Goal: Task Accomplishment & Management: Manage account settings

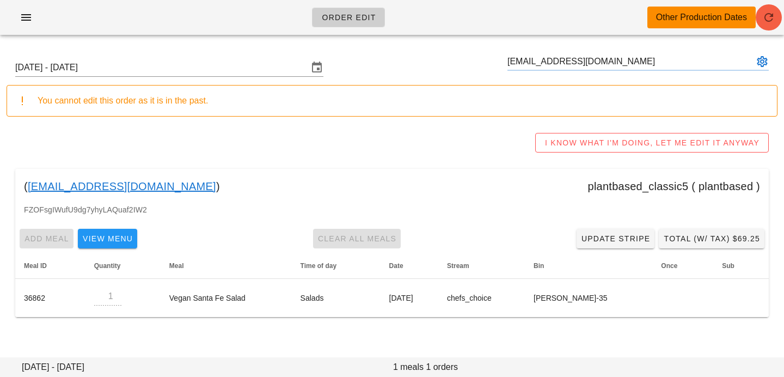
type input "[EMAIL_ADDRESS][DOMAIN_NAME]"
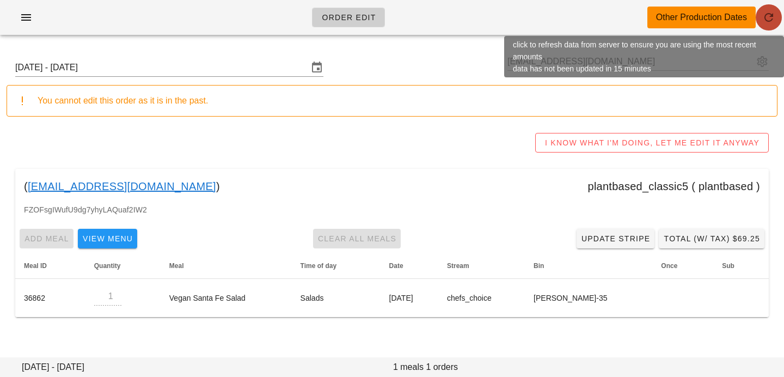
click at [765, 24] on button "button" at bounding box center [768, 17] width 26 height 26
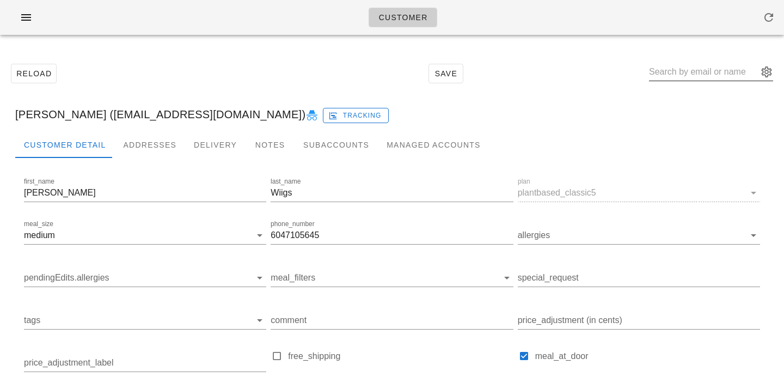
click at [685, 73] on input "text" at bounding box center [703, 71] width 109 height 17
paste input "[EMAIL_ADDRESS][DOMAIN_NAME]"
type input "[EMAIL_ADDRESS][DOMAIN_NAME]"
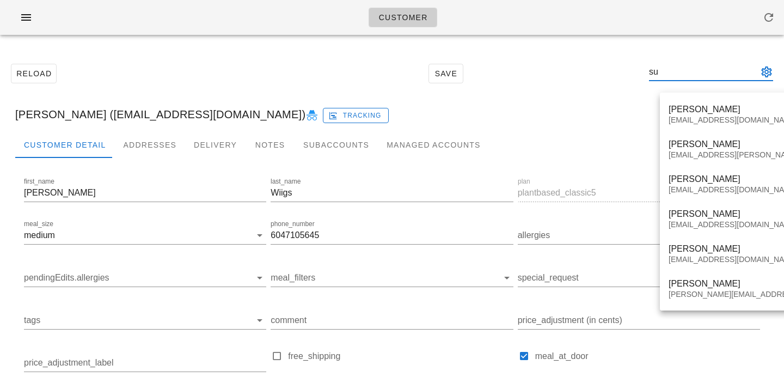
type input "s"
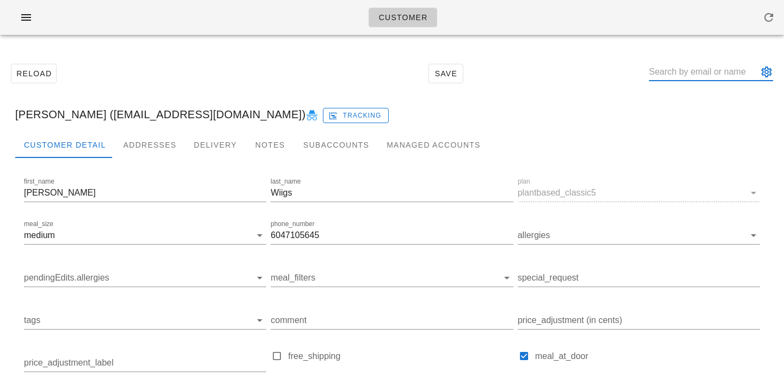
paste input "[EMAIL_ADDRESS][DOMAIN_NAME]"
type input "[EMAIL_ADDRESS][DOMAIN_NAME]"
paste input "Baritu Yusuf"
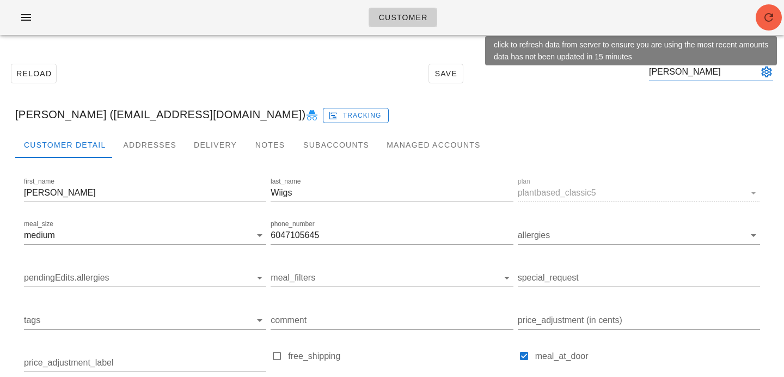
type input "Baritu Yusuf"
click at [767, 14] on icon "button" at bounding box center [768, 17] width 13 height 13
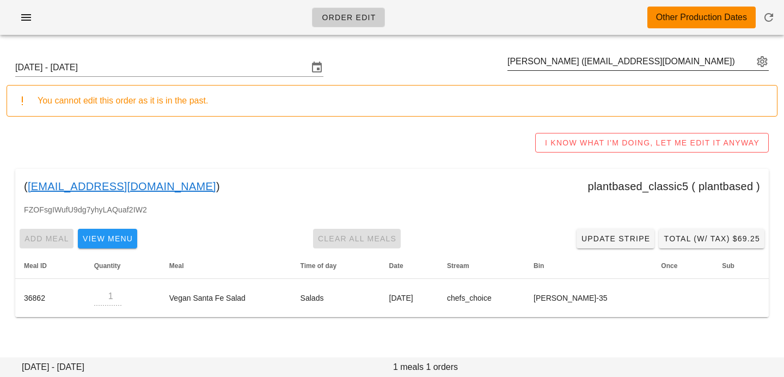
click at [535, 72] on div "Matt Wiigs (matt953@outlook.com)" at bounding box center [637, 67] width 261 height 29
click at [535, 67] on input "text" at bounding box center [630, 61] width 246 height 17
paste input "satyro@gmail.com"
type input "satyro@gmail"
paste input "satyro@gmail.com"
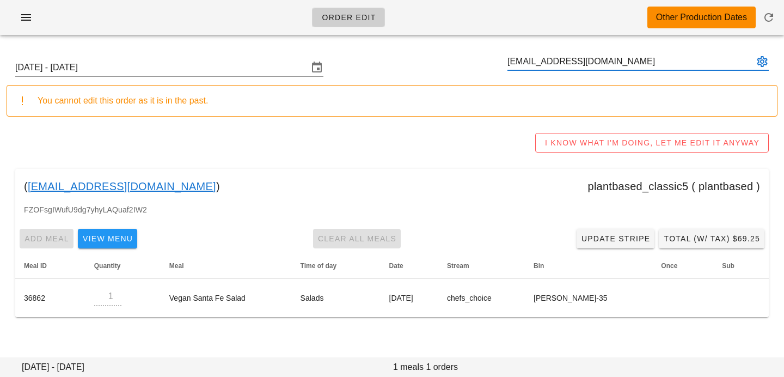
type input "satyro@gmail.com"
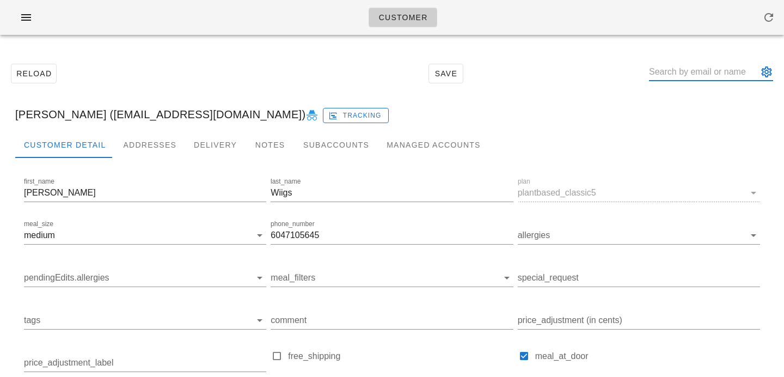
click at [695, 68] on input "text" at bounding box center [703, 71] width 109 height 17
paste input "Baritu Yusuf"
type input "Baritu Yusuf"
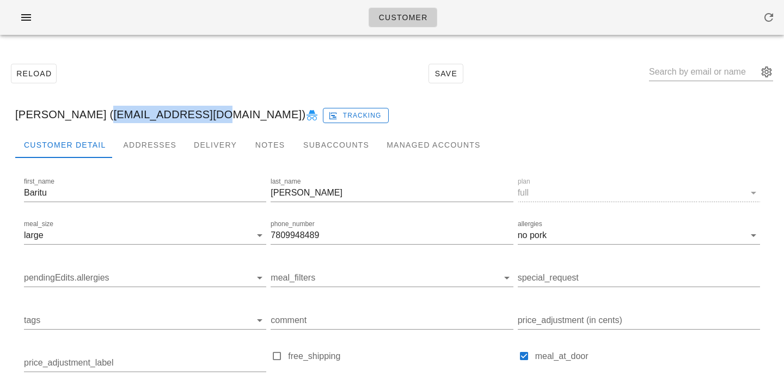
drag, startPoint x: 82, startPoint y: 114, endPoint x: 176, endPoint y: 111, distance: 93.7
click at [176, 111] on div "Baritu Yusuf (baritu@ualberta.ca) Tracking" at bounding box center [392, 114] width 771 height 35
copy div "baritu@ualberta.ca"
click at [126, 146] on div "Addresses" at bounding box center [149, 145] width 71 height 26
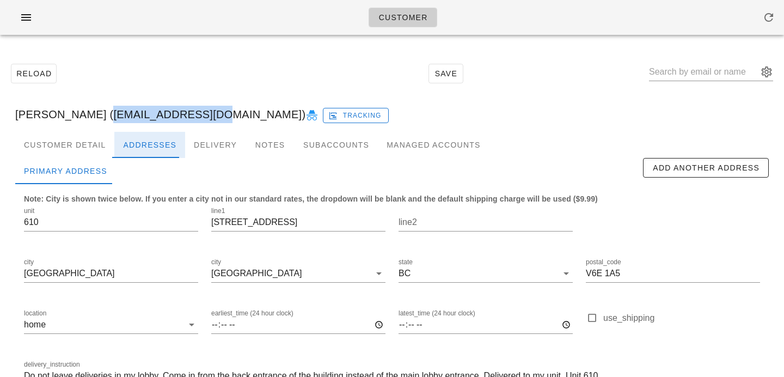
scroll to position [72, 0]
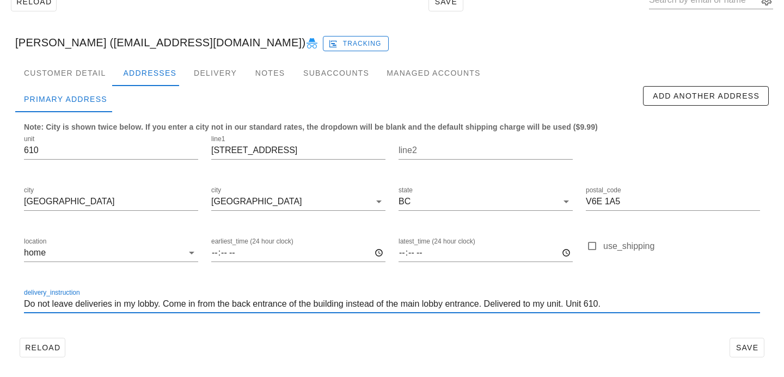
drag, startPoint x: 624, startPoint y: 302, endPoint x: 195, endPoint y: 279, distance: 428.9
click at [195, 279] on div "unit 610 line1 1060 Alberni Street line2 city Vancouver city Vancouver state BC…" at bounding box center [391, 228] width 749 height 205
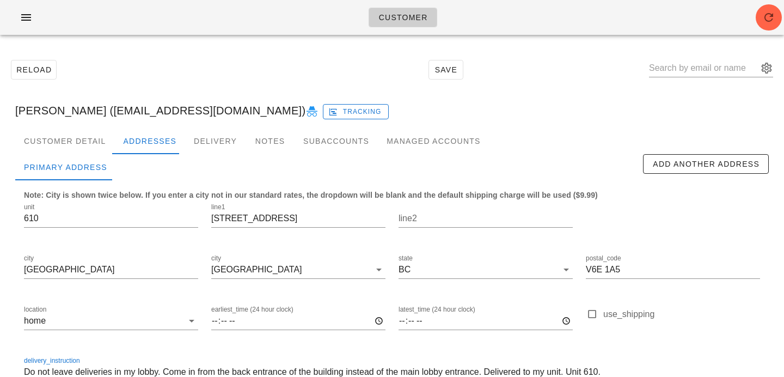
scroll to position [0, 0]
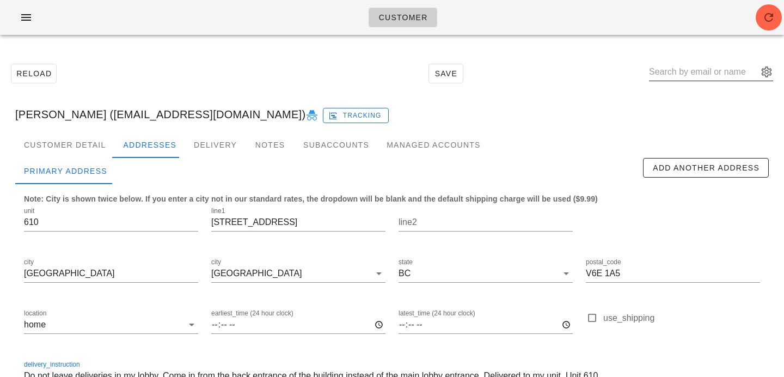
click at [704, 68] on input "text" at bounding box center [703, 71] width 109 height 17
paste input "Rachele Hicks"
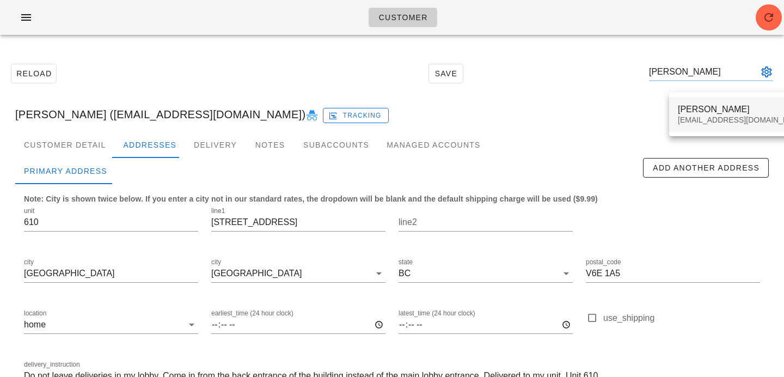
type input "Rachele Hicks"
click at [734, 122] on div "Hicksrachele@outlook.com" at bounding box center [741, 119] width 129 height 9
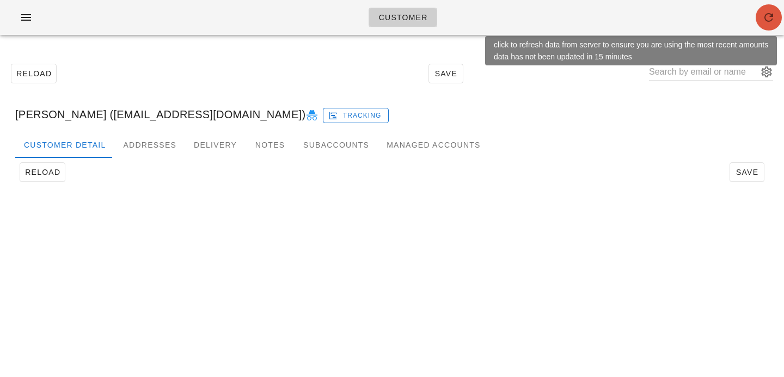
click at [773, 19] on icon "button" at bounding box center [768, 17] width 13 height 13
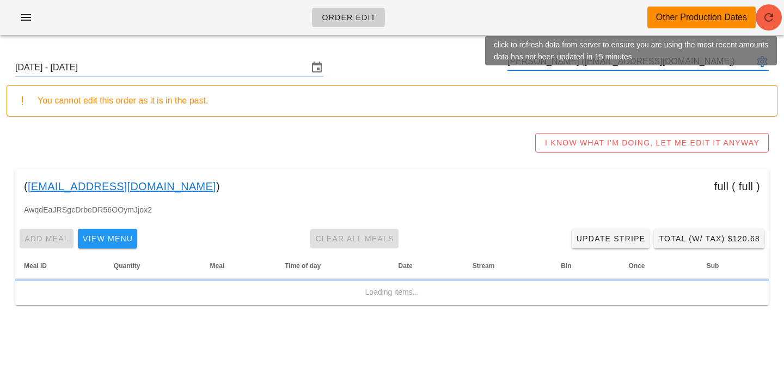
type input "[PERSON_NAME] ([EMAIL_ADDRESS][DOMAIN_NAME])"
click at [773, 24] on button "button" at bounding box center [768, 17] width 26 height 26
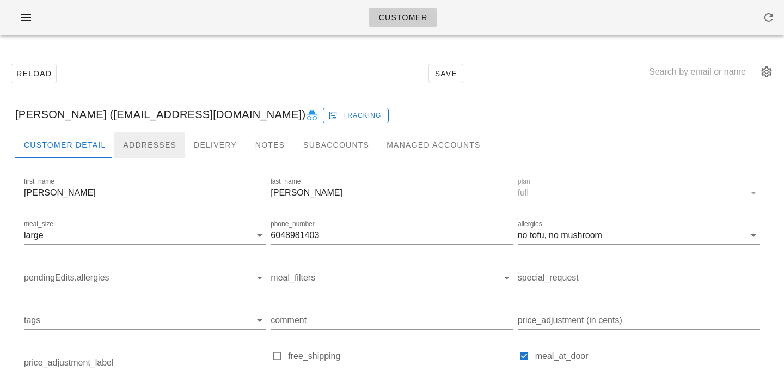
click at [144, 141] on div "Addresses" at bounding box center [149, 145] width 71 height 26
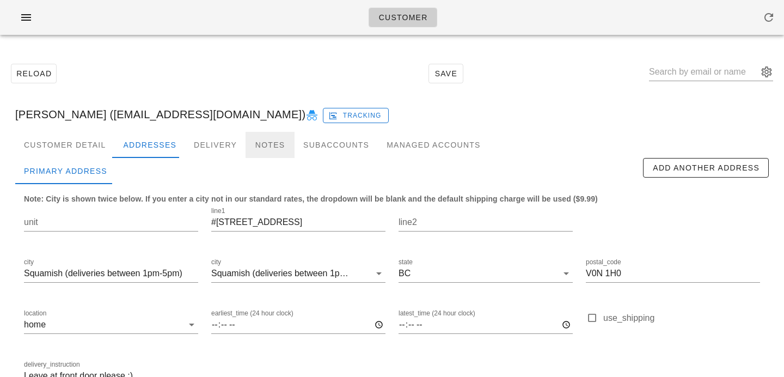
click at [266, 148] on div "Notes" at bounding box center [269, 145] width 49 height 26
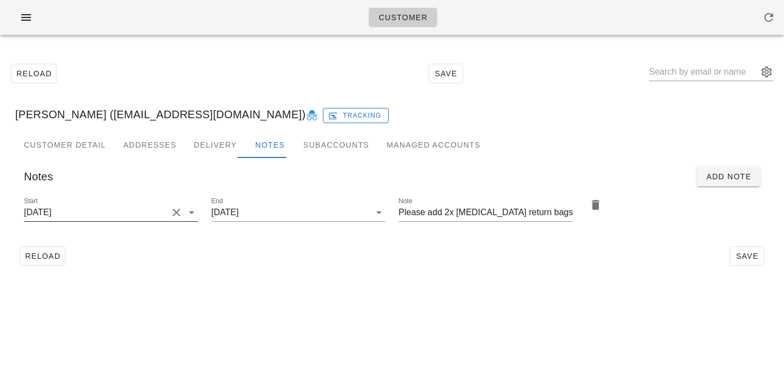
click at [170, 215] on button "Clear Start" at bounding box center [176, 212] width 13 height 13
click at [170, 215] on input "Start" at bounding box center [102, 212] width 157 height 17
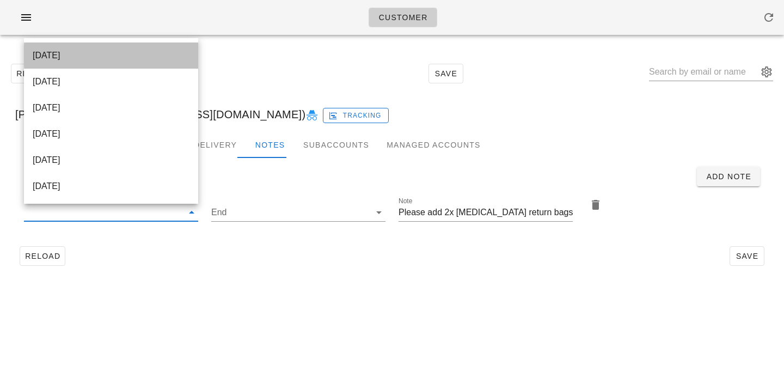
click at [171, 57] on div "2025-09-17" at bounding box center [111, 55] width 157 height 10
type input "2025-09-17"
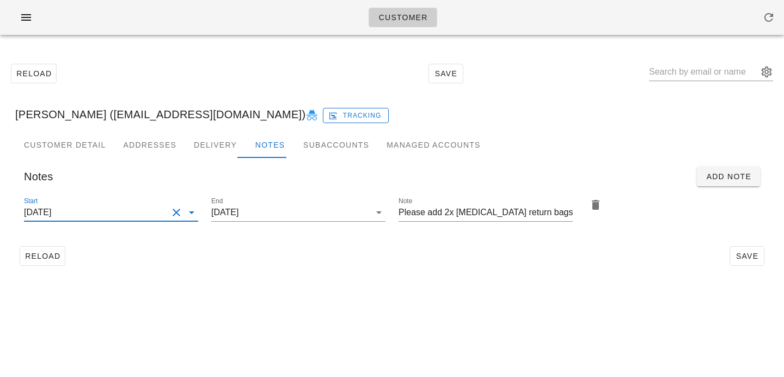
click at [389, 290] on div "Customer Reload Save Rachele Hicks (Hicksrachele@outlook.com) Tracking Customer…" at bounding box center [392, 188] width 784 height 377
click at [752, 258] on span "Save" at bounding box center [746, 255] width 25 height 9
click at [717, 76] on input "text" at bounding box center [703, 71] width 109 height 17
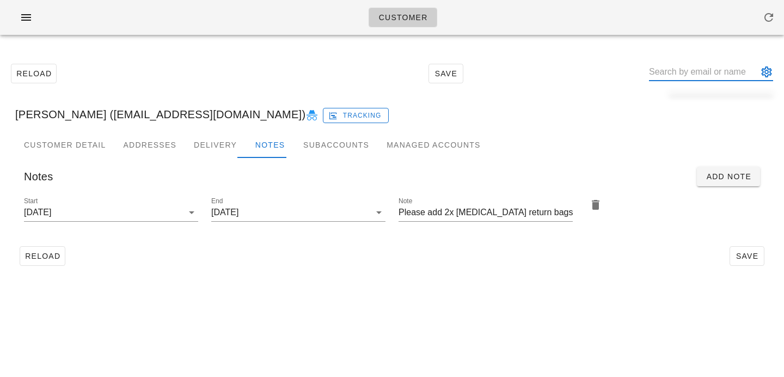
paste input "CJ Hugh"
type input "CJ Hugh"
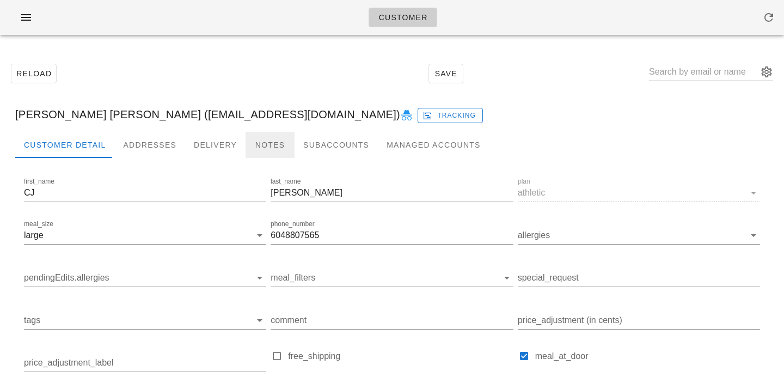
click at [268, 148] on div "Notes" at bounding box center [269, 145] width 49 height 26
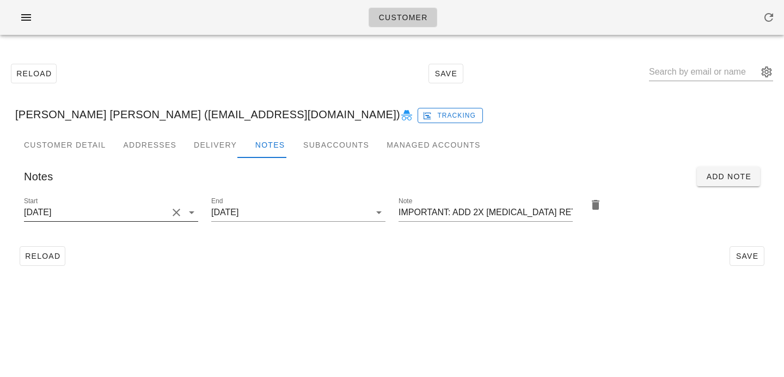
click at [183, 215] on div at bounding box center [190, 212] width 15 height 13
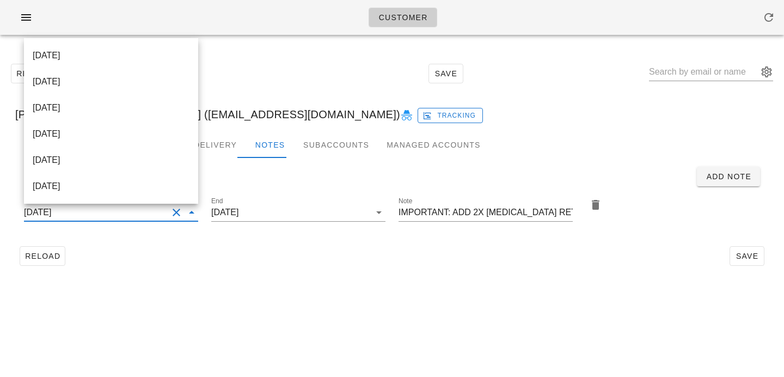
click at [172, 213] on button "Clear Start" at bounding box center [176, 212] width 13 height 13
click at [160, 57] on div "2025-09-17" at bounding box center [111, 55] width 157 height 10
type input "2025-09-17"
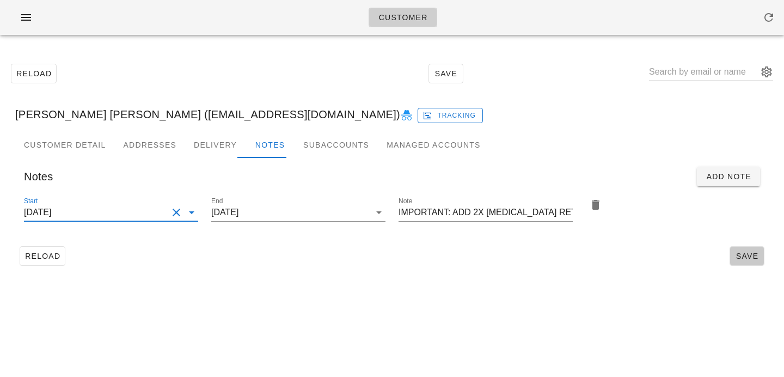
click at [738, 252] on span "Save" at bounding box center [746, 255] width 25 height 9
click at [691, 67] on input "text" at bounding box center [703, 71] width 109 height 17
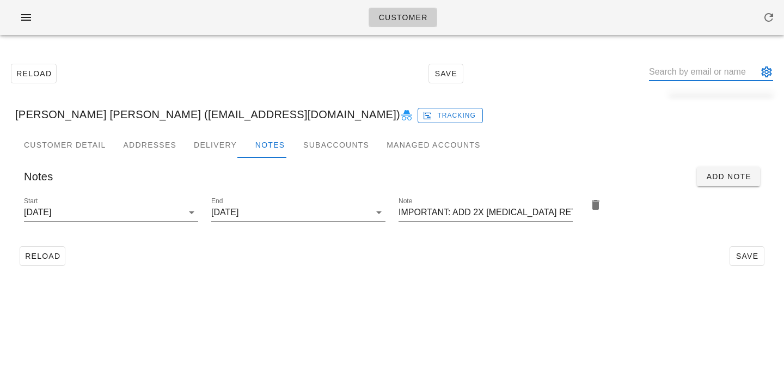
paste input "[PERSON_NAME]"
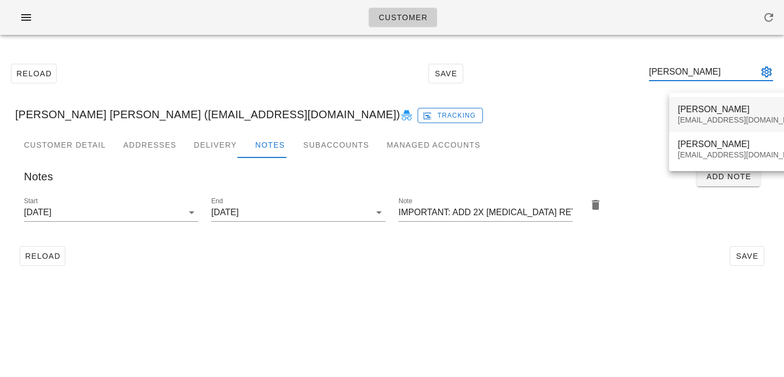
type input "[PERSON_NAME]"
click at [681, 107] on div "[PERSON_NAME]" at bounding box center [741, 109] width 129 height 10
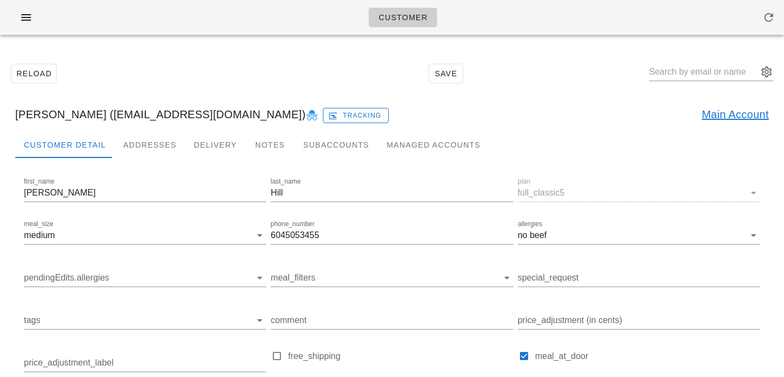
click at [712, 108] on link "Main Account" at bounding box center [734, 114] width 67 height 17
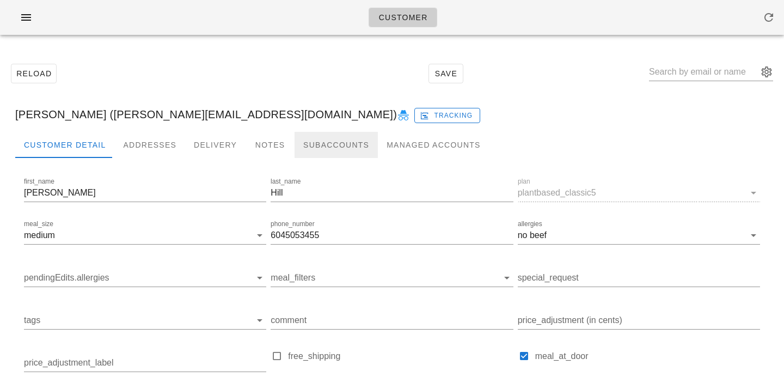
click at [317, 147] on div "Subaccounts" at bounding box center [335, 145] width 83 height 26
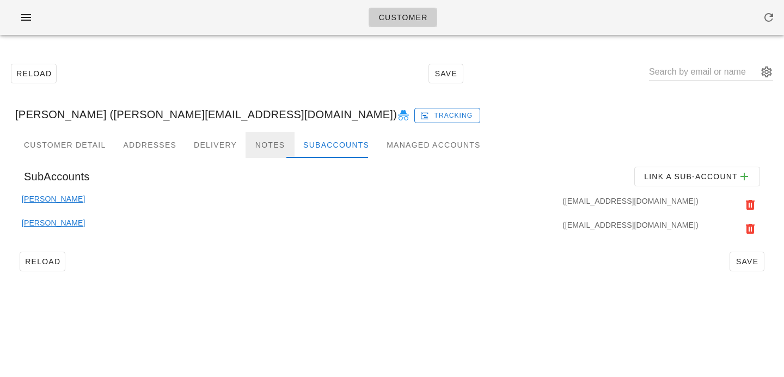
click at [258, 150] on div "Notes" at bounding box center [269, 145] width 49 height 26
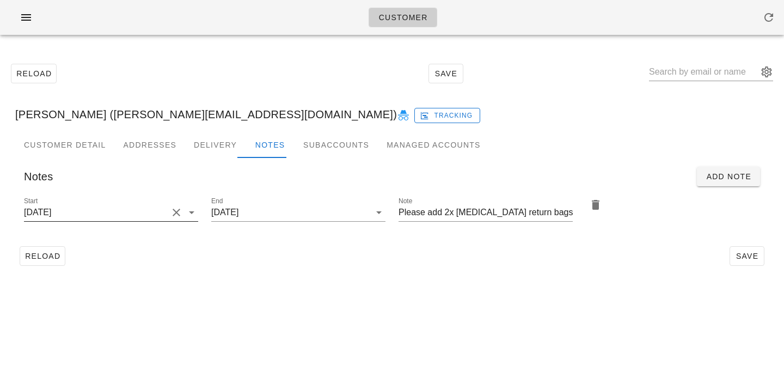
click at [174, 214] on button "Clear Start" at bounding box center [176, 212] width 13 height 13
click at [174, 214] on input "Start" at bounding box center [102, 212] width 157 height 17
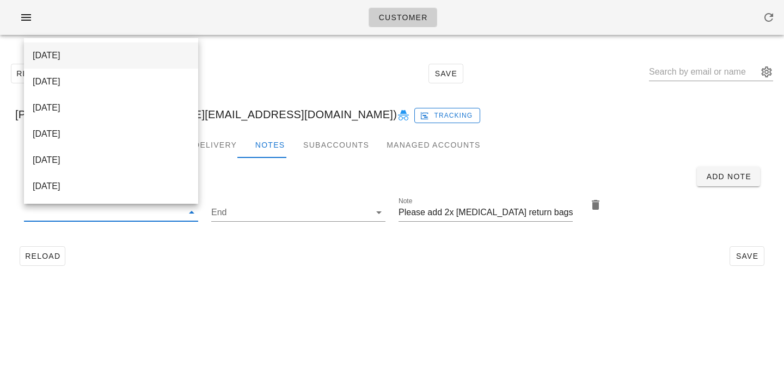
click at [160, 56] on div "2025-09-17" at bounding box center [111, 55] width 157 height 10
type input "[DATE]"
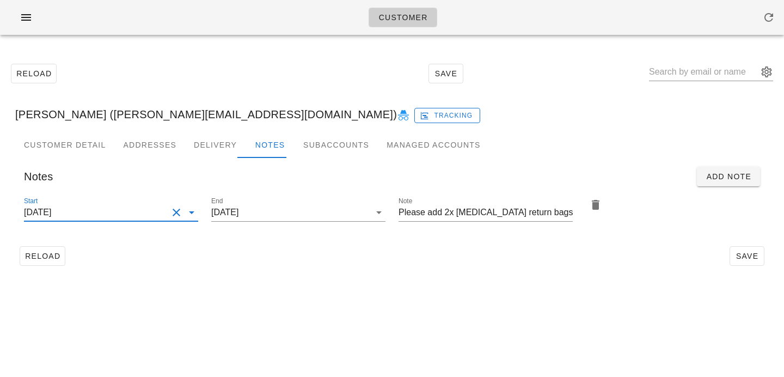
click at [414, 250] on div "Reload Save" at bounding box center [391, 256] width 753 height 28
click at [742, 251] on span "Save" at bounding box center [746, 255] width 25 height 9
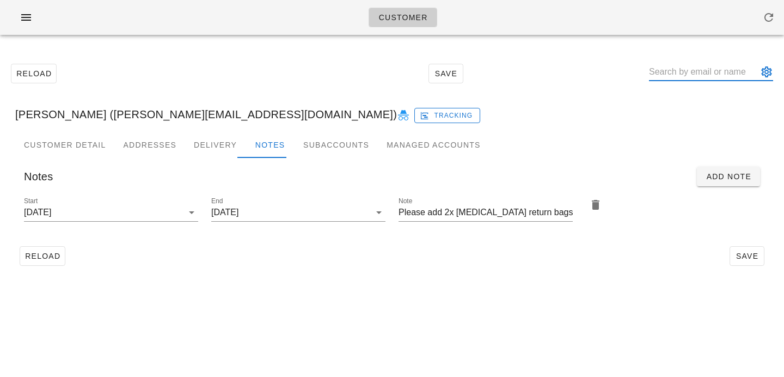
click at [697, 72] on input "text" at bounding box center [703, 71] width 109 height 17
paste input "Emily Thorner"
type input "Emily Thorner"
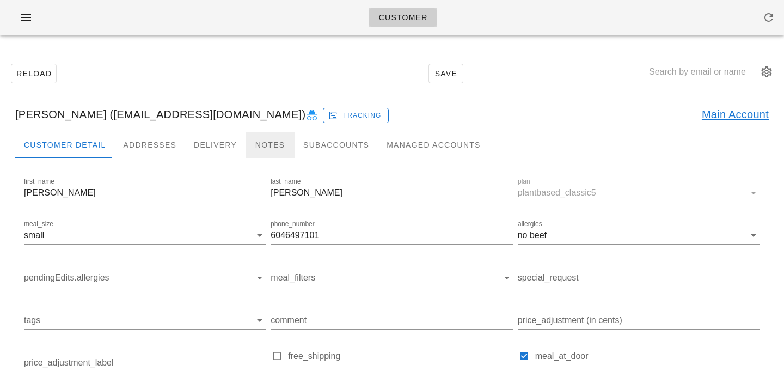
click at [266, 141] on div "Notes" at bounding box center [269, 145] width 49 height 26
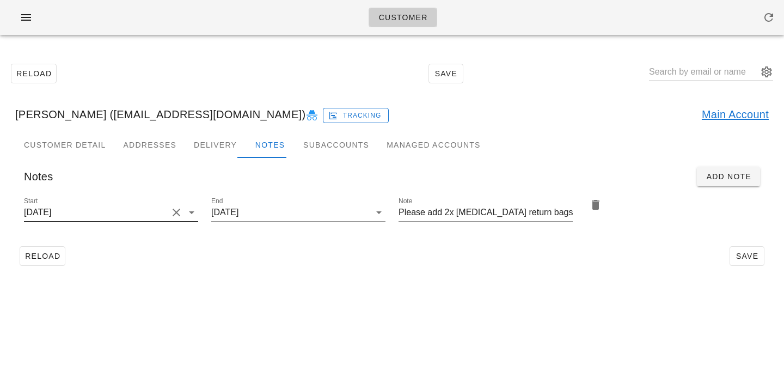
click at [149, 212] on input "2025-04-30" at bounding box center [96, 212] width 144 height 17
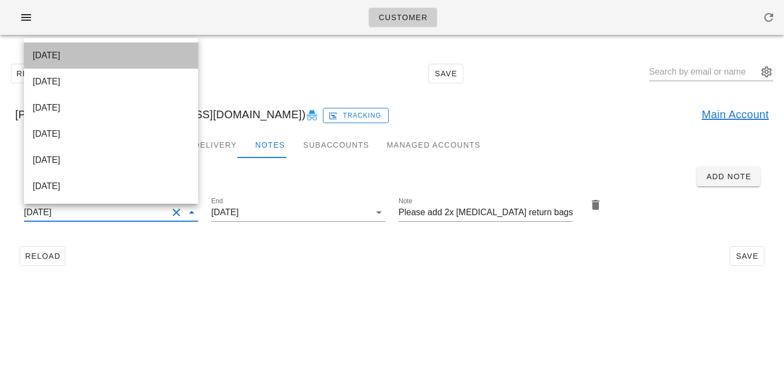
click at [146, 61] on div "[DATE]" at bounding box center [111, 55] width 157 height 23
type input "[DATE]"
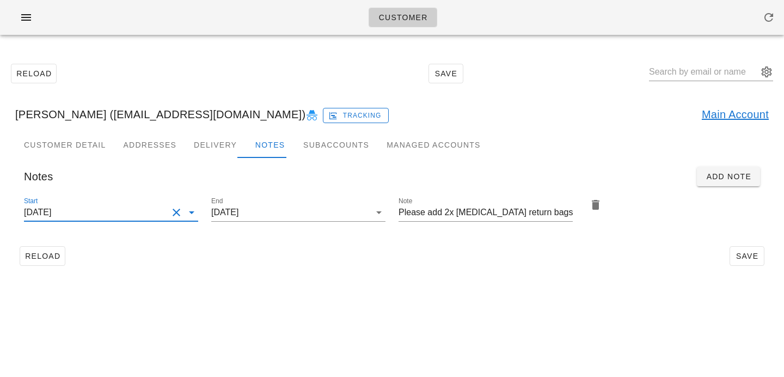
click at [315, 250] on div "Reload Save" at bounding box center [391, 256] width 753 height 28
click at [740, 252] on span "Save" at bounding box center [746, 255] width 25 height 9
click at [674, 71] on input "text" at bounding box center [703, 71] width 109 height 17
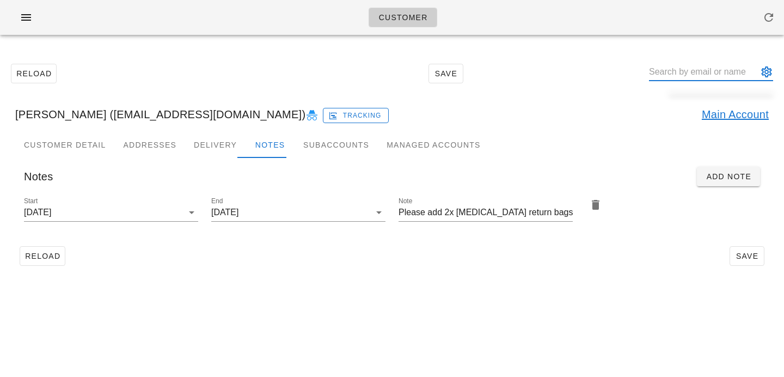
paste input "Rishav Bhowmick"
type input "Rishav Bhowmick"
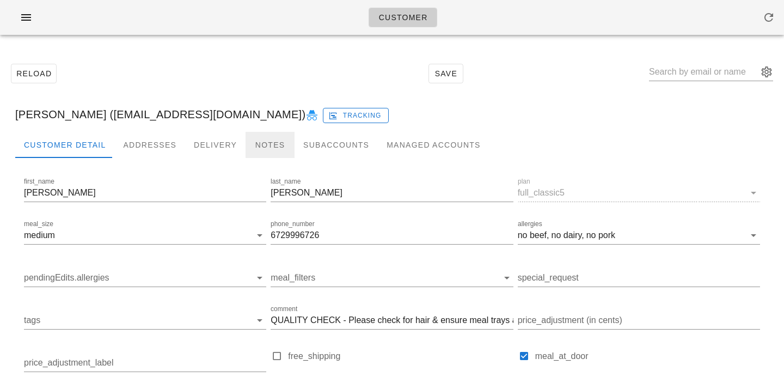
click at [261, 152] on div "Notes" at bounding box center [269, 145] width 49 height 26
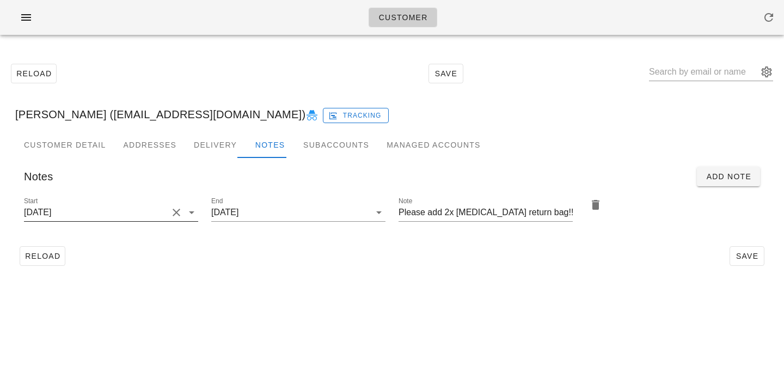
click at [174, 213] on button "Clear Start" at bounding box center [176, 212] width 13 height 13
click at [174, 209] on input "Start" at bounding box center [102, 212] width 157 height 17
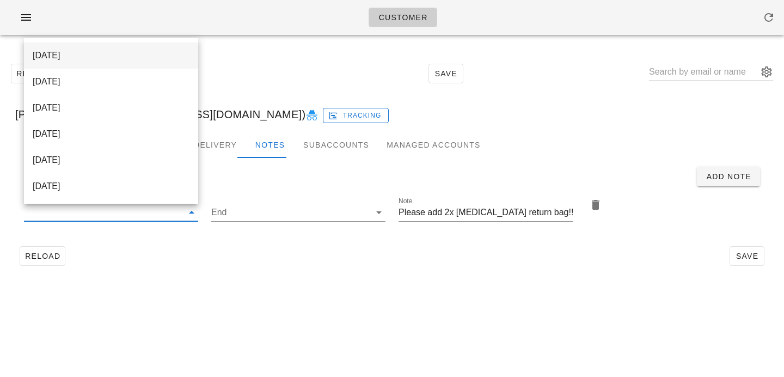
click at [159, 59] on div "[DATE]" at bounding box center [111, 55] width 157 height 10
type input "[DATE]"
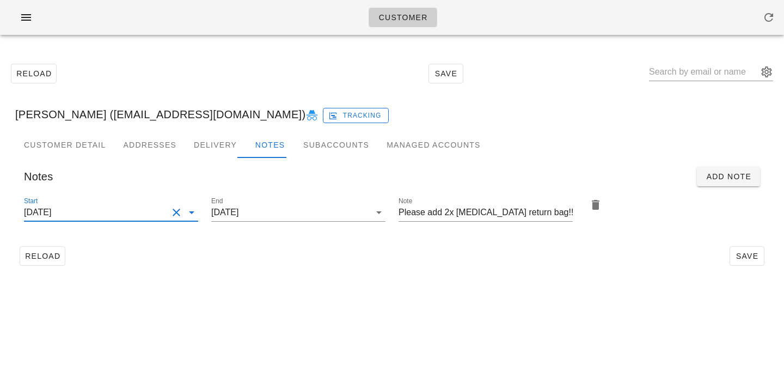
click at [285, 305] on div "Customer Reload Save Rishav Bhowmick (jasmick19@gmail.com) Tracking Customer De…" at bounding box center [392, 188] width 784 height 377
click at [736, 264] on button "Save" at bounding box center [746, 256] width 35 height 20
click at [693, 80] on input "text" at bounding box center [703, 71] width 109 height 17
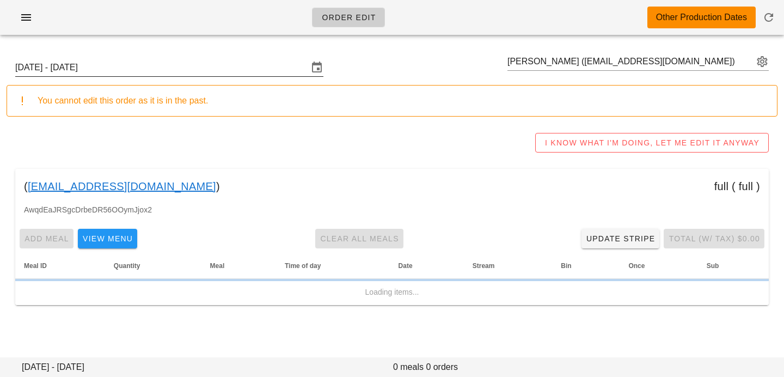
click at [214, 71] on input "[DATE] - [DATE]" at bounding box center [161, 67] width 293 height 17
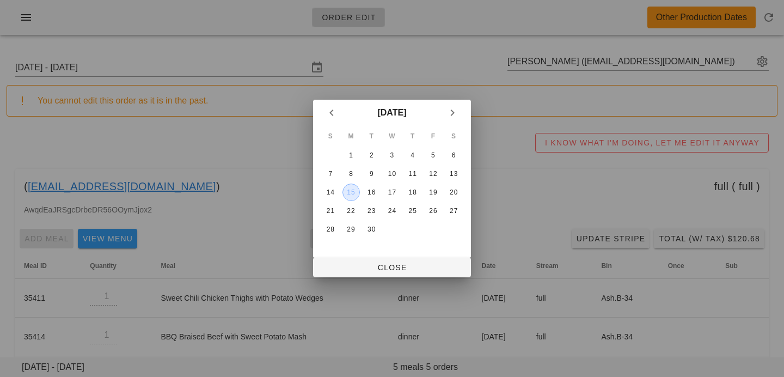
click at [352, 194] on div "15" at bounding box center [351, 192] width 16 height 8
click at [378, 263] on span "Close" at bounding box center [392, 267] width 140 height 9
type input "[DATE] - [DATE]"
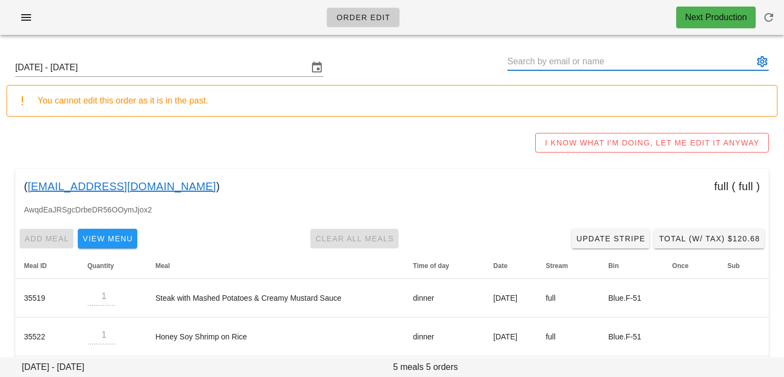
click at [695, 63] on input "text" at bounding box center [630, 61] width 246 height 17
paste input "[PERSON_NAME] [PERSON_NAME]"
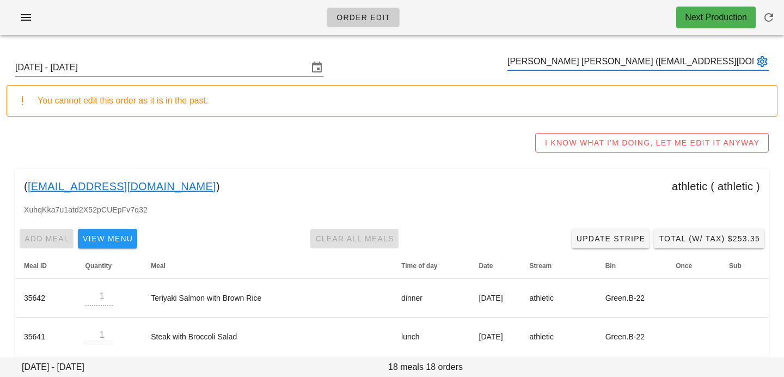
type input "[PERSON_NAME] [PERSON_NAME] ([EMAIL_ADDRESS][DOMAIN_NAME])"
click at [629, 62] on input "text" at bounding box center [630, 61] width 246 height 17
paste input "[PERSON_NAME]"
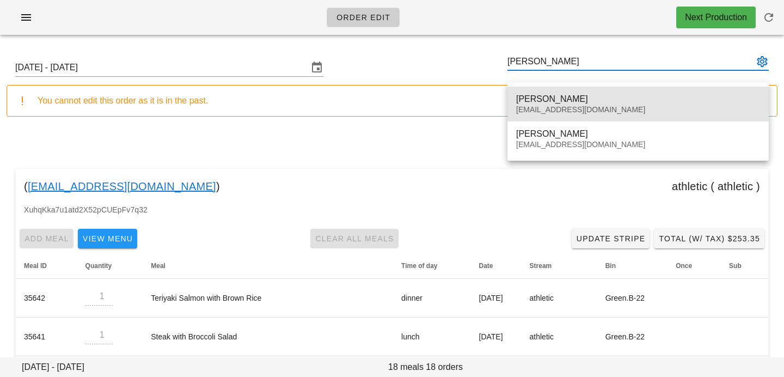
click at [609, 98] on div "[PERSON_NAME]" at bounding box center [638, 99] width 244 height 10
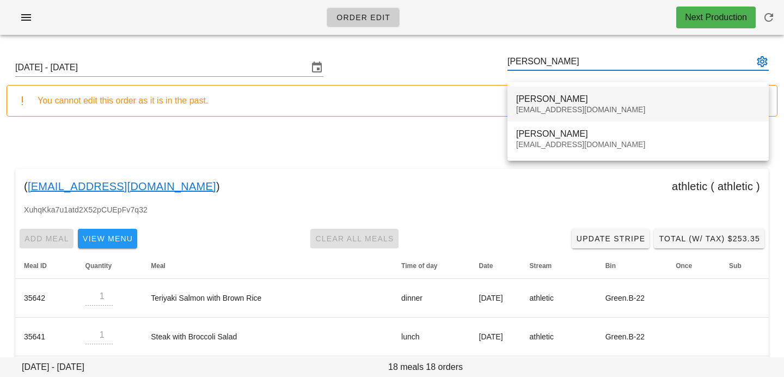
type input "[PERSON_NAME] ([EMAIL_ADDRESS][DOMAIN_NAME])"
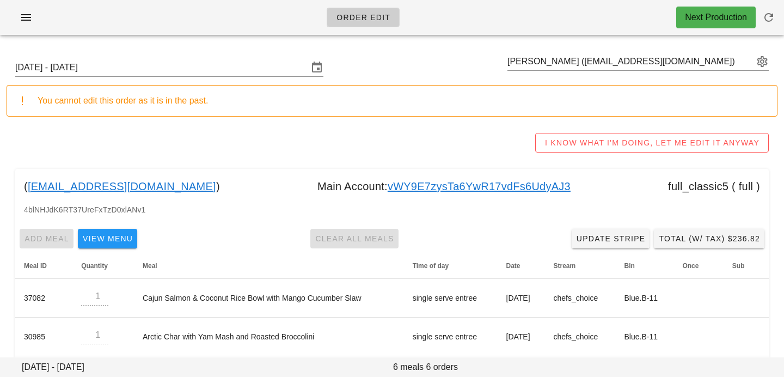
click at [387, 184] on link "vWY9E7zysTa6YwR17vdFs6UdyAJ3" at bounding box center [478, 185] width 183 height 17
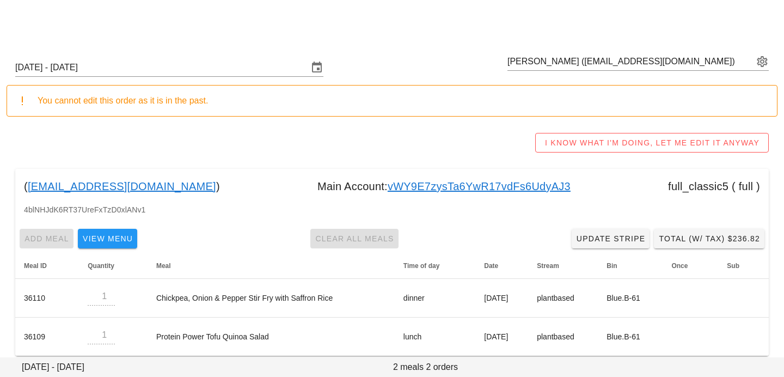
scroll to position [11, 0]
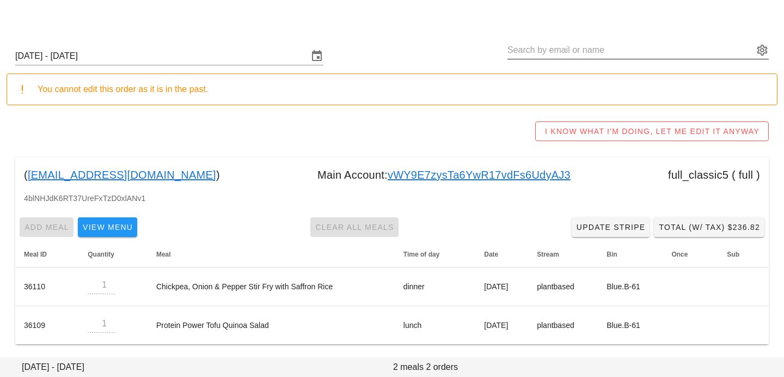
click at [618, 54] on input "text" at bounding box center [630, 49] width 246 height 17
paste input "[PERSON_NAME]"
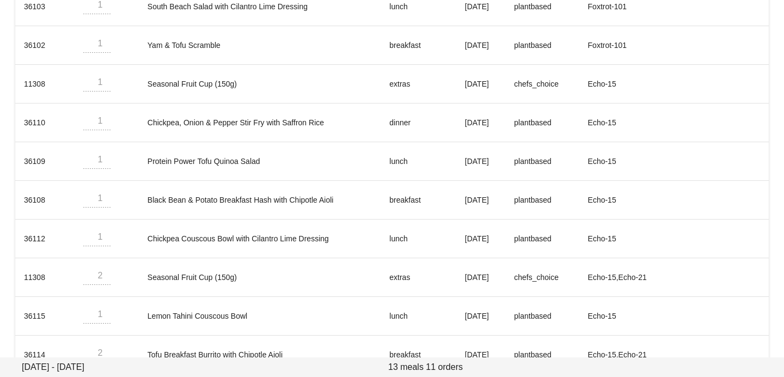
scroll to position [359, 0]
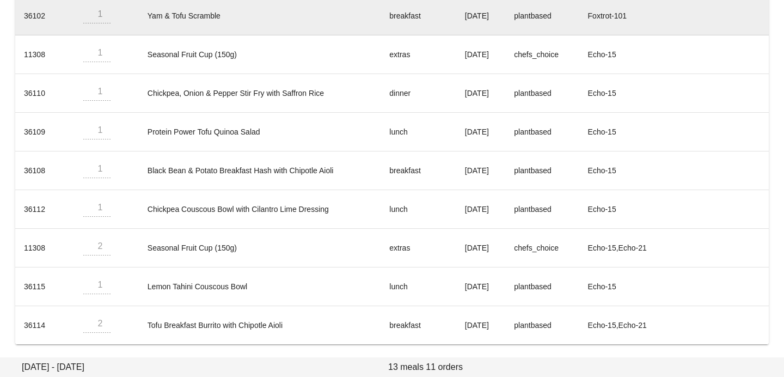
type input "[PERSON_NAME] ([EMAIL_ADDRESS][DOMAIN_NAME])"
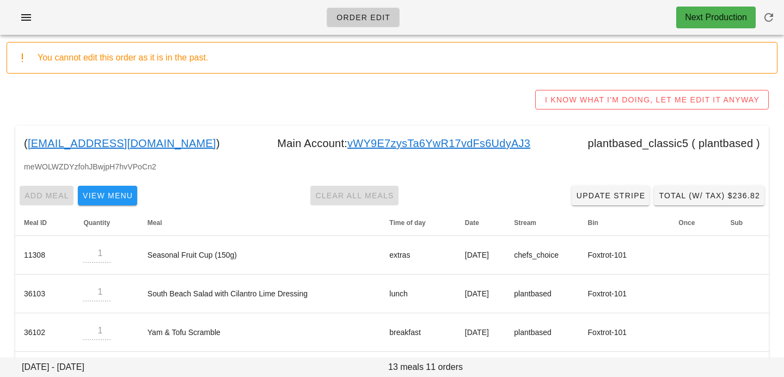
scroll to position [0, 0]
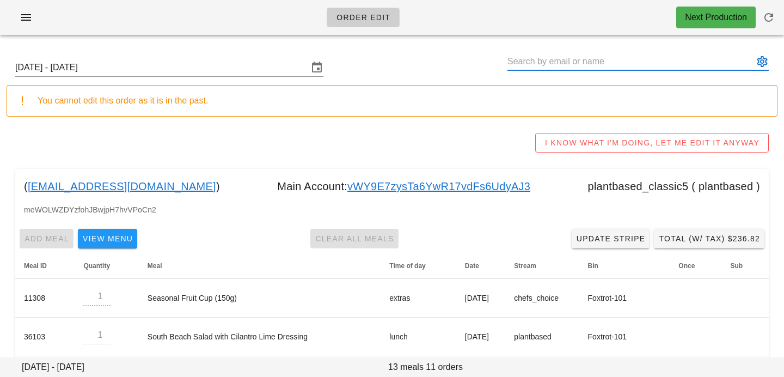
paste input "[PERSON_NAME]"
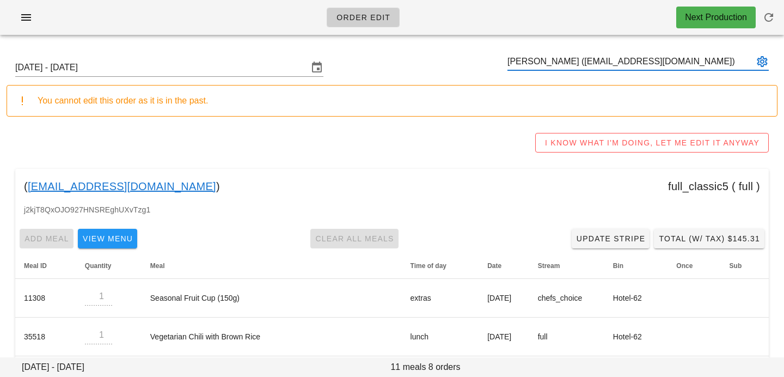
type input "[PERSON_NAME] ([EMAIL_ADDRESS][DOMAIN_NAME])"
click at [632, 53] on input "text" at bounding box center [630, 61] width 246 height 17
paste input "[PERSON_NAME]"
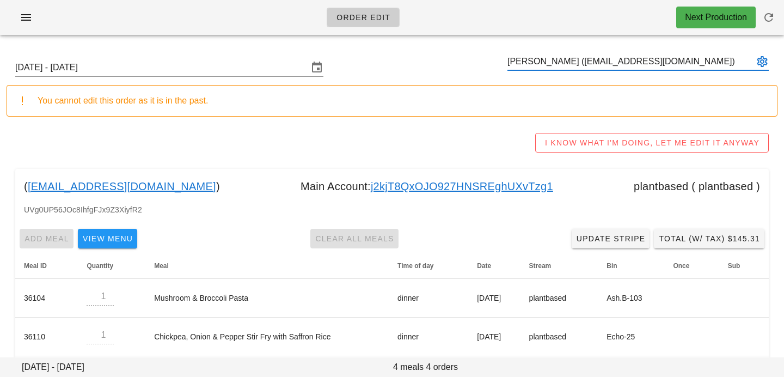
scroll to position [89, 0]
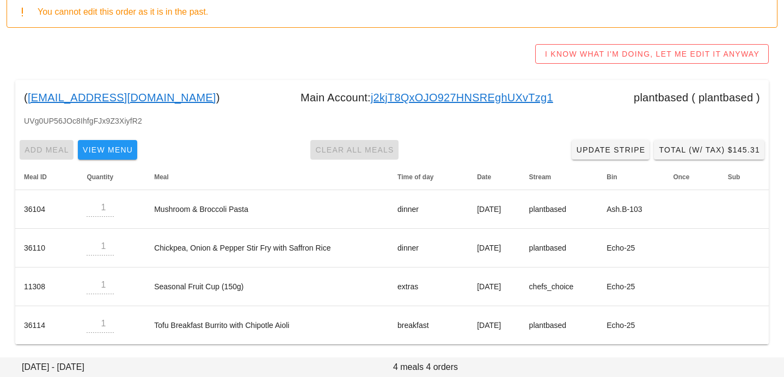
type input "[PERSON_NAME] ([EMAIL_ADDRESS][DOMAIN_NAME])"
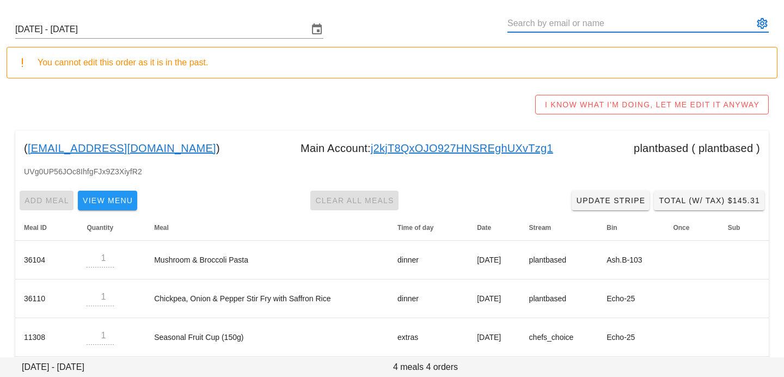
scroll to position [0, 0]
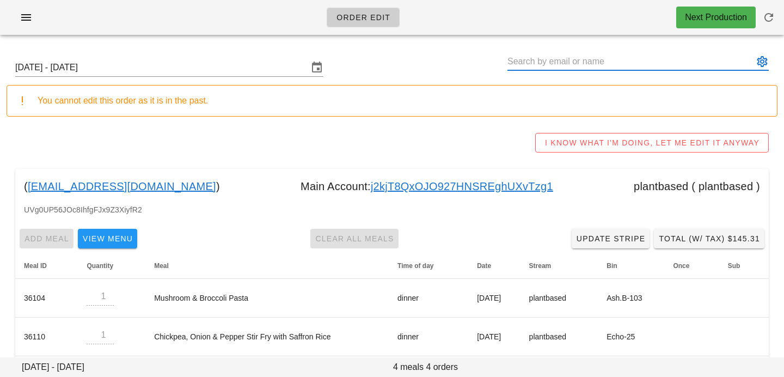
paste input "[PERSON_NAME]"
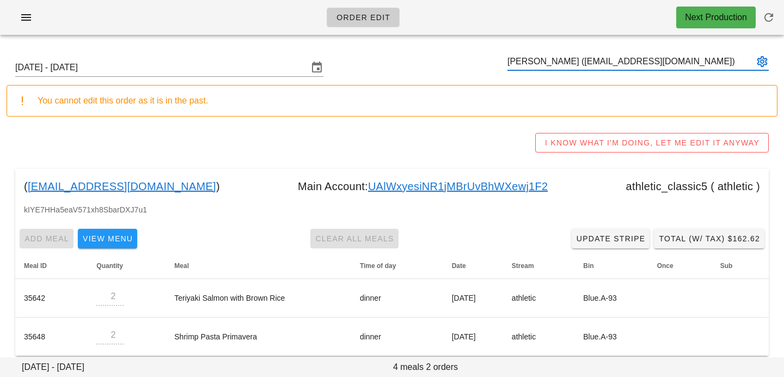
type input "[PERSON_NAME] ([EMAIL_ADDRESS][DOMAIN_NAME])"
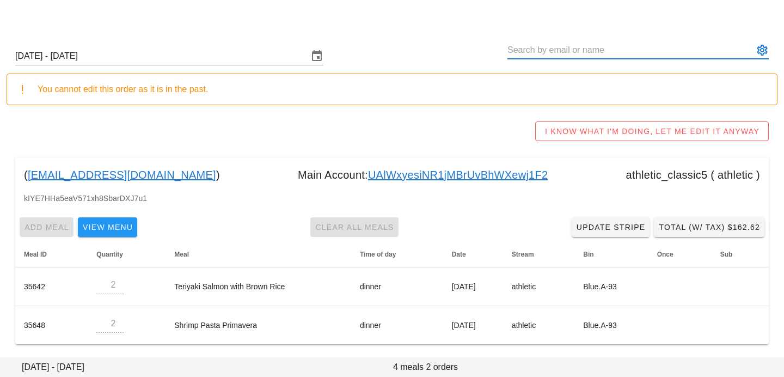
click at [519, 51] on input "text" at bounding box center [630, 49] width 246 height 17
paste input "[PERSON_NAME]"
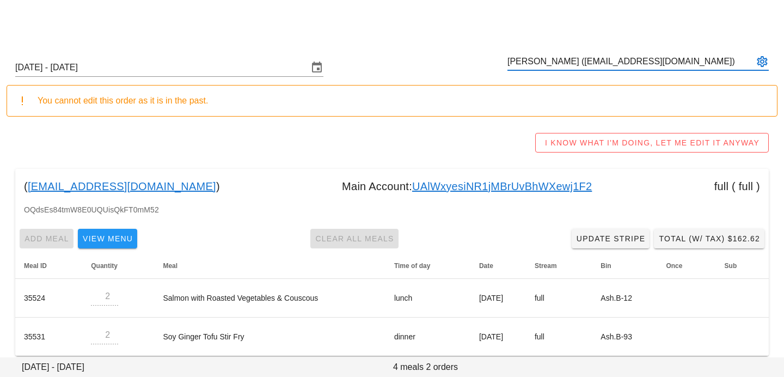
scroll to position [11, 0]
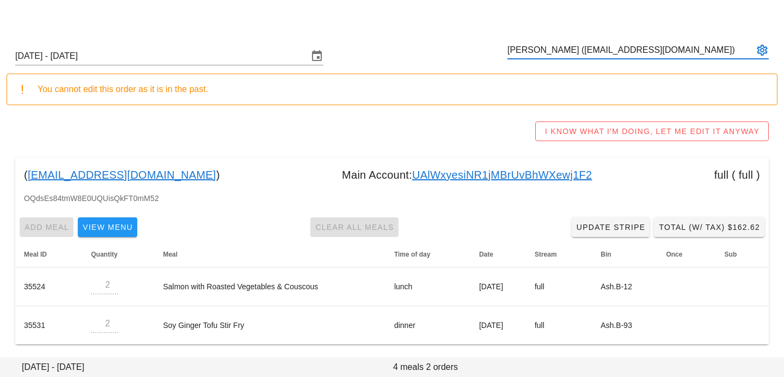
type input "[PERSON_NAME] ([EMAIL_ADDRESS][DOMAIN_NAME])"
click at [412, 171] on link "UAlWxyesiNR1jMBrUvBhWXewj1F2" at bounding box center [502, 174] width 180 height 17
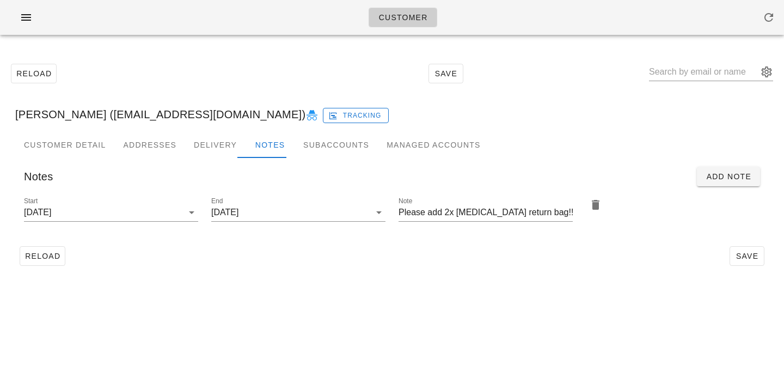
click at [665, 75] on div "Reload Save" at bounding box center [392, 73] width 771 height 47
click at [705, 76] on input "text" at bounding box center [703, 71] width 109 height 17
paste input "Arundhati Jaswal"
type input "Arundhati Jaswal"
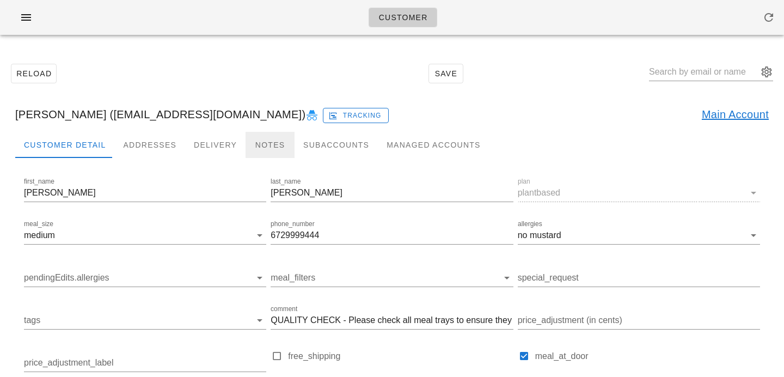
click at [270, 140] on div "Notes" at bounding box center [269, 145] width 49 height 26
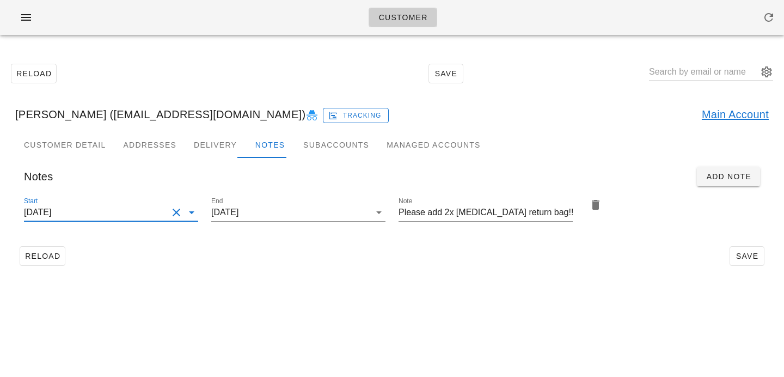
click at [130, 213] on input "2025-08-20" at bounding box center [96, 212] width 144 height 17
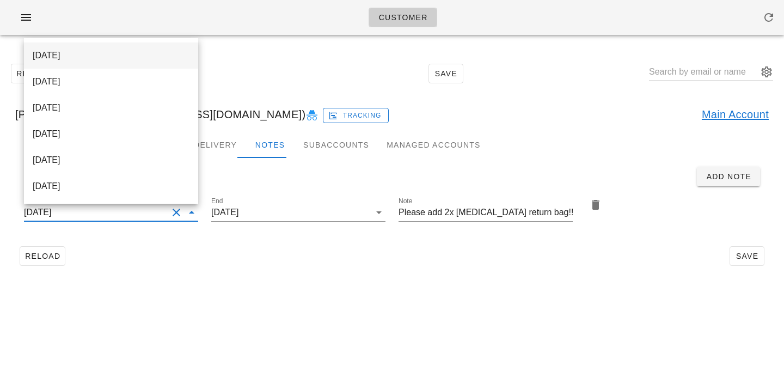
click at [118, 57] on div "[DATE]" at bounding box center [111, 55] width 157 height 10
type input "[DATE]"
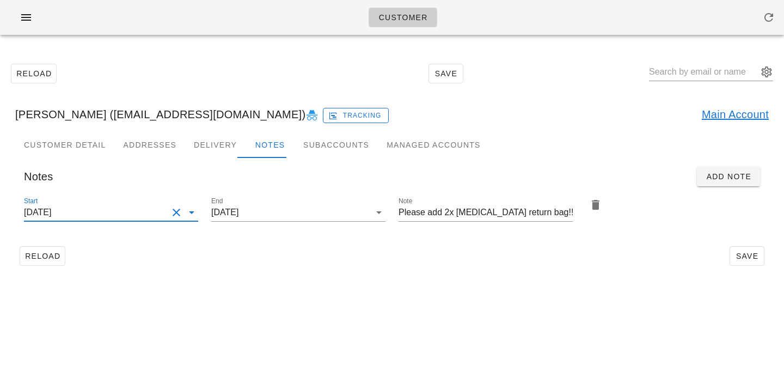
scroll to position [0, 0]
click at [448, 266] on div "Reload Save" at bounding box center [391, 256] width 753 height 28
click at [746, 252] on span "Save" at bounding box center [746, 255] width 25 height 9
click at [694, 73] on input "text" at bounding box center [703, 71] width 109 height 17
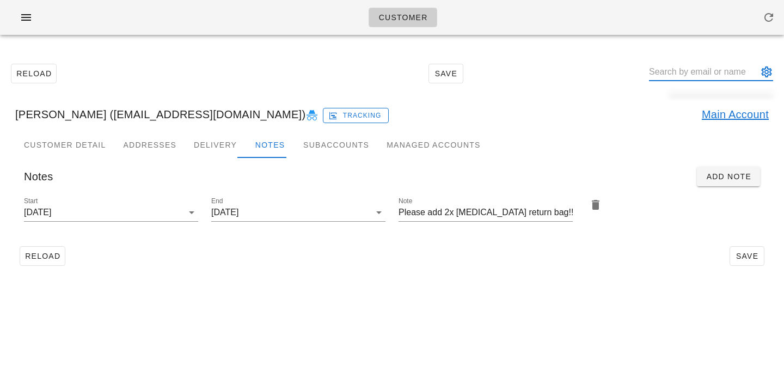
paste input "Jonnie Carkner"
type input "Jonnie Carkner"
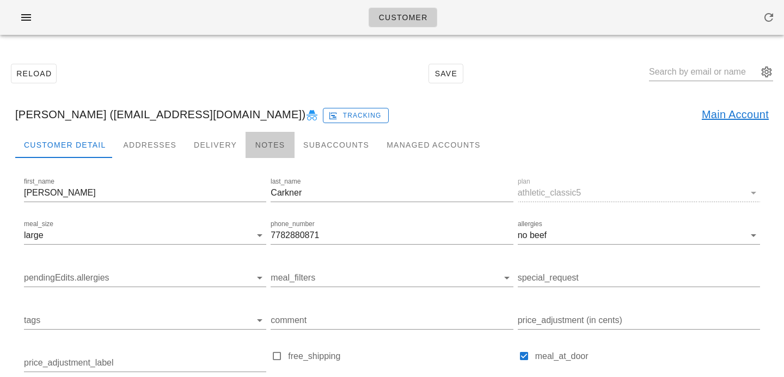
click at [258, 152] on div "Notes" at bounding box center [269, 145] width 49 height 26
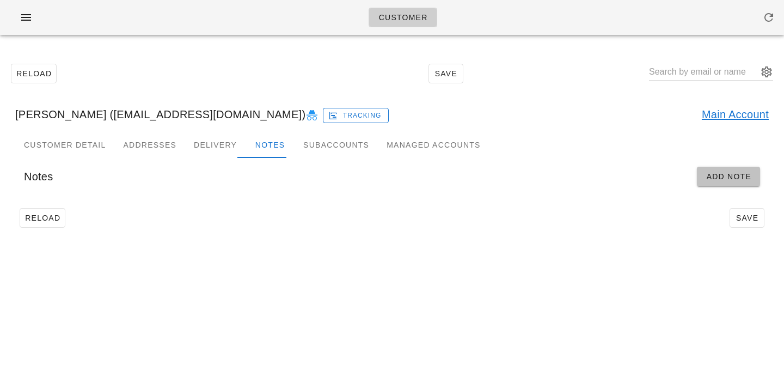
click at [715, 173] on span "Add Note" at bounding box center [728, 176] width 46 height 9
type input "Jonnie Carkner (jjcarkner@gmail.com)"
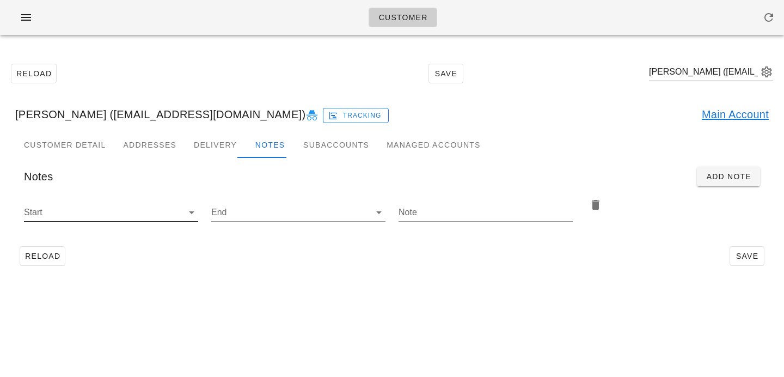
click at [188, 211] on icon at bounding box center [191, 212] width 13 height 13
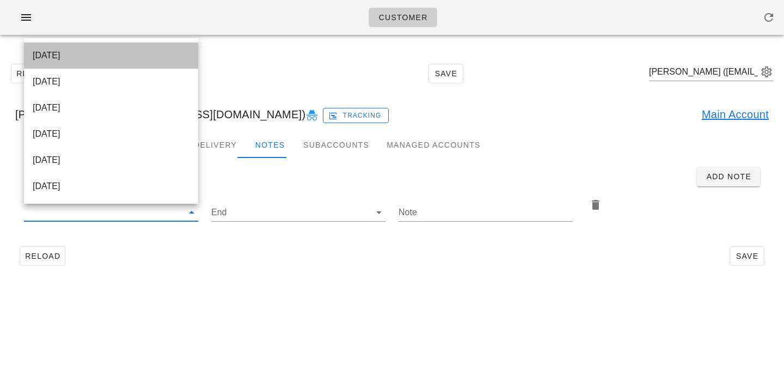
click at [155, 54] on div "2025-09-17" at bounding box center [111, 55] width 157 height 10
type input "2025-09-17"
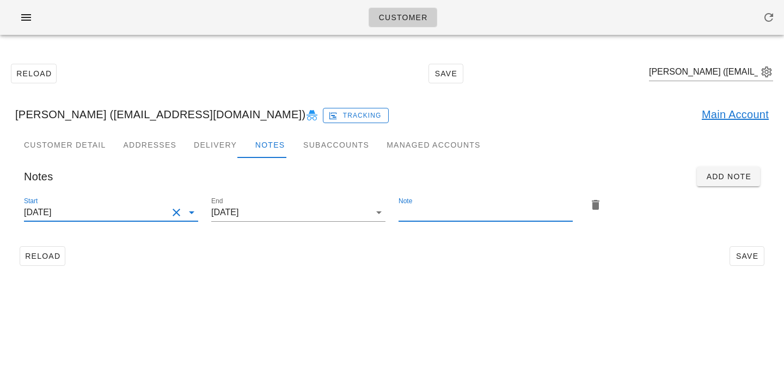
click at [443, 205] on input "Note" at bounding box center [485, 212] width 174 height 17
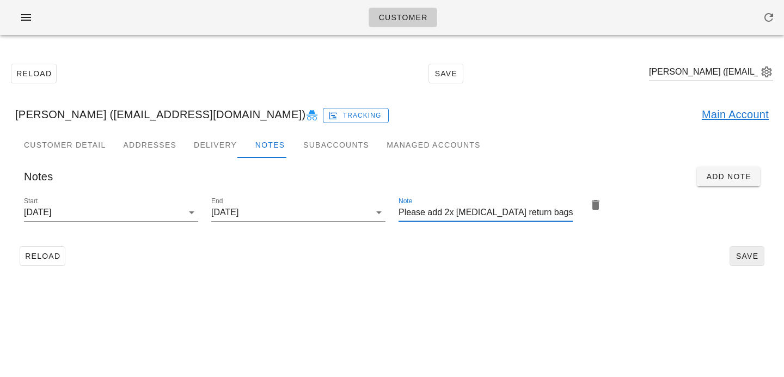
type input "Please add 2x ice pack return bags"
click at [754, 256] on span "Save" at bounding box center [746, 255] width 25 height 9
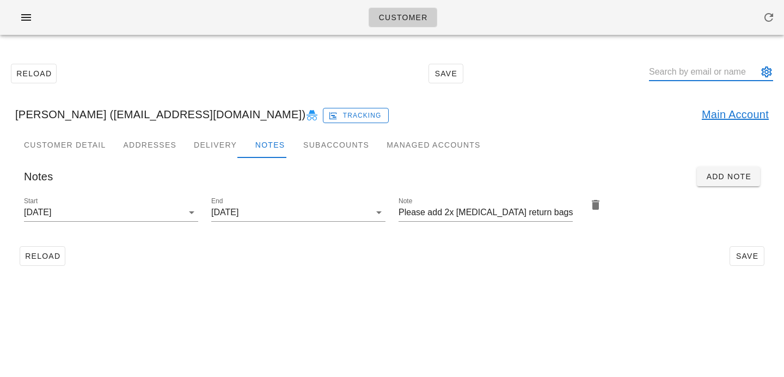
click at [678, 70] on input "text" at bounding box center [703, 71] width 109 height 17
paste input "Patty Carkner"
type input "Patty Carkner"
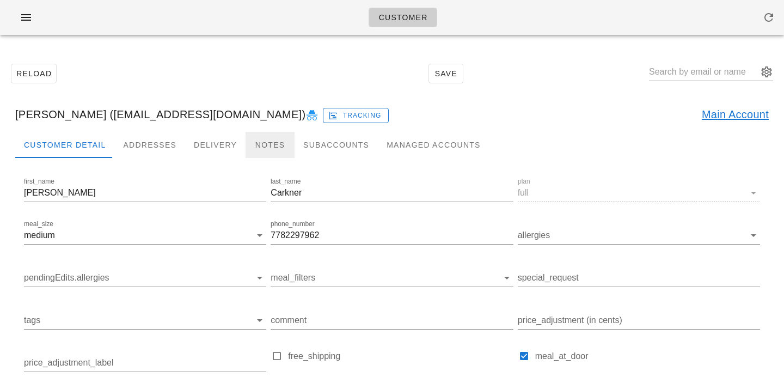
click at [264, 150] on div "Notes" at bounding box center [269, 145] width 49 height 26
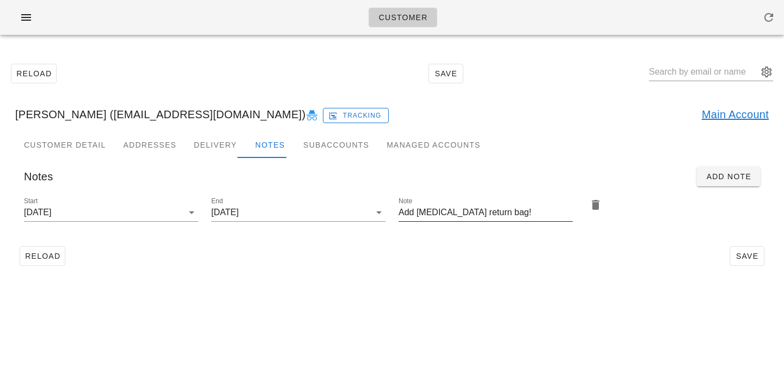
click at [412, 211] on input "Add ice pack return bag!" at bounding box center [485, 212] width 174 height 17
click at [170, 212] on button "Clear Start" at bounding box center [176, 212] width 13 height 13
type input "Add 2x ice pack return bag!"
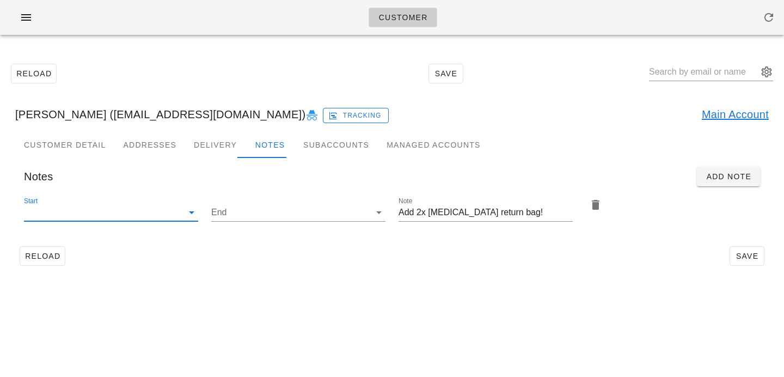
click at [157, 214] on input "Start" at bounding box center [102, 212] width 157 height 17
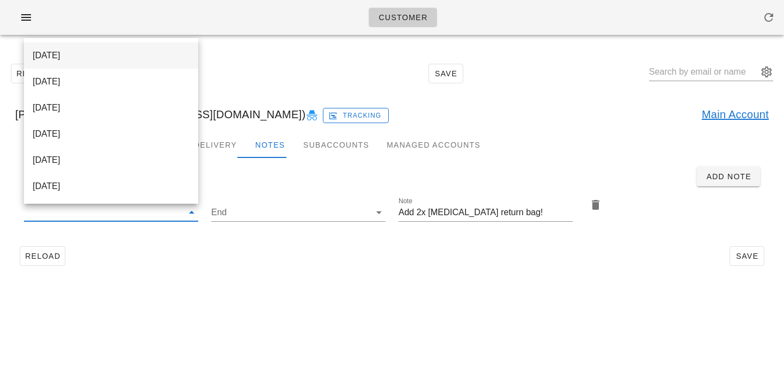
click at [165, 54] on div "2025-09-17" at bounding box center [111, 55] width 157 height 10
type input "2025-09-17"
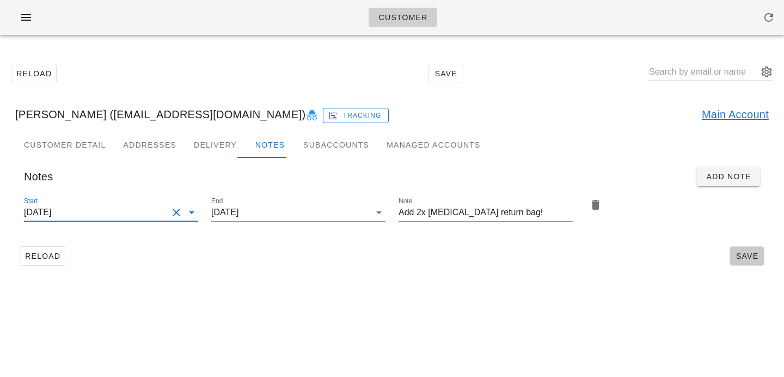
click at [749, 258] on span "Save" at bounding box center [746, 255] width 25 height 9
click at [710, 109] on link "Main Account" at bounding box center [734, 114] width 67 height 17
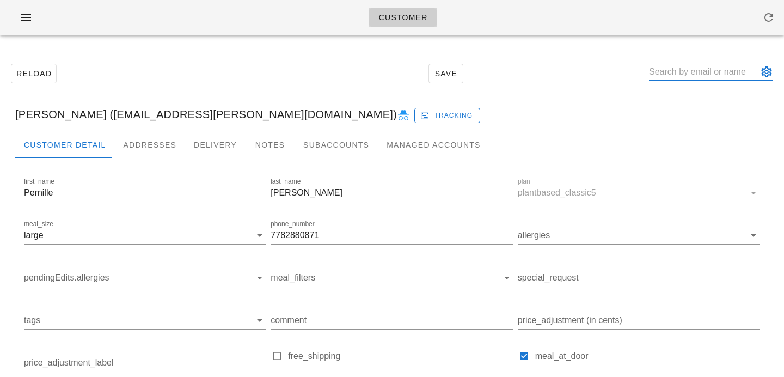
click at [679, 73] on input "text" at bounding box center [703, 71] width 109 height 17
paste input "[PERSON_NAME]"
type input "[PERSON_NAME]"
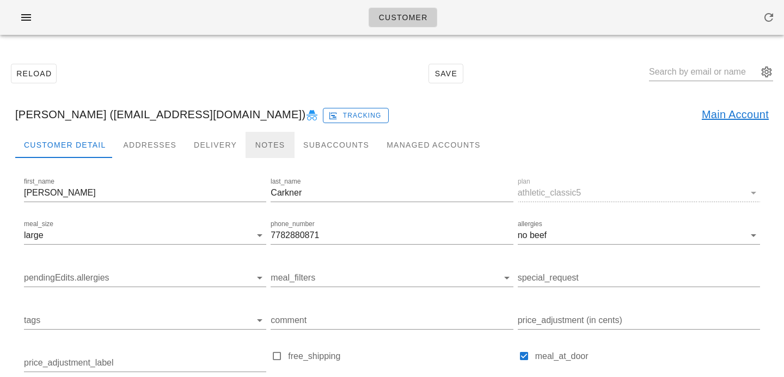
click at [265, 140] on div "Notes" at bounding box center [269, 145] width 49 height 26
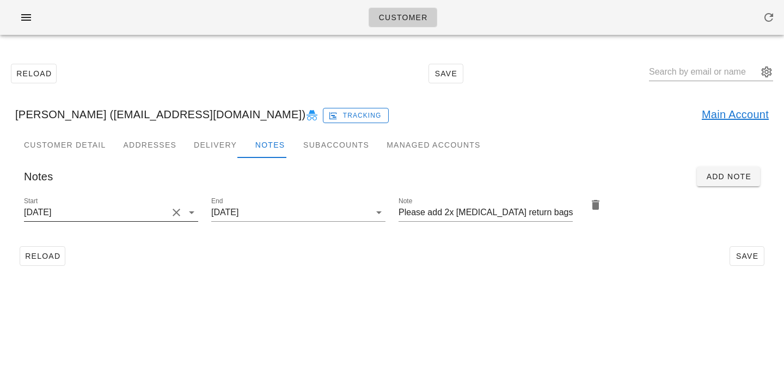
click at [152, 210] on input "[DATE]" at bounding box center [96, 212] width 144 height 17
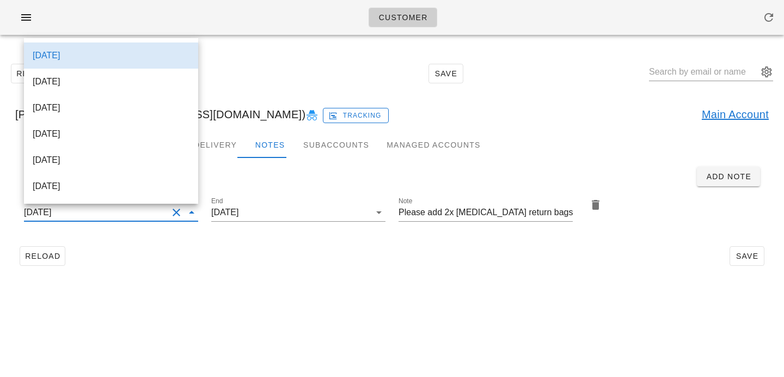
click at [127, 75] on div "[DATE]" at bounding box center [111, 81] width 157 height 23
type input "[DATE]"
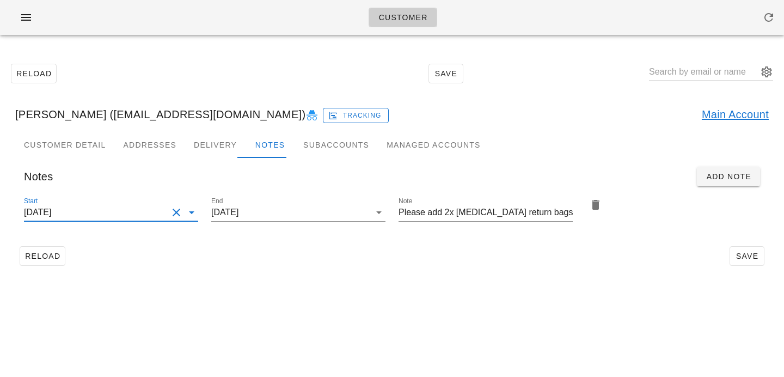
click at [266, 303] on div "Customer Reload Save [PERSON_NAME] ([EMAIL_ADDRESS][DOMAIN_NAME]) Tracking Main…" at bounding box center [392, 188] width 784 height 377
click at [729, 253] on button "Save" at bounding box center [746, 256] width 35 height 20
click at [702, 73] on input "text" at bounding box center [703, 71] width 109 height 17
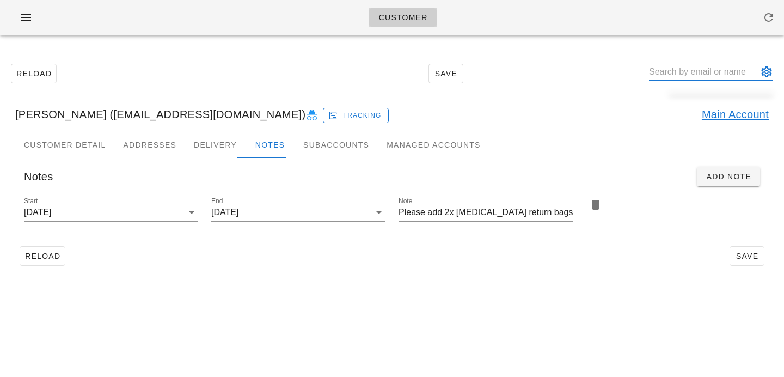
paste input "[PERSON_NAME]"
click at [696, 70] on input "[PERSON_NAME]" at bounding box center [703, 71] width 109 height 17
type input "[PERSON_NAME]"
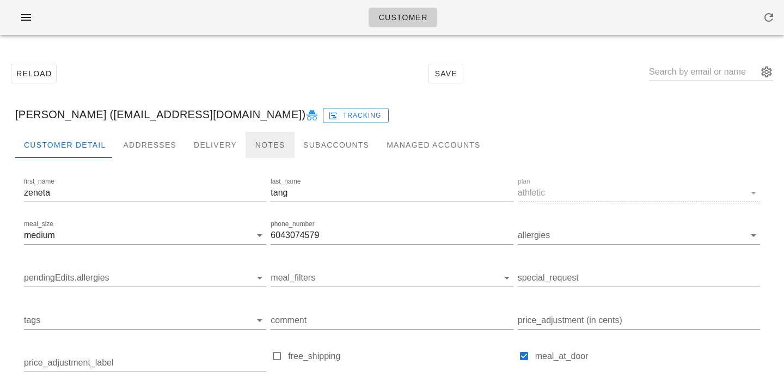
click at [258, 154] on div "Notes" at bounding box center [269, 145] width 49 height 26
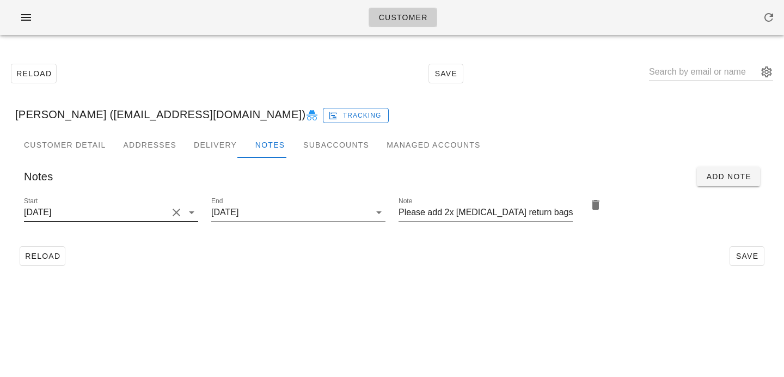
click at [140, 214] on input "2025-06-29" at bounding box center [96, 212] width 144 height 17
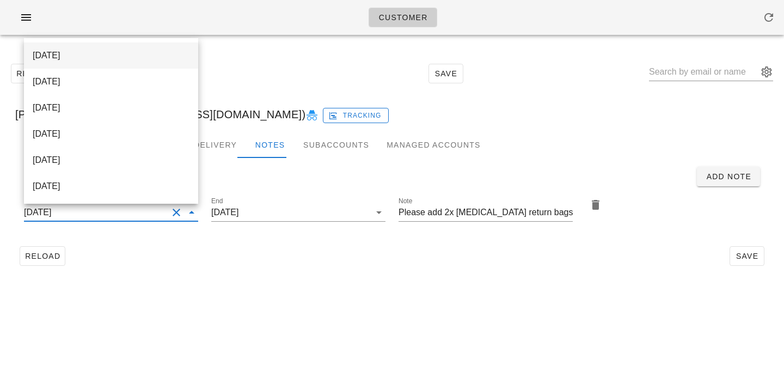
click at [133, 53] on div "2025-09-17" at bounding box center [111, 55] width 157 height 10
type input "2025-09-17"
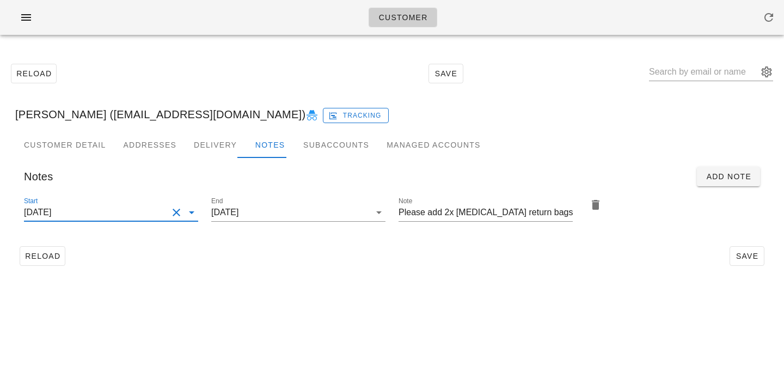
click at [198, 255] on div "Reload Save" at bounding box center [391, 256] width 753 height 28
click at [744, 255] on span "Save" at bounding box center [746, 255] width 25 height 9
click at [686, 78] on input "text" at bounding box center [703, 71] width 109 height 17
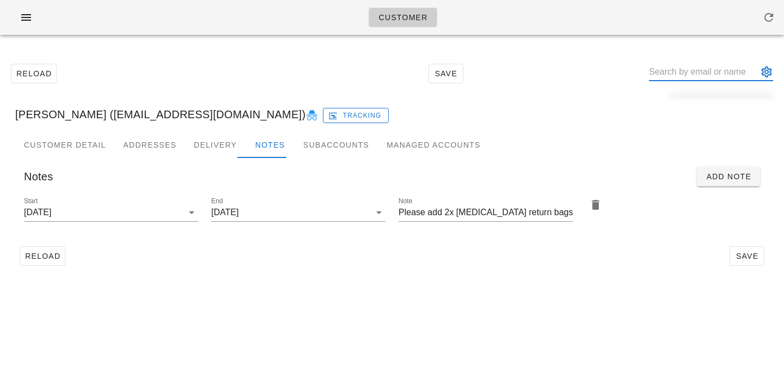
paste input "[PERSON_NAME]"
type input "[PERSON_NAME]"
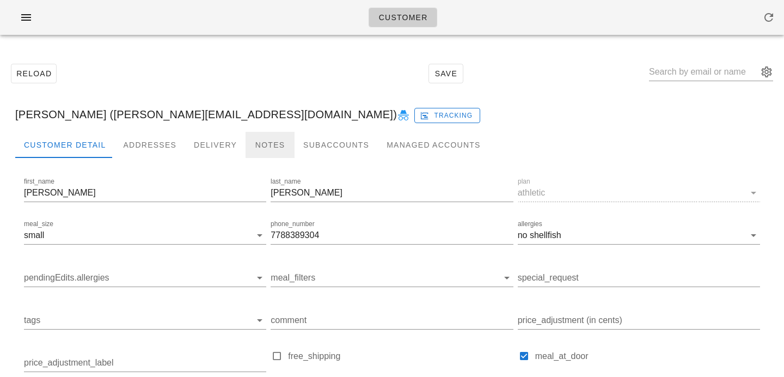
click at [266, 146] on div "Notes" at bounding box center [269, 145] width 49 height 26
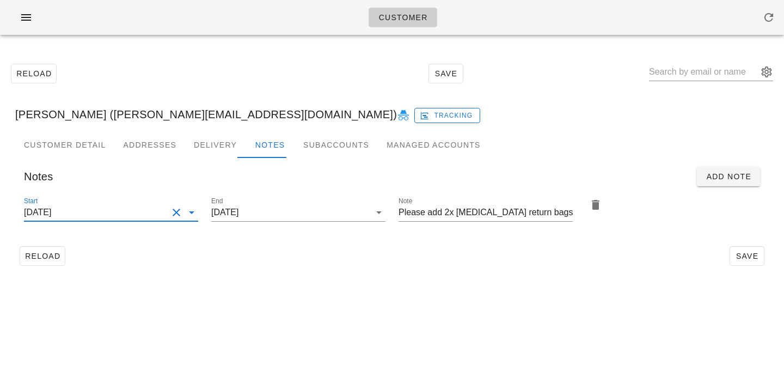
click at [127, 219] on input "2025-08-24" at bounding box center [96, 212] width 144 height 17
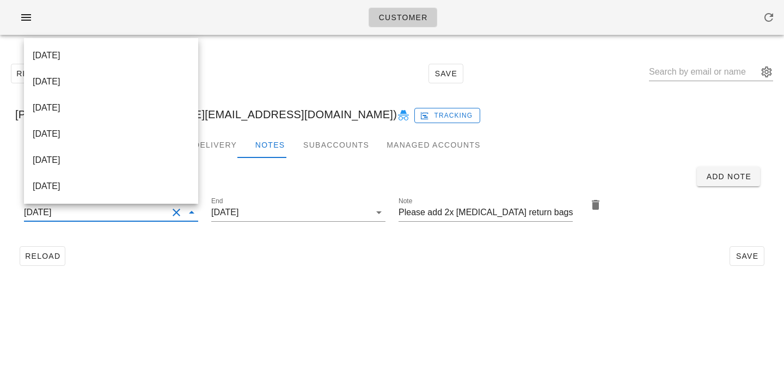
click at [110, 74] on div "2025-09-21" at bounding box center [111, 81] width 157 height 23
type input "2025-09-21"
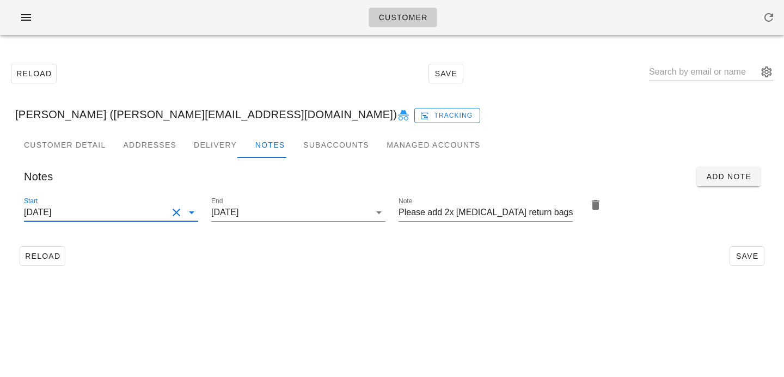
click at [353, 266] on div "Reload Save" at bounding box center [391, 256] width 753 height 28
click at [754, 261] on button "Save" at bounding box center [746, 256] width 35 height 20
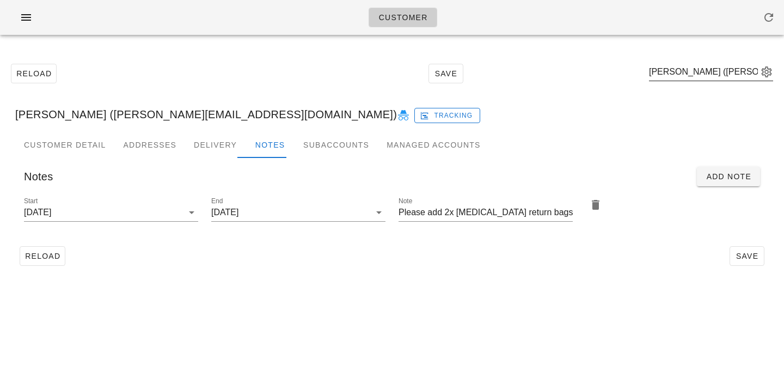
click at [668, 77] on div "Reload Save Claudia Aguayo (Claudia.aguayosaavedra@gmail.com)" at bounding box center [392, 73] width 771 height 47
click at [687, 70] on input "text" at bounding box center [703, 71] width 109 height 17
paste input "[PERSON_NAME]"
type input "[PERSON_NAME]"
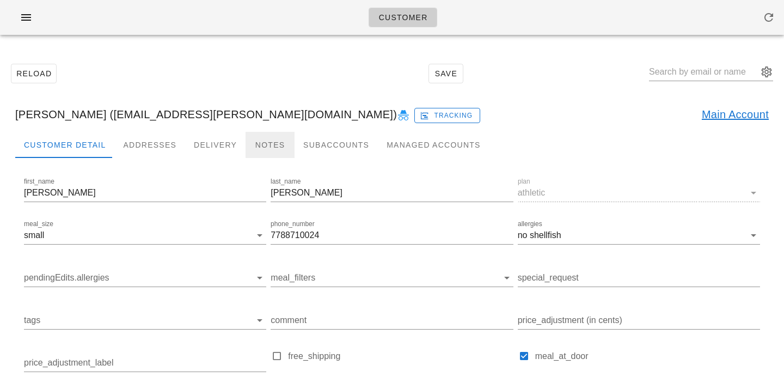
click at [250, 154] on div "Notes" at bounding box center [269, 145] width 49 height 26
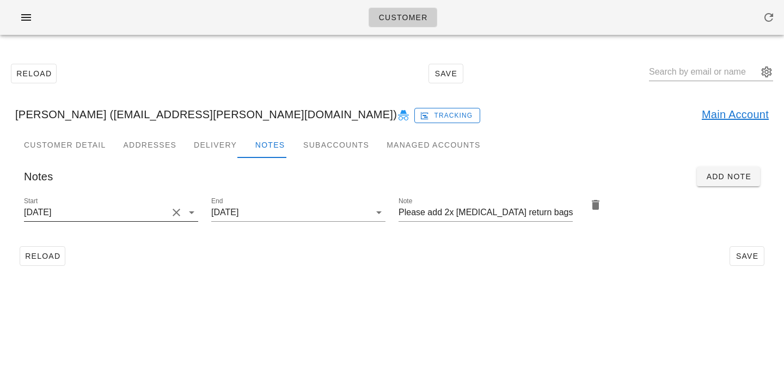
click at [173, 209] on button "Clear Start" at bounding box center [176, 212] width 13 height 13
click at [159, 207] on input "Start" at bounding box center [102, 212] width 157 height 17
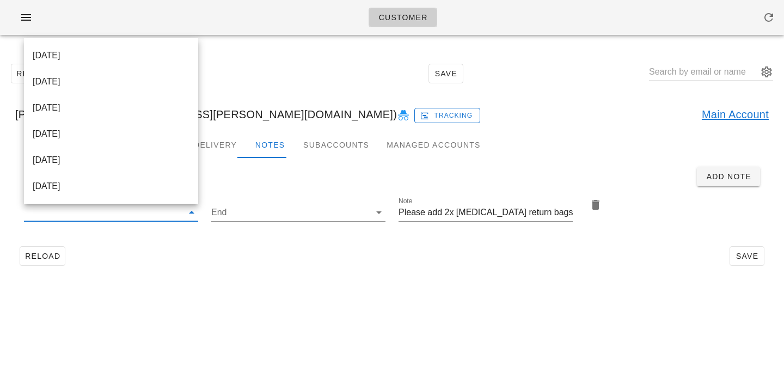
click at [146, 76] on div "2025-09-21" at bounding box center [111, 81] width 157 height 23
type input "2025-09-21"
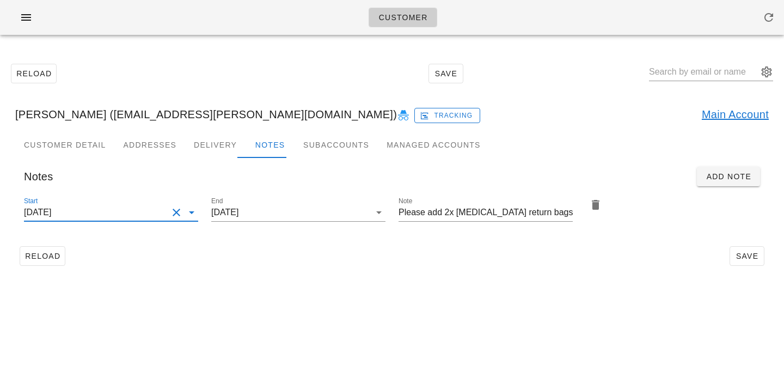
click at [340, 316] on div "Customer Reload Save Kevin Burkett (kev.burkett@gmail.com) Tracking Main Accoun…" at bounding box center [392, 188] width 784 height 377
click at [747, 241] on div "Start 2025-09-21 End 2025-09-21 Note Please add 2x ice pack return bags" at bounding box center [391, 214] width 753 height 53
click at [736, 264] on button "Save" at bounding box center [746, 256] width 35 height 20
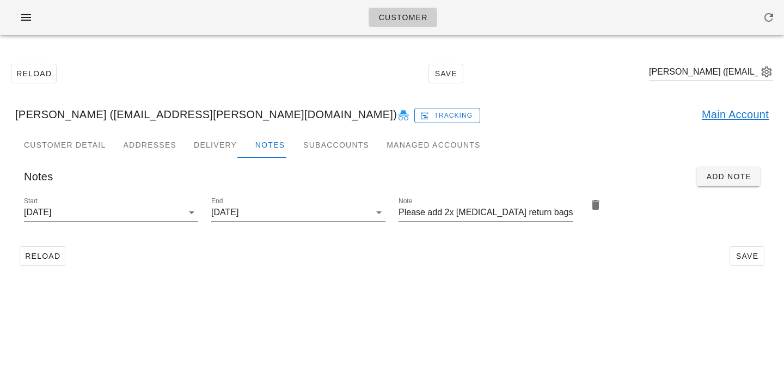
click at [418, 276] on div "Customer Detail Addresses Delivery Notes Subaccounts Managed Accounts Notes Add…" at bounding box center [392, 205] width 771 height 147
click at [750, 255] on span "Save" at bounding box center [746, 255] width 25 height 9
click at [687, 79] on input "text" at bounding box center [703, 71] width 109 height 17
paste input "[PERSON_NAME] [PERSON_NAME]"
type input "[PERSON_NAME] [PERSON_NAME]"
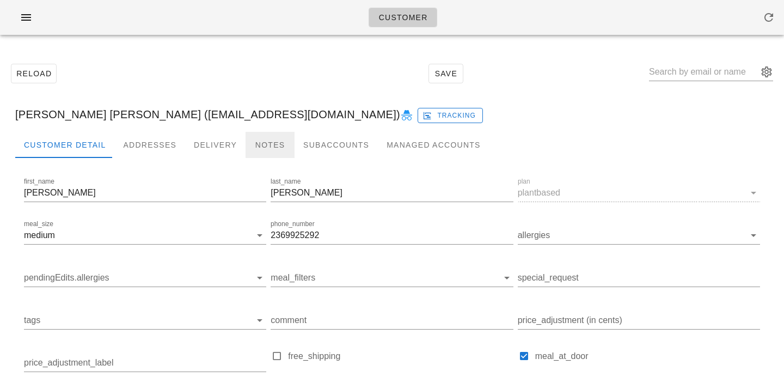
click at [269, 152] on div "Notes" at bounding box center [269, 145] width 49 height 26
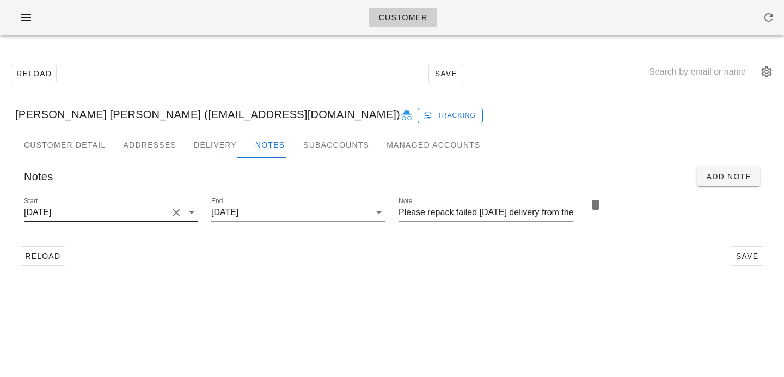
click at [145, 214] on input "2024-10-16" at bounding box center [96, 212] width 144 height 17
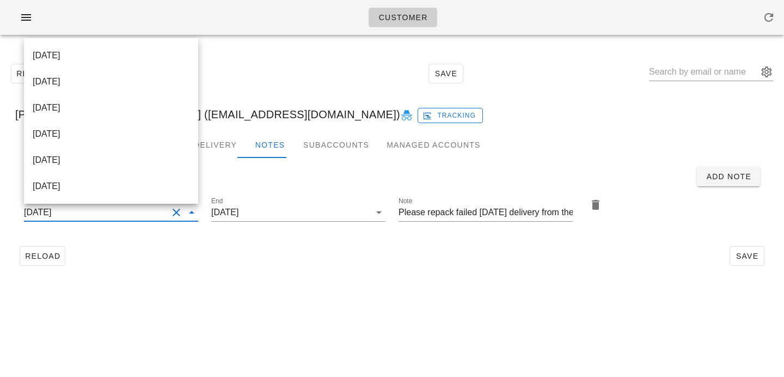
click at [133, 57] on div "2025-09-17" at bounding box center [111, 55] width 157 height 10
type input "2025-09-17"
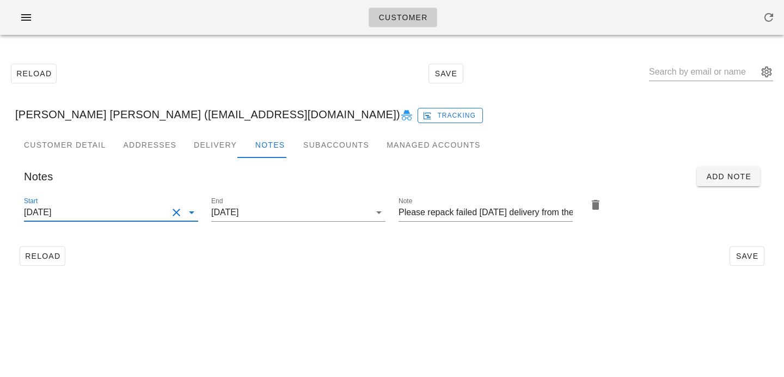
drag, startPoint x: 338, startPoint y: 341, endPoint x: 329, endPoint y: 334, distance: 11.3
click at [338, 341] on div "Customer Reload Save Bruno Normande Lins (normandelins@gmail.com) Tracking Cust…" at bounding box center [392, 188] width 784 height 377
click at [522, 212] on input "Please repack failed Sunday delivery from the G3 rack & include in today's deli…" at bounding box center [485, 212] width 174 height 17
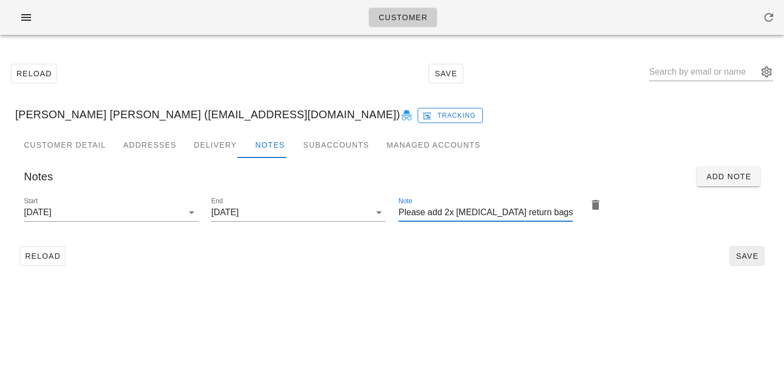
type input "Please add 2x ice pack return bags"
click at [738, 253] on span "Save" at bounding box center [746, 255] width 25 height 9
click at [387, 260] on div "Reload Save" at bounding box center [391, 256] width 753 height 28
click at [757, 259] on span "Save" at bounding box center [746, 255] width 25 height 9
click at [710, 73] on input "text" at bounding box center [703, 71] width 109 height 17
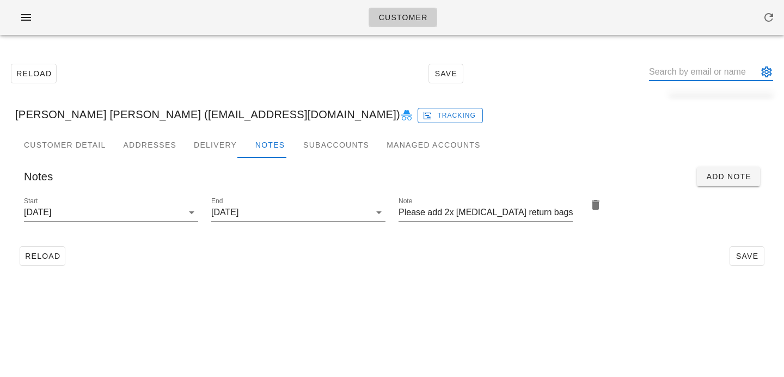
paste input "Deanna Kadota"
type input "Deanna Kadota"
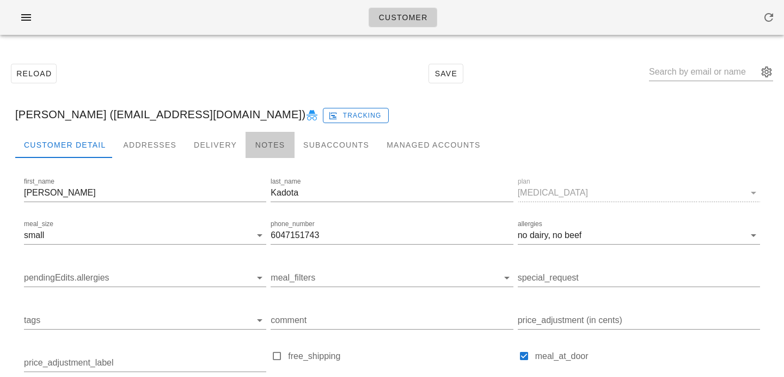
click at [273, 146] on div "Notes" at bounding box center [269, 145] width 49 height 26
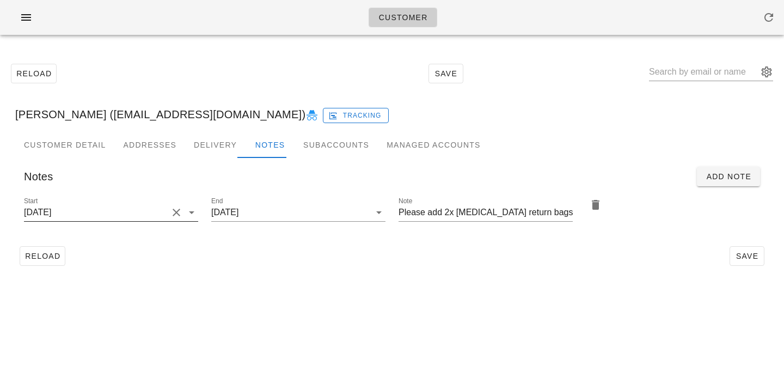
click at [185, 215] on icon at bounding box center [191, 212] width 13 height 13
click at [158, 210] on input "2025-08-31" at bounding box center [96, 212] width 144 height 17
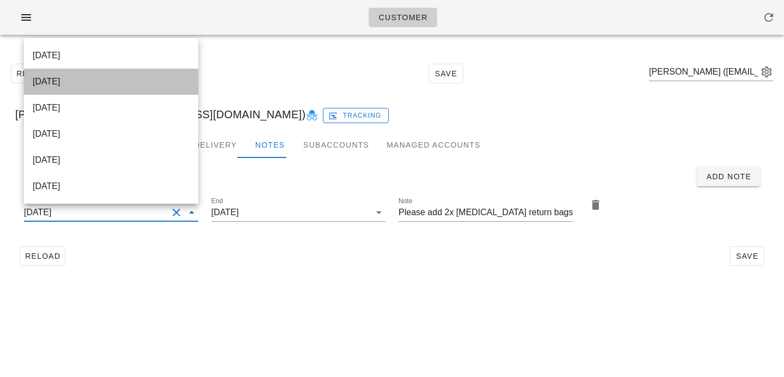
click at [126, 82] on div "2025-09-21" at bounding box center [111, 81] width 157 height 10
type input "2025-09-21"
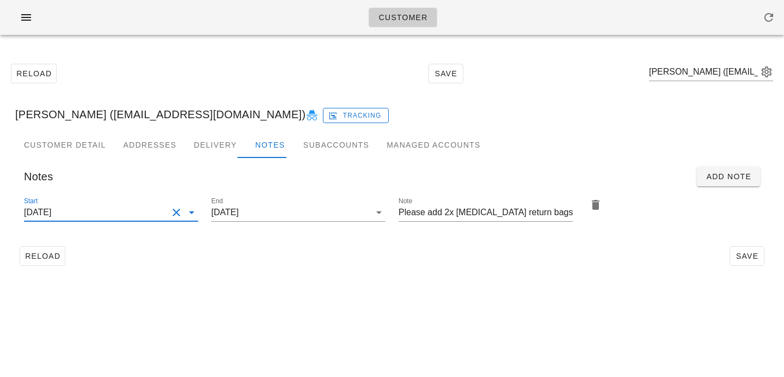
click at [239, 311] on div "Customer Reload Save Deanna Kadota (ultramusicpowder@gmail.com) Deanna Kadota (…" at bounding box center [392, 188] width 784 height 377
click at [740, 258] on span "Save" at bounding box center [746, 255] width 25 height 9
click at [687, 77] on input "text" at bounding box center [703, 71] width 109 height 17
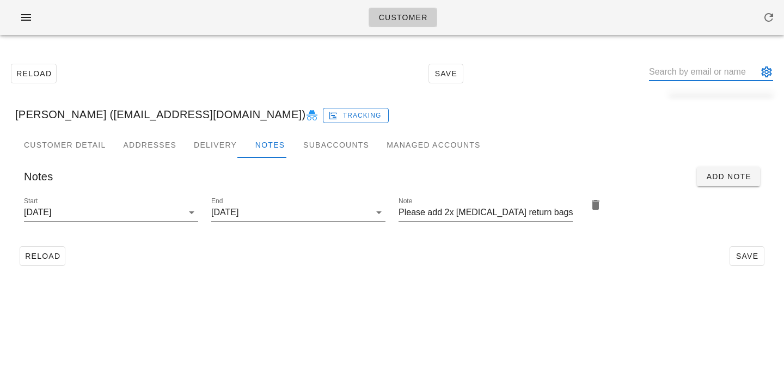
paste input "Shayan Edalatmanesh"
type input "Shayan Edalatmanesh"
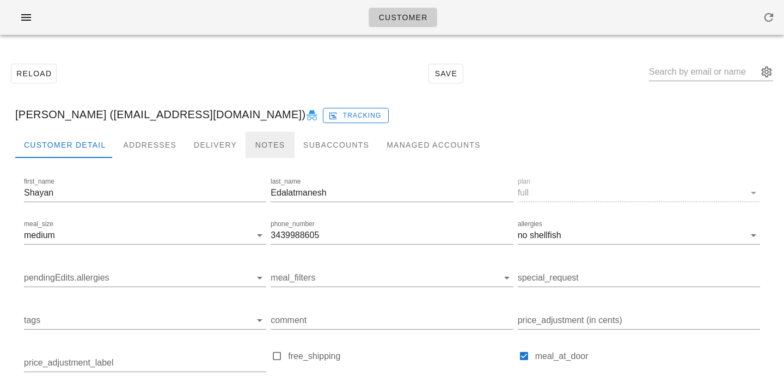
click at [273, 145] on div "Notes" at bounding box center [269, 145] width 49 height 26
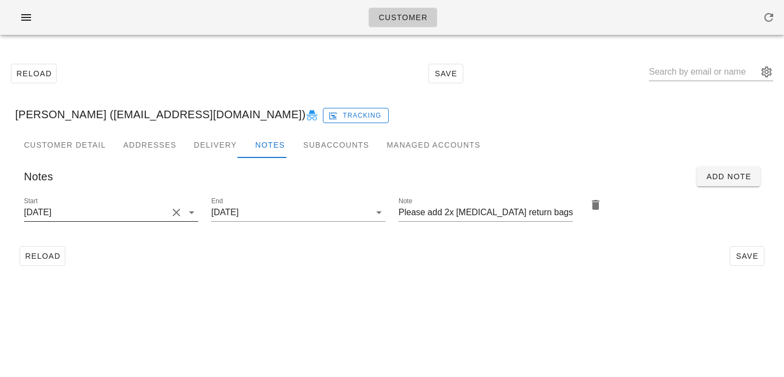
click at [174, 213] on button "Clear Start" at bounding box center [176, 212] width 13 height 13
click at [174, 213] on input "Start" at bounding box center [102, 212] width 157 height 17
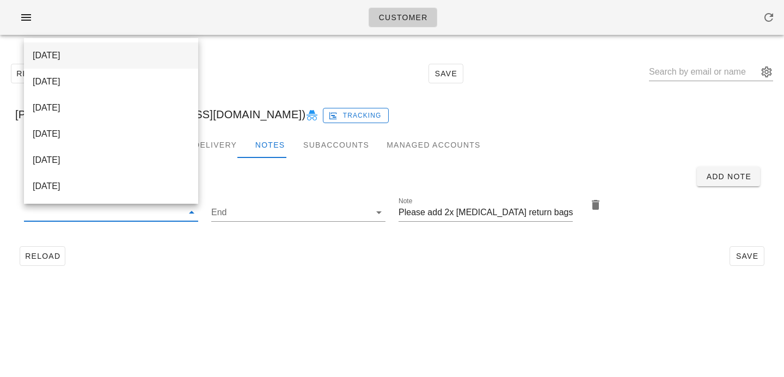
click at [143, 50] on div "[DATE]" at bounding box center [111, 55] width 157 height 23
type input "[DATE]"
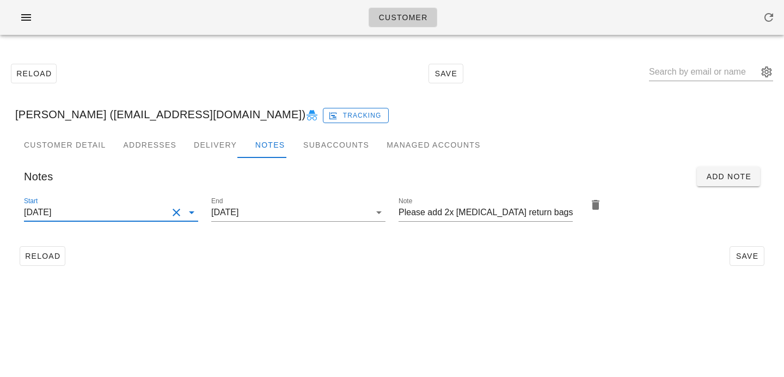
click at [480, 328] on div "Customer Reload Save Shayan Edalatmanesh (emshayan@gmail.com) Tracking Customer…" at bounding box center [392, 188] width 784 height 377
click at [752, 258] on span "Save" at bounding box center [746, 255] width 25 height 9
click at [754, 251] on span "Save" at bounding box center [746, 255] width 25 height 9
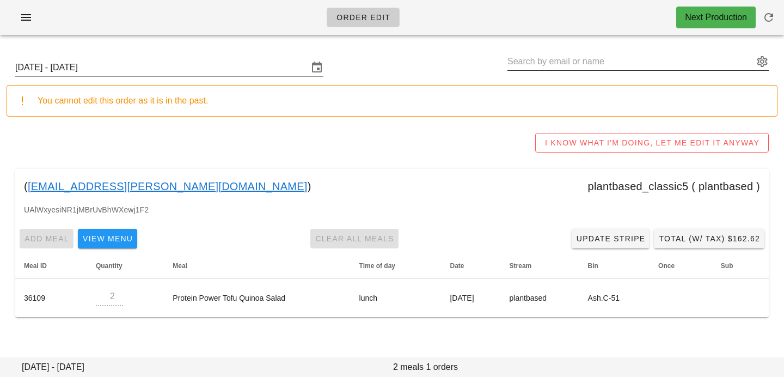
click at [526, 53] on input "text" at bounding box center [630, 61] width 246 height 17
paste input "[PERSON_NAME]"
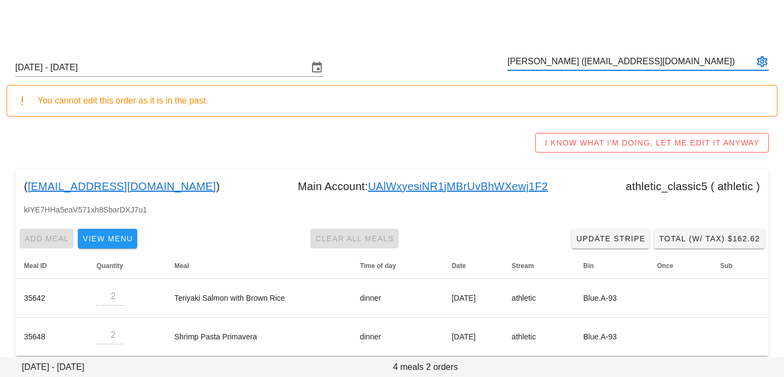
scroll to position [11, 0]
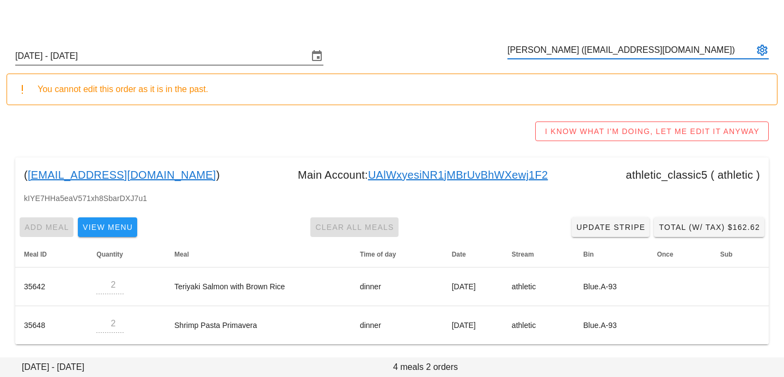
type input "[PERSON_NAME] ([EMAIL_ADDRESS][DOMAIN_NAME])"
click at [217, 59] on input "Sunday September 14 - Saturday September 20" at bounding box center [161, 55] width 293 height 17
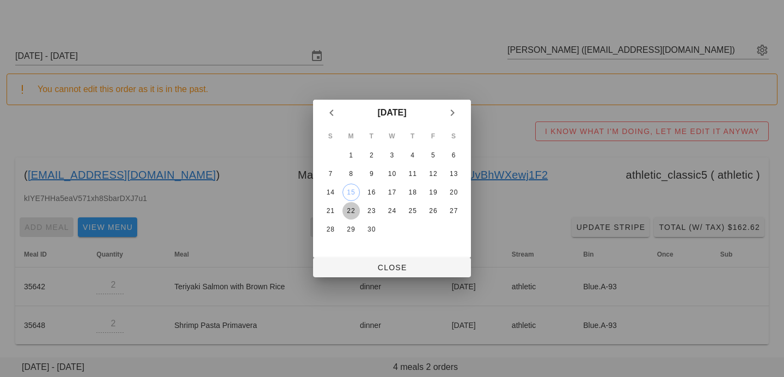
click at [353, 213] on div "22" at bounding box center [350, 211] width 17 height 8
click at [357, 268] on span "Close" at bounding box center [392, 267] width 140 height 9
type input "Sunday September 21 - Saturday September 27"
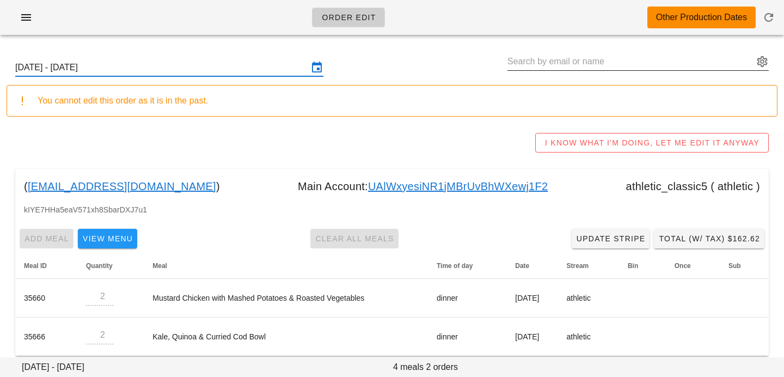
click at [644, 61] on input "text" at bounding box center [630, 61] width 246 height 17
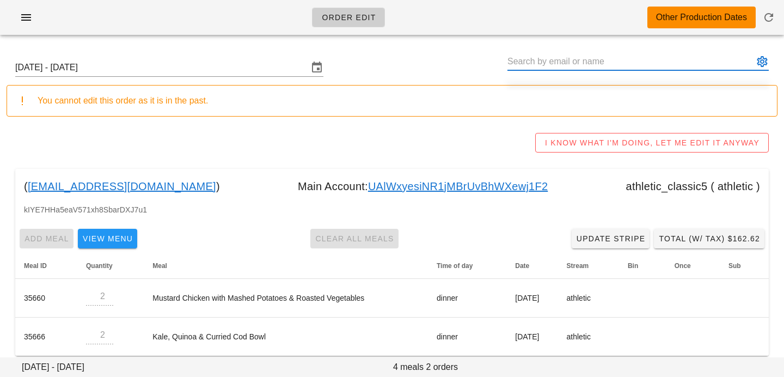
paste input "zeneta tang"
click at [532, 63] on input "zeneta tang" at bounding box center [630, 61] width 246 height 17
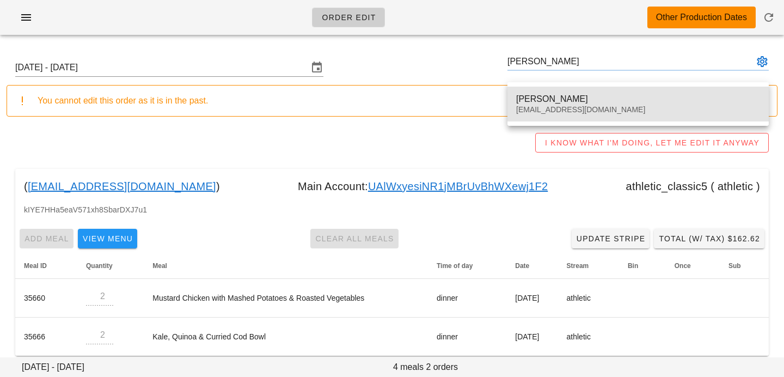
click at [550, 100] on div "zeneta tang" at bounding box center [638, 99] width 244 height 10
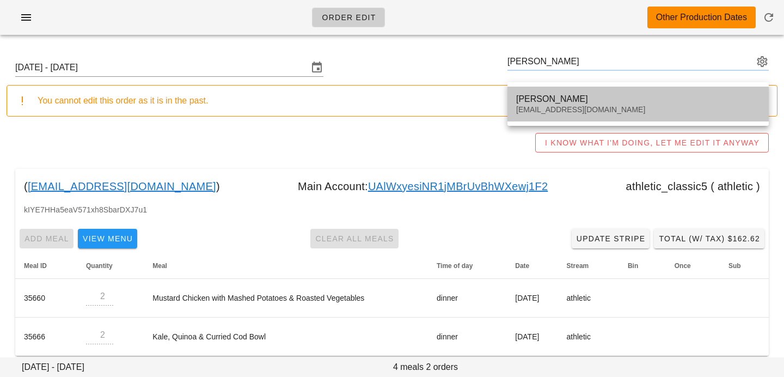
type input "zeneta tang (zen.tang@hotmail.com)"
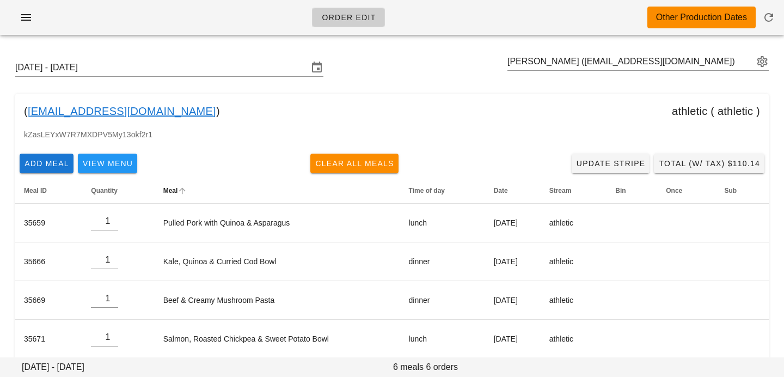
scroll to position [19, 0]
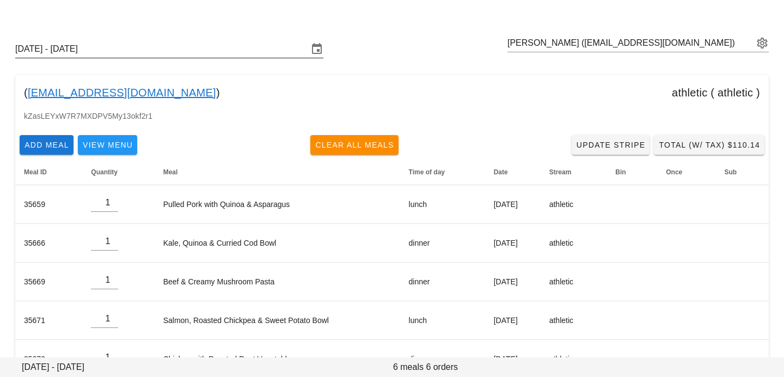
click at [260, 54] on input "Sunday September 21 - Saturday September 27" at bounding box center [161, 48] width 293 height 17
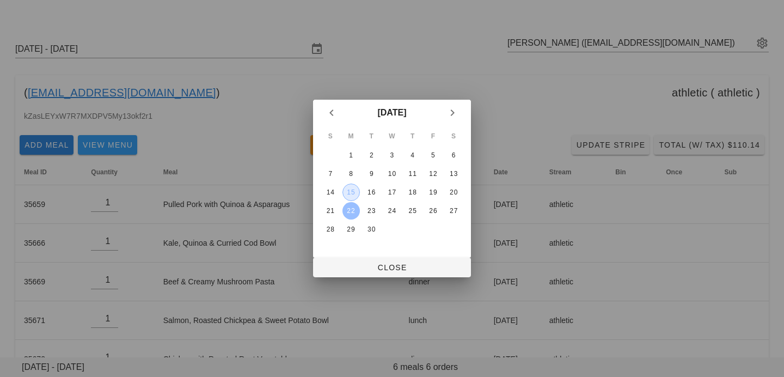
click at [354, 194] on div "15" at bounding box center [351, 192] width 16 height 8
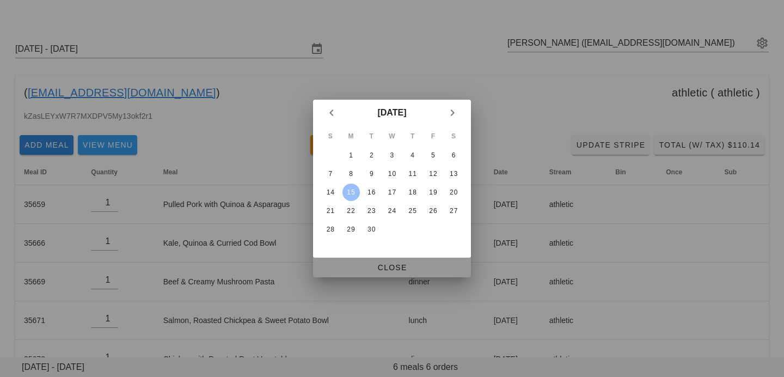
click at [374, 269] on span "Close" at bounding box center [392, 267] width 140 height 9
type input "Sunday September 14 - Saturday September 20"
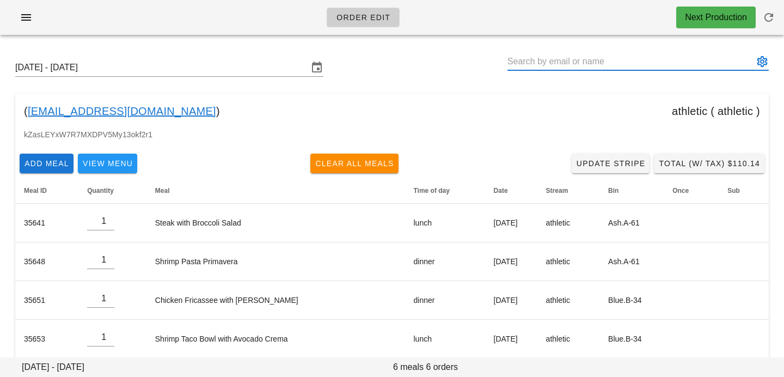
click at [655, 67] on input "text" at bounding box center [630, 61] width 246 height 17
paste input "Claudia Aguayo"
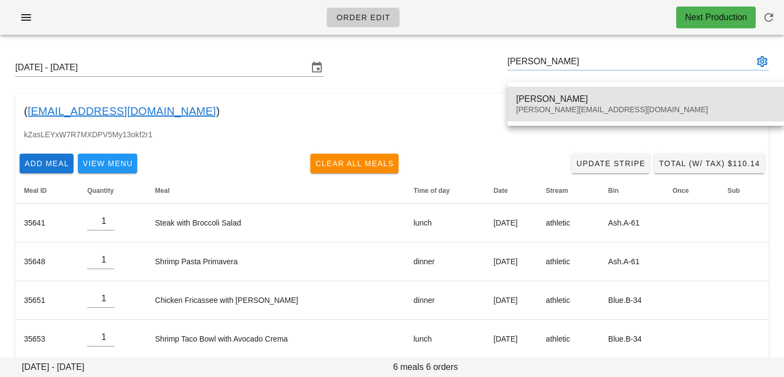
click at [630, 92] on div "Claudia Aguayo Claudia.aguayosaavedra@gmail.com" at bounding box center [645, 104] width 259 height 34
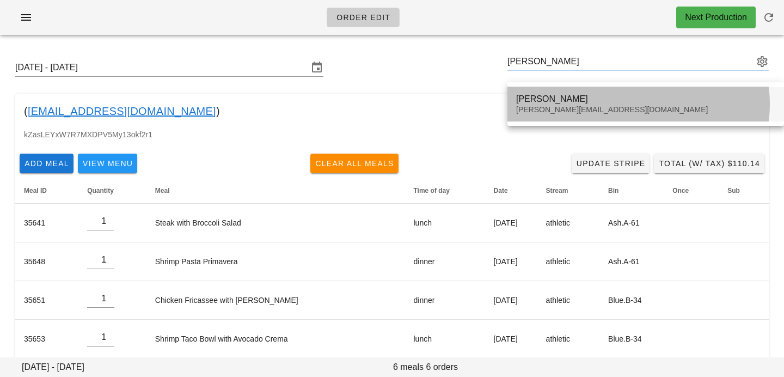
type input "Claudia Aguayo (Claudia.aguayosaavedra@gmail.com)"
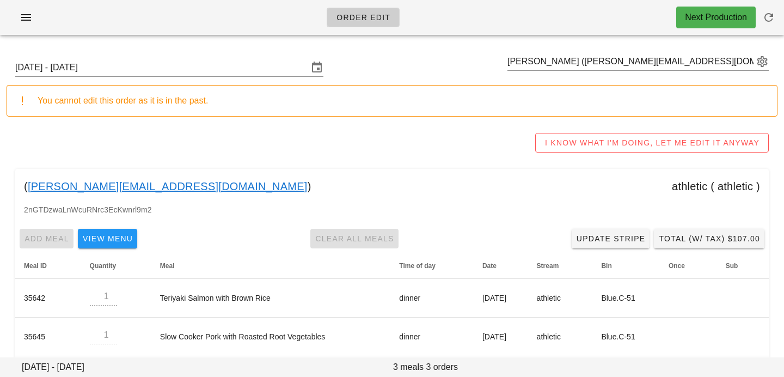
scroll to position [50, 0]
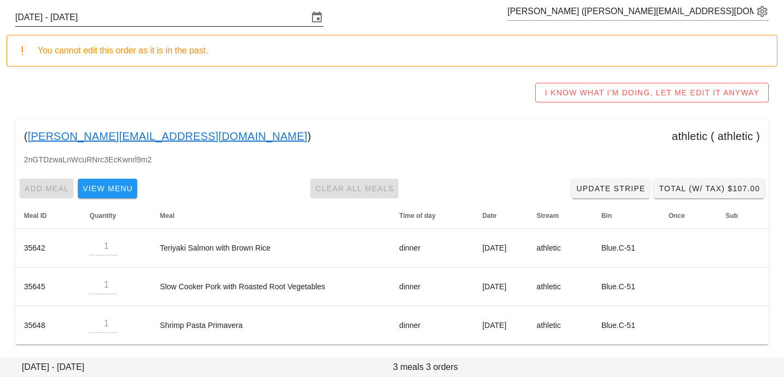
click at [220, 17] on input "Sunday September 14 - Saturday September 20" at bounding box center [161, 17] width 293 height 17
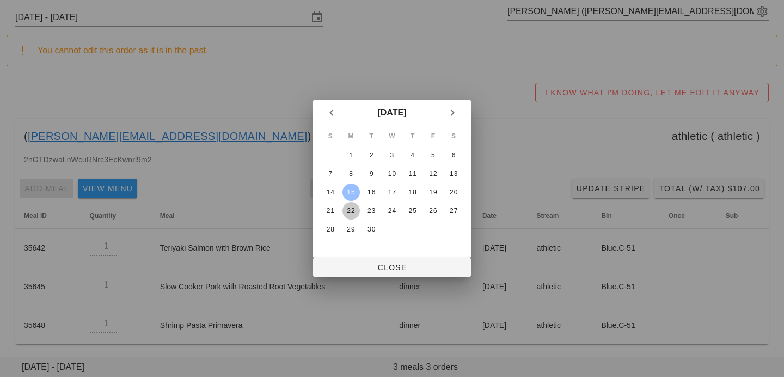
click at [352, 211] on div "22" at bounding box center [350, 211] width 17 height 8
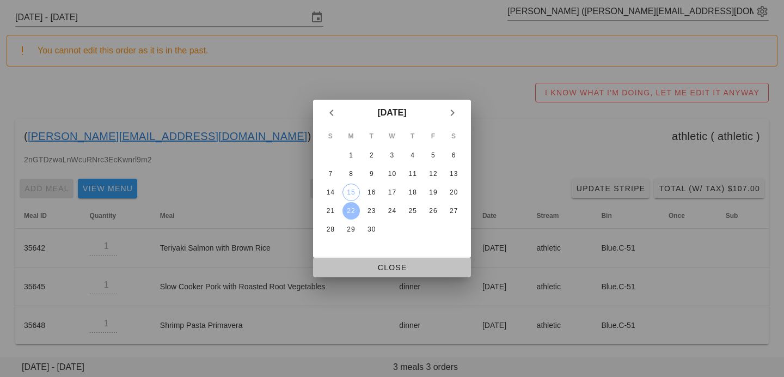
click at [352, 263] on span "Close" at bounding box center [392, 267] width 140 height 9
type input "Sunday September 21 - Saturday September 27"
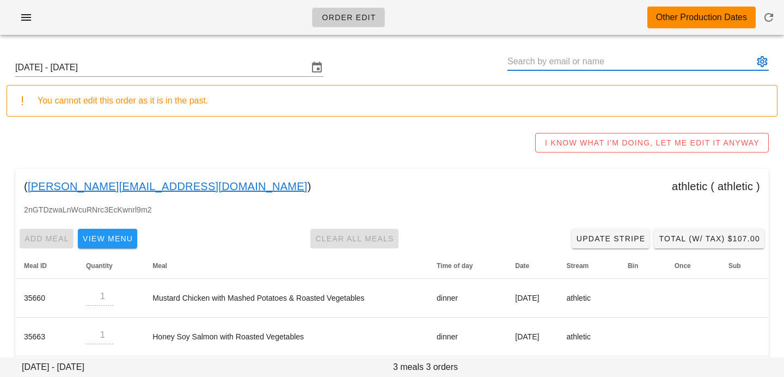
click at [562, 56] on input "text" at bounding box center [630, 61] width 246 height 17
paste input "Kevin Burkett"
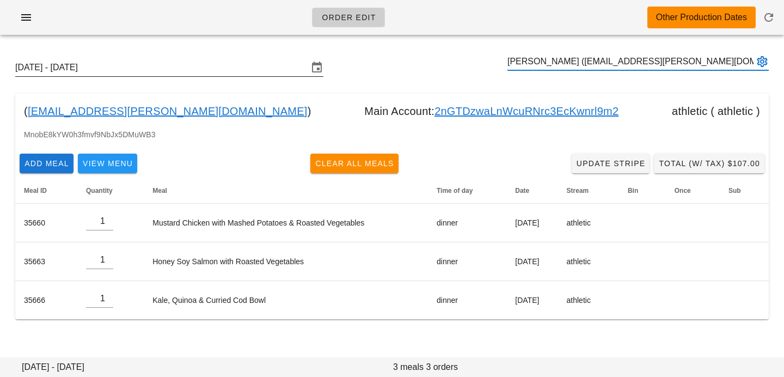
type input "Kevin Burkett (kev.burkett@gmail.com)"
click at [217, 69] on input "Sunday September 21 - Saturday September 27" at bounding box center [161, 67] width 293 height 17
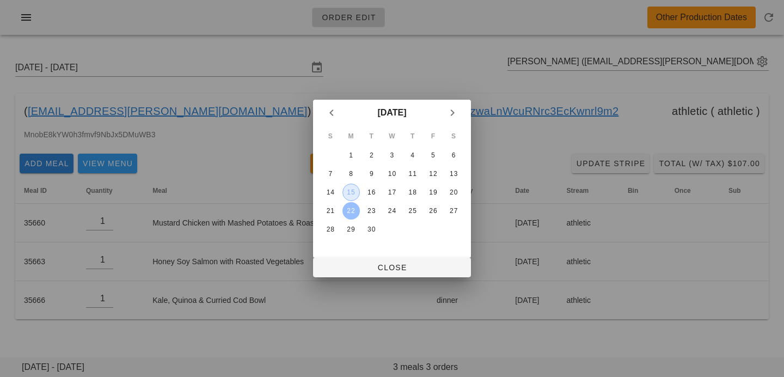
click at [352, 187] on button "15" at bounding box center [350, 191] width 17 height 17
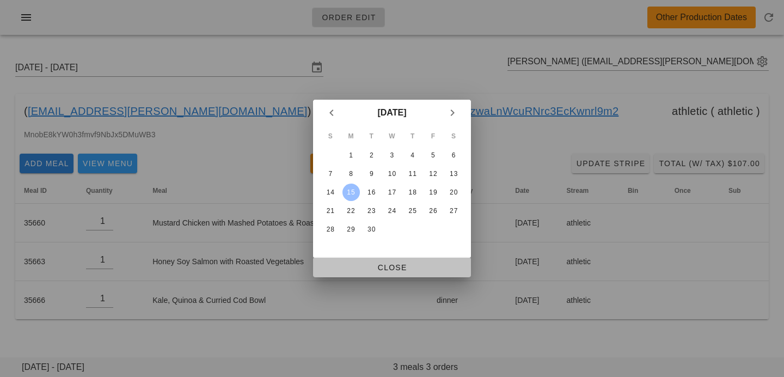
click at [356, 267] on span "Close" at bounding box center [392, 267] width 140 height 9
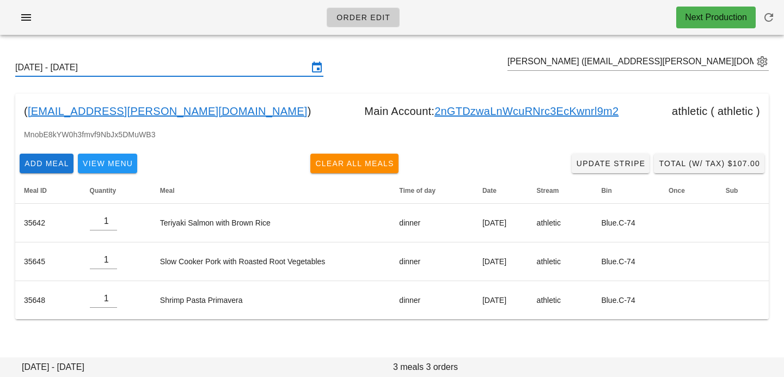
click at [233, 70] on input "Sunday September 14 - Saturday September 20" at bounding box center [161, 67] width 293 height 17
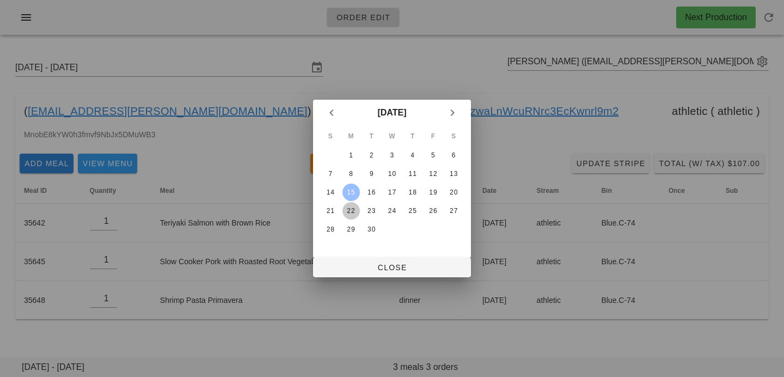
click at [350, 210] on div "22" at bounding box center [350, 211] width 17 height 8
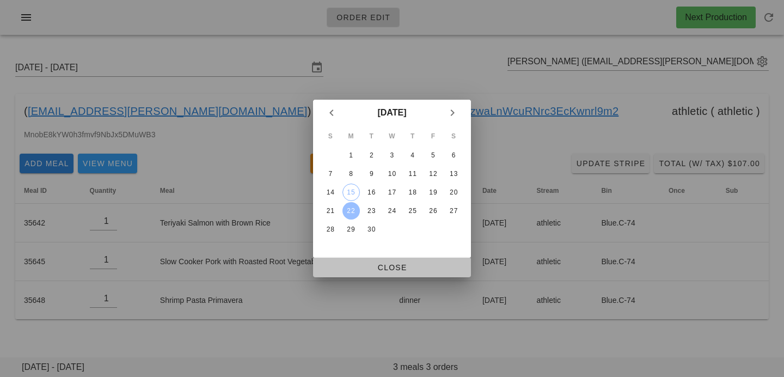
click at [359, 268] on span "Close" at bounding box center [392, 267] width 140 height 9
type input "Sunday September 21 - Saturday September 27"
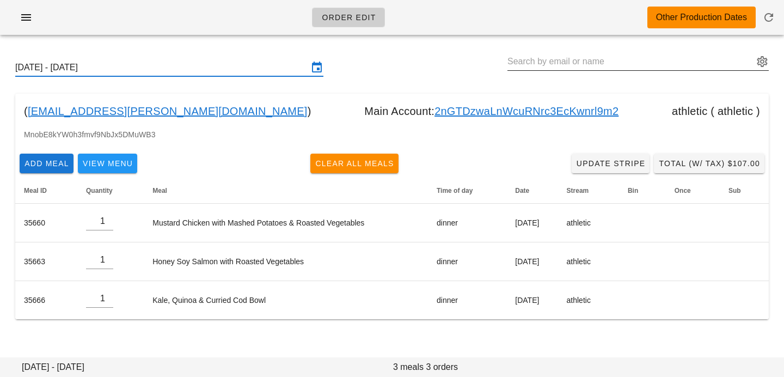
click at [538, 65] on input "text" at bounding box center [630, 61] width 246 height 17
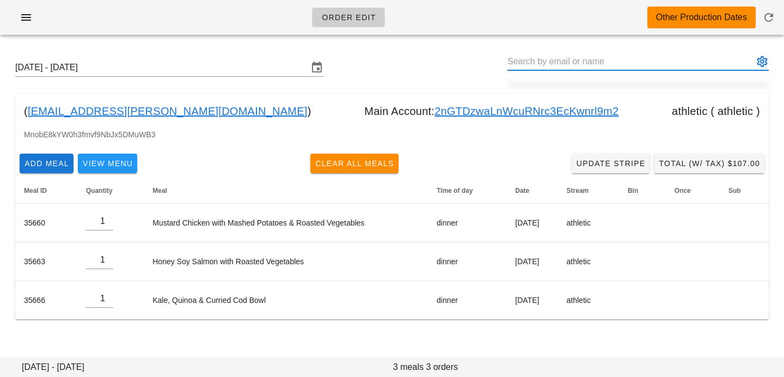
paste input "Bruno Normande Lins"
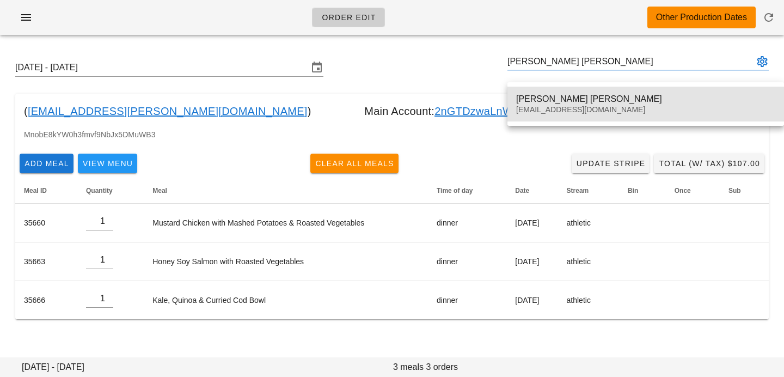
click at [537, 101] on div "Bruno Normande Lins" at bounding box center [645, 99] width 259 height 10
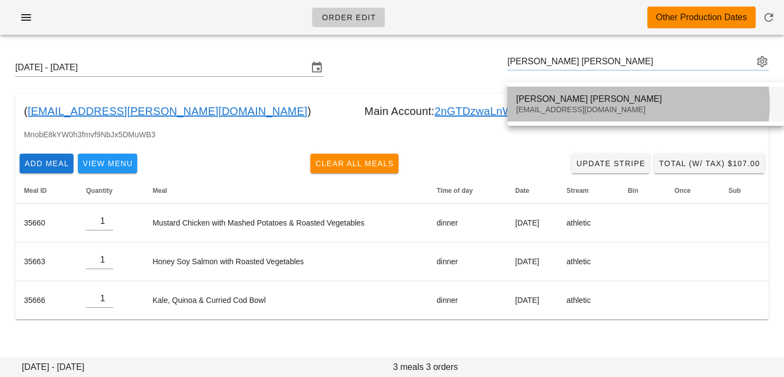
type input "Bruno Normande Lins (normandelins@gmail.com)"
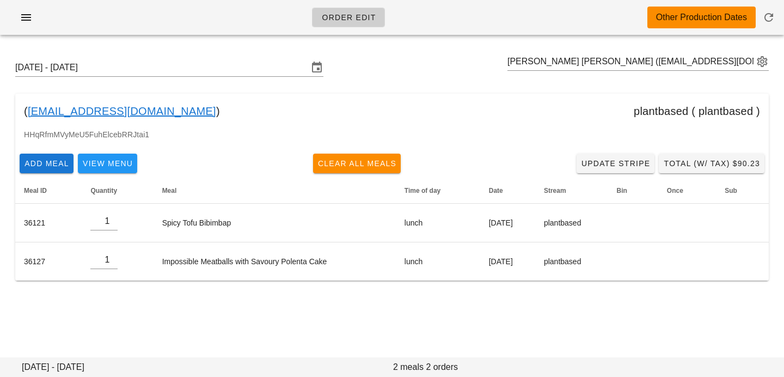
click at [195, 77] on div "Sunday September 21 - Saturday September 27 Bruno Normande Lins (normandelins@g…" at bounding box center [392, 67] width 771 height 35
click at [197, 71] on input "Sunday September 21 - Saturday September 27" at bounding box center [161, 67] width 293 height 17
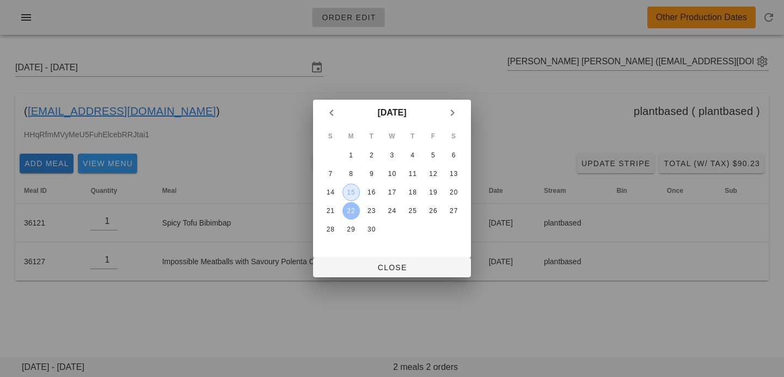
click at [354, 192] on div "15" at bounding box center [351, 192] width 16 height 8
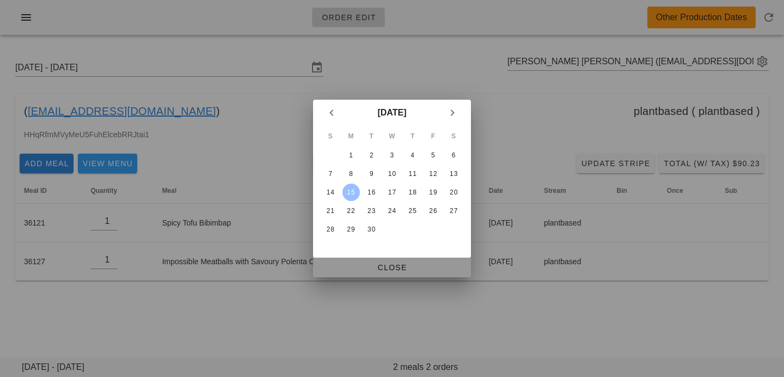
click at [375, 266] on span "Close" at bounding box center [392, 267] width 140 height 9
type input "Sunday September 14 - Saturday September 20"
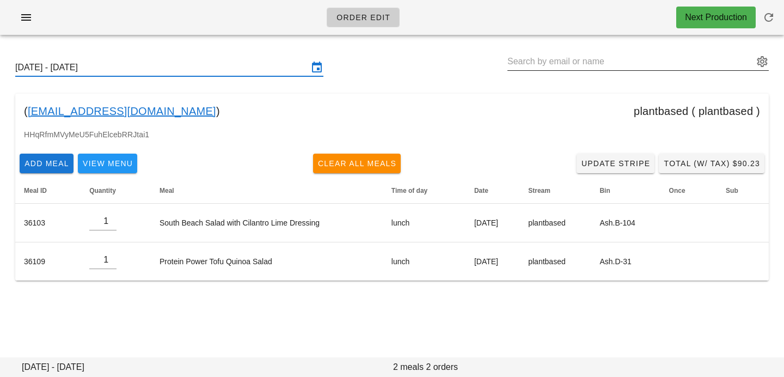
click at [575, 63] on input "text" at bounding box center [630, 61] width 246 height 17
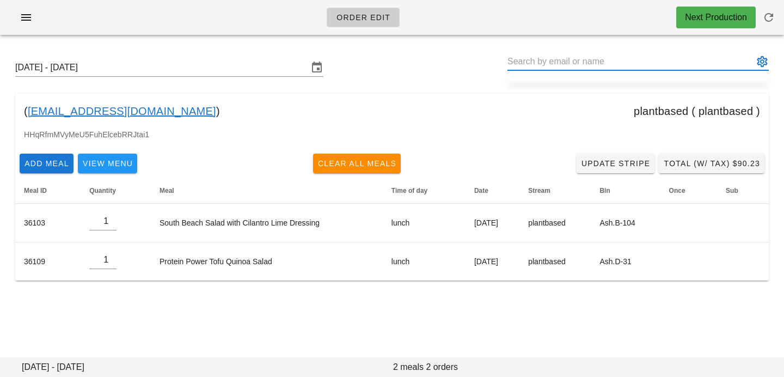
paste input "Deanna Kadota"
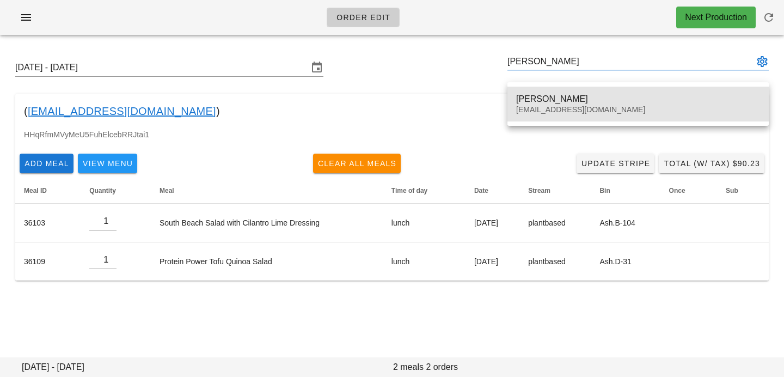
click at [568, 97] on div "Deanna Kadota" at bounding box center [638, 99] width 244 height 10
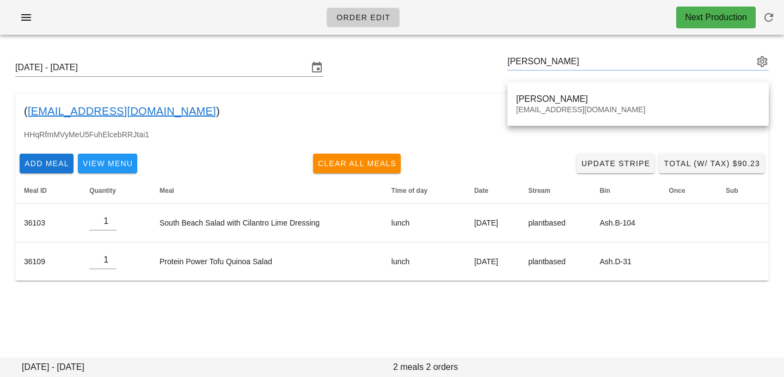
type input "Deanna Kadota (ultramusicpowder@gmail.com)"
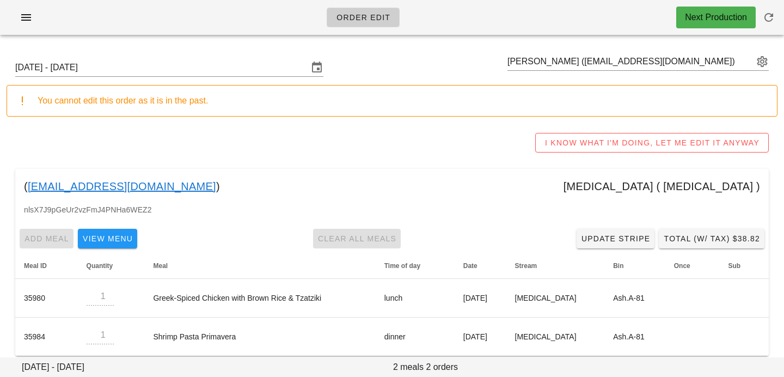
scroll to position [11, 0]
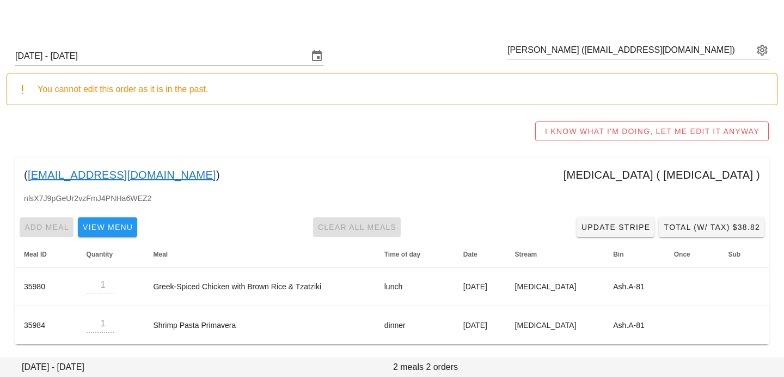
click at [195, 57] on input "Sunday September 14 - Saturday September 20" at bounding box center [161, 55] width 293 height 17
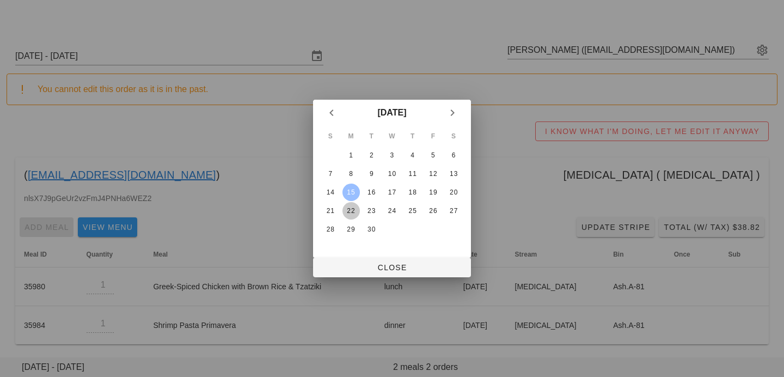
click at [353, 211] on div "22" at bounding box center [350, 211] width 17 height 8
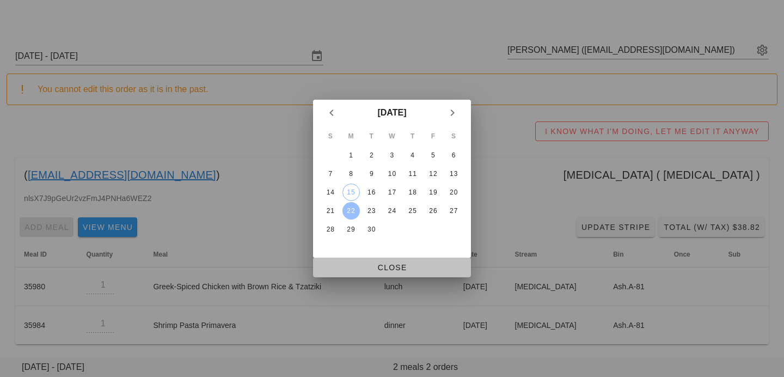
click at [360, 264] on span "Close" at bounding box center [392, 267] width 140 height 9
type input "Sunday September 21 - Saturday September 27"
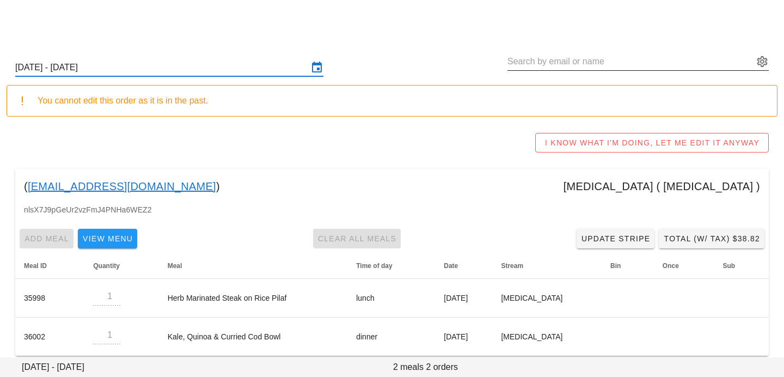
click at [530, 63] on input "text" at bounding box center [630, 61] width 246 height 17
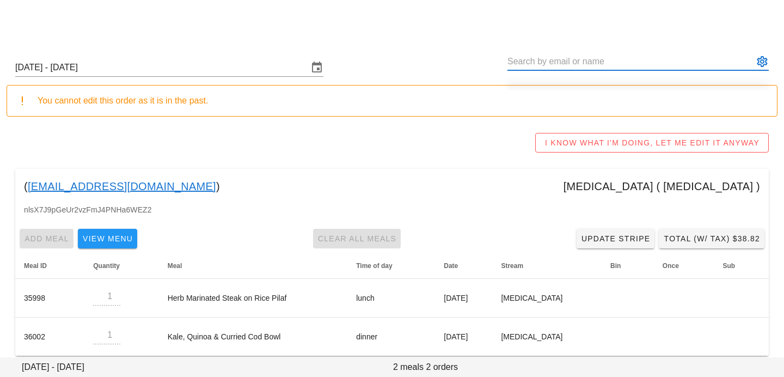
paste input "Shayan Edalatmanesh"
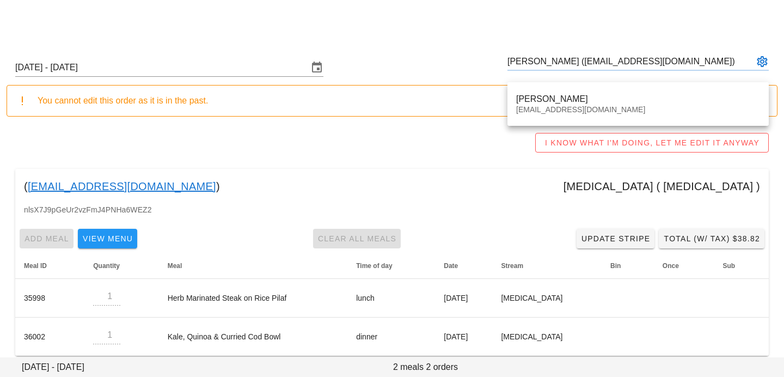
type input "Shayan Edalatmanesh (emshayan@gmail.com)"
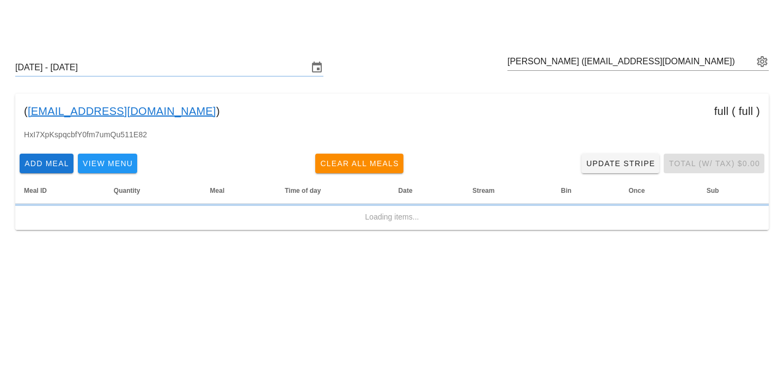
click at [538, 108] on div "( emshayan@gmail.com ) full ( full )" at bounding box center [391, 111] width 753 height 35
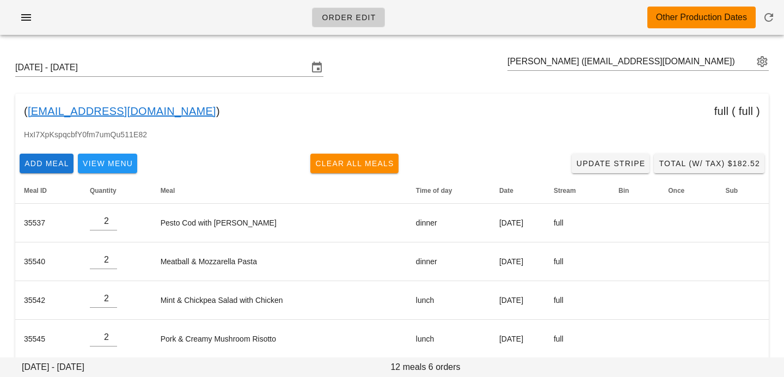
click at [171, 77] on div "Sunday September 21 - Saturday September 27 Shayan Edalatmanesh (emshayan@gmail…" at bounding box center [392, 67] width 771 height 35
click at [181, 69] on input "Sunday September 21 - Saturday September 27" at bounding box center [161, 67] width 293 height 17
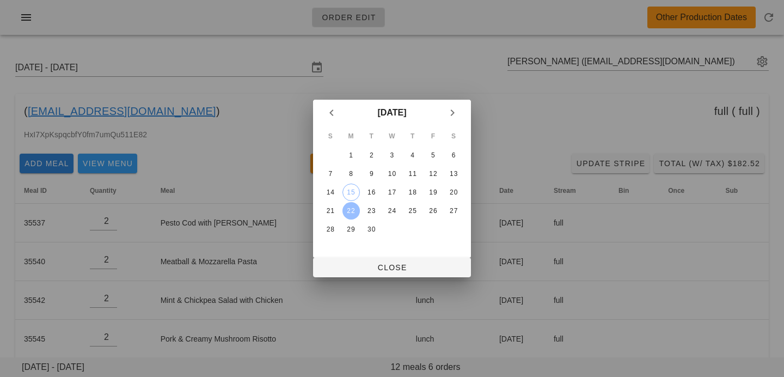
click at [360, 184] on td "15" at bounding box center [351, 191] width 20 height 17
click at [353, 190] on div "15" at bounding box center [351, 192] width 16 height 8
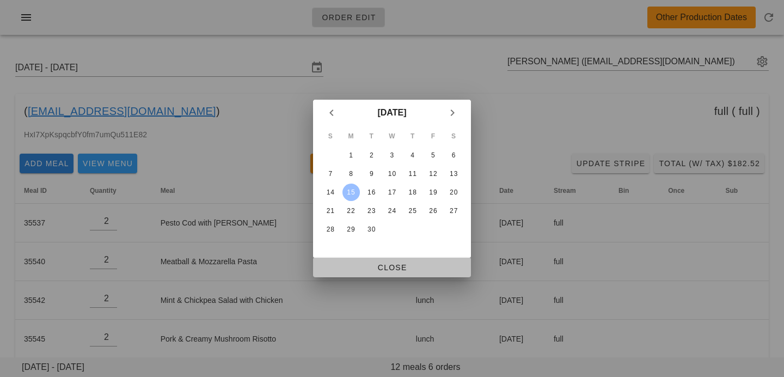
click at [367, 272] on button "Close" at bounding box center [392, 267] width 158 height 20
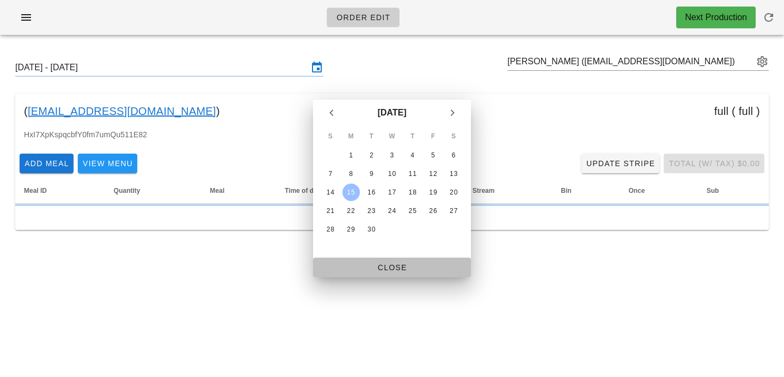
type input "Sunday September 14 - Saturday September 20"
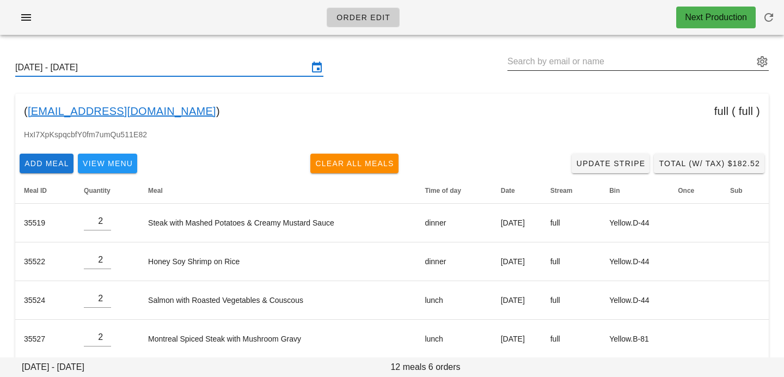
click at [680, 67] on input "text" at bounding box center [630, 61] width 246 height 17
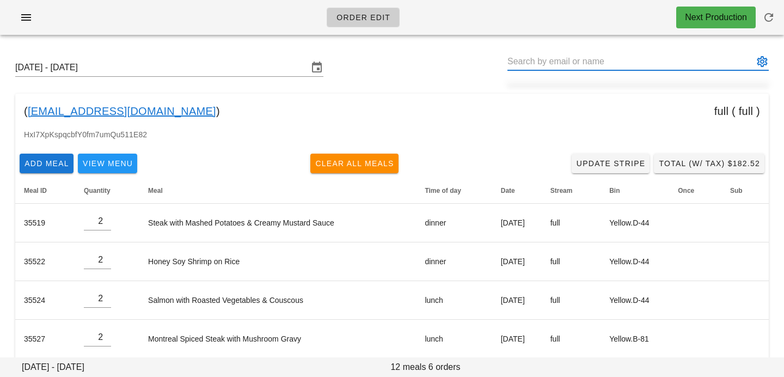
paste input "Megan O'Shaughnessy"
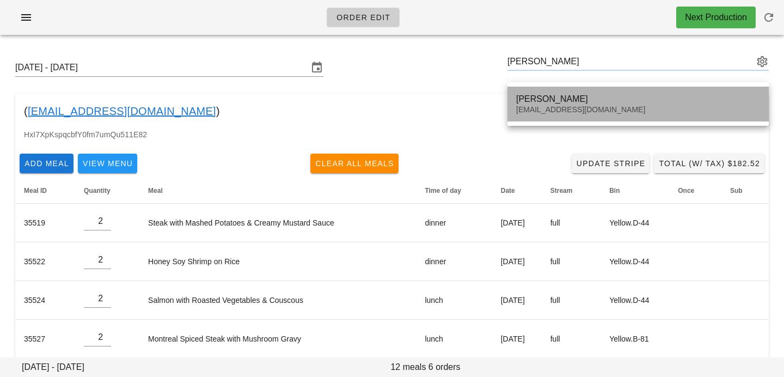
click at [619, 96] on div "Megan O'Shaughnessy" at bounding box center [638, 99] width 244 height 10
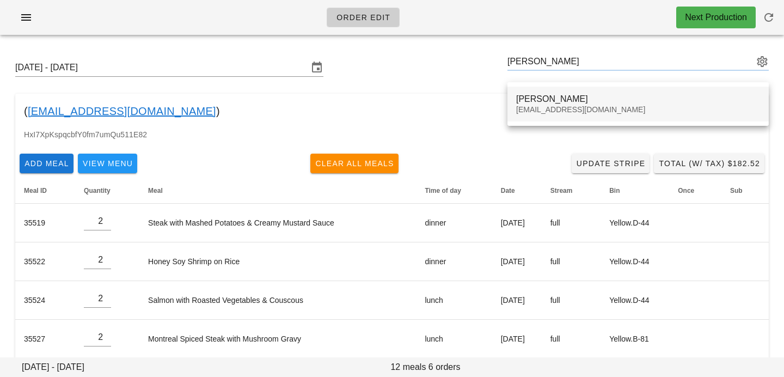
type input "Megan O'Shaughnessy (meganoolivert@gmail.com)"
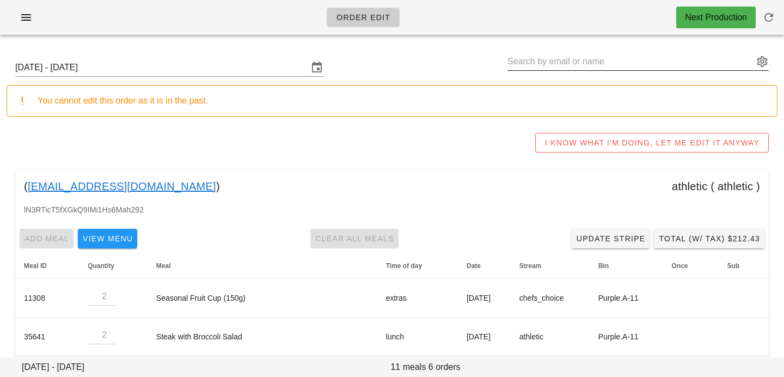
click at [551, 57] on input "text" at bounding box center [630, 61] width 246 height 17
click at [272, 69] on input "Sunday September 14 - Saturday September 20" at bounding box center [161, 67] width 293 height 17
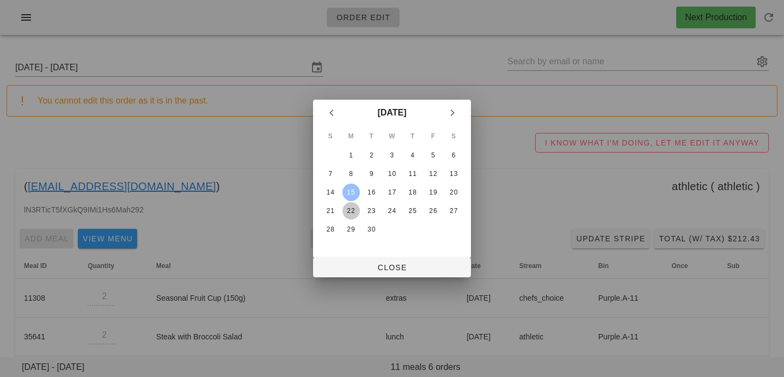
click at [353, 205] on button "22" at bounding box center [350, 210] width 17 height 17
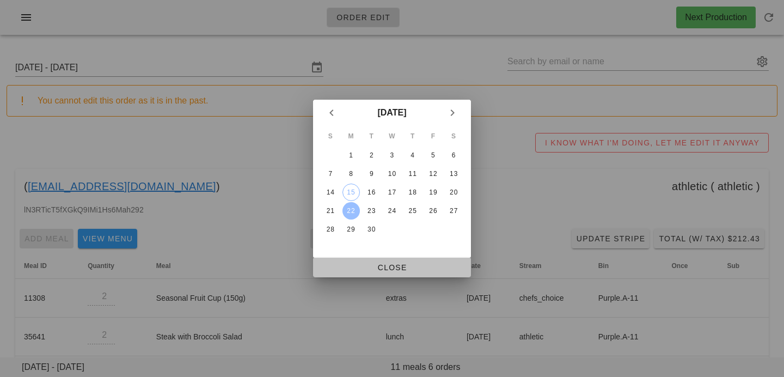
click at [352, 270] on span "Close" at bounding box center [392, 267] width 140 height 9
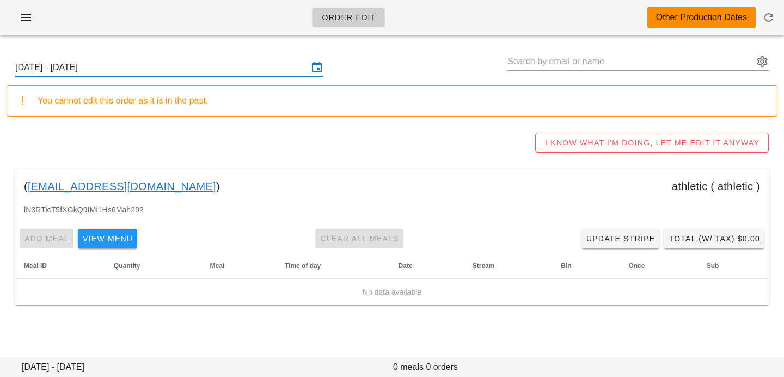
click at [236, 71] on input "Sunday September 21 - Saturday September 27" at bounding box center [161, 67] width 293 height 17
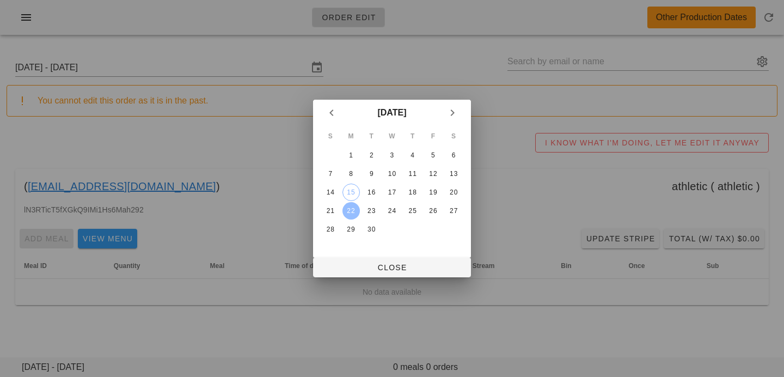
click at [354, 211] on div "22" at bounding box center [350, 211] width 17 height 8
click at [353, 193] on div "15" at bounding box center [351, 192] width 16 height 8
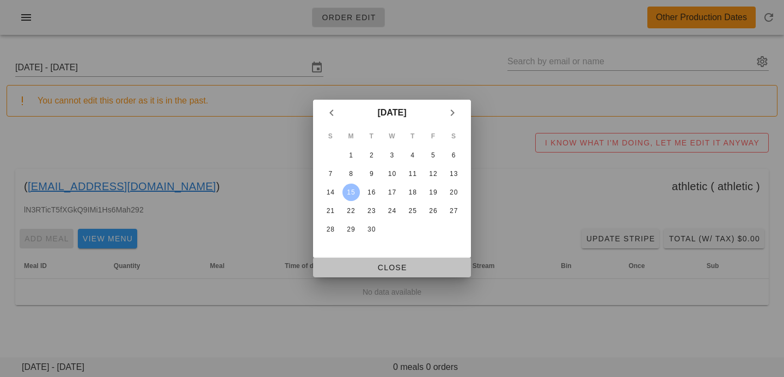
click at [357, 263] on span "Close" at bounding box center [392, 267] width 140 height 9
type input "Sunday September 14 - Saturday September 20"
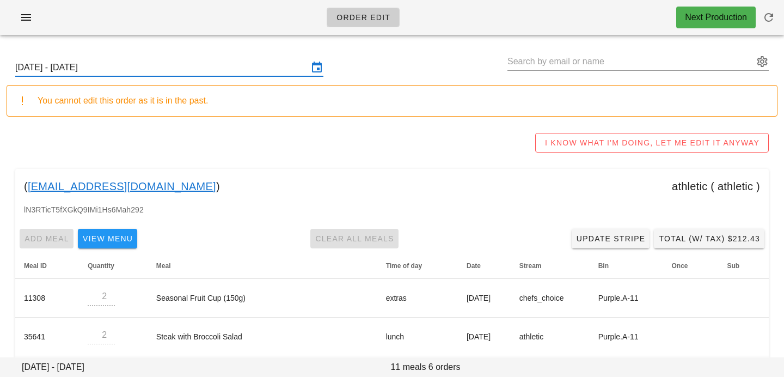
click at [278, 63] on input "Sunday September 14 - Saturday September 20" at bounding box center [161, 67] width 293 height 17
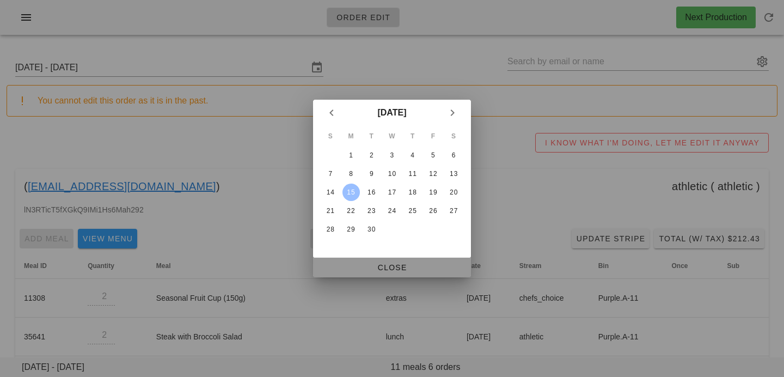
click at [420, 272] on span "Close" at bounding box center [392, 267] width 140 height 9
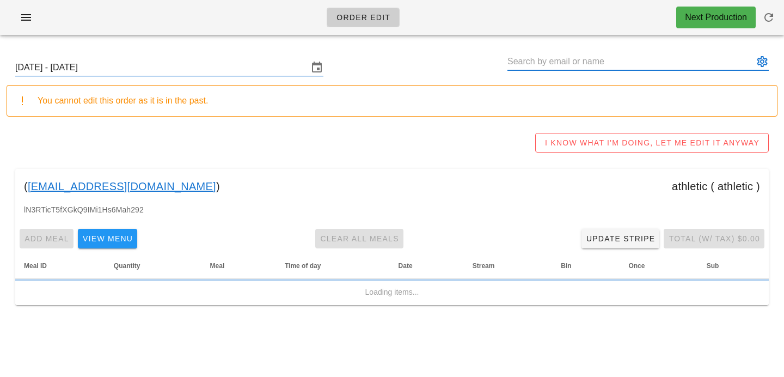
click at [518, 56] on input "text" at bounding box center [630, 61] width 246 height 17
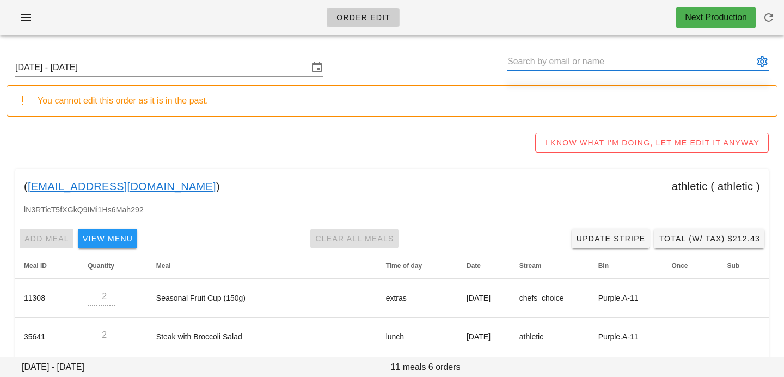
paste input "Oliver Tennant"
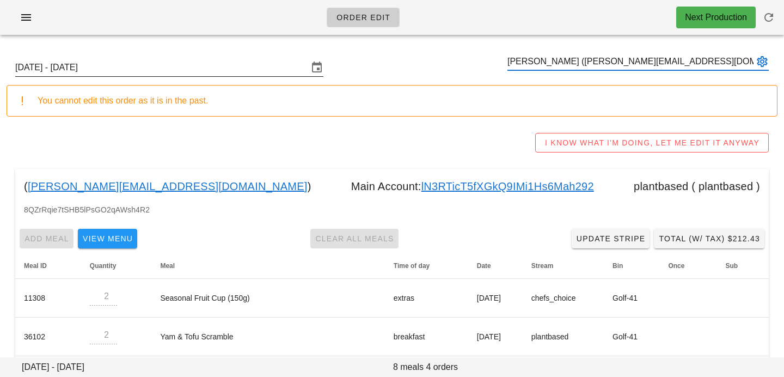
type input "Oliver Tennant (megan_o@live.ca)"
click at [231, 72] on input "Sunday September 14 - Saturday September 20" at bounding box center [161, 67] width 293 height 17
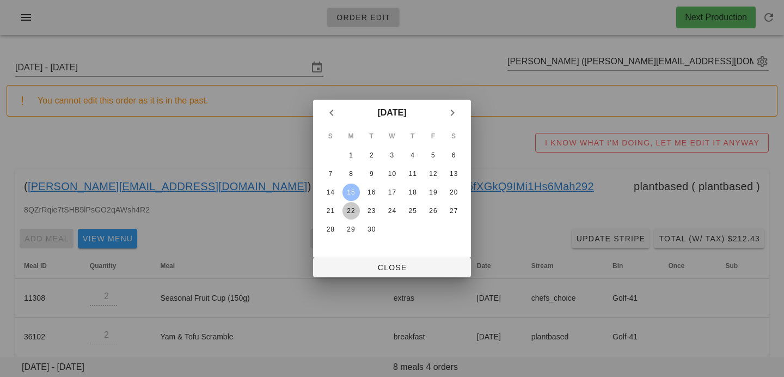
click at [344, 207] on div "22" at bounding box center [350, 211] width 17 height 8
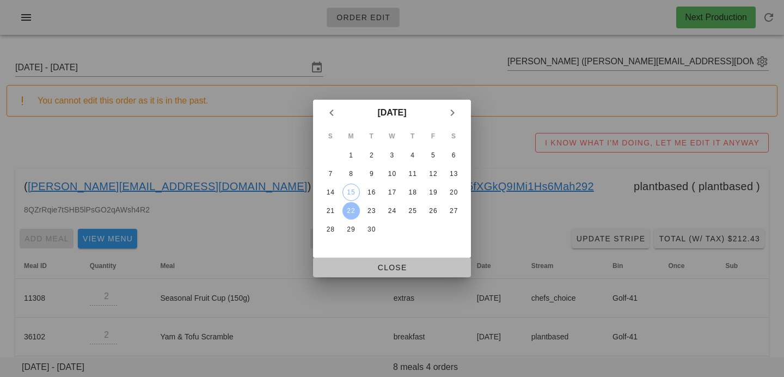
click at [353, 270] on span "Close" at bounding box center [392, 267] width 140 height 9
type input "Sunday September 21 - Saturday September 27"
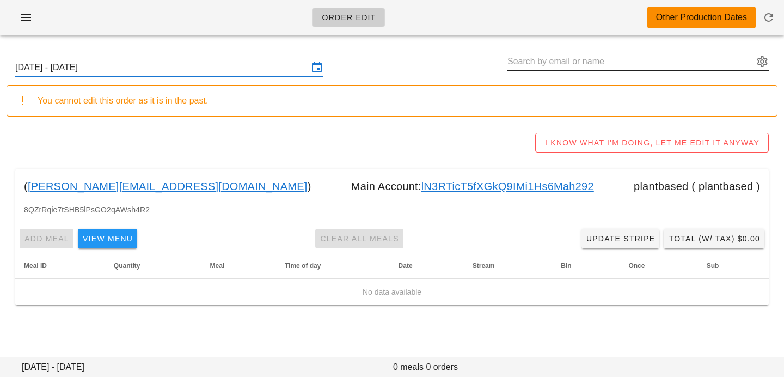
click at [534, 68] on input "text" at bounding box center [630, 61] width 246 height 17
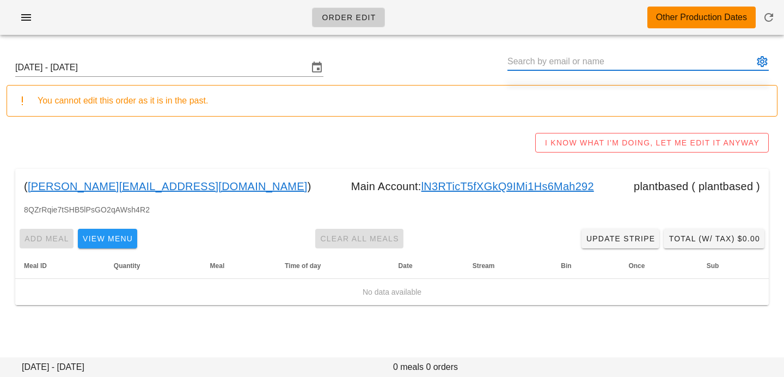
paste input "Oliver Tennant"
type input "Oliver Tennant (megan_o@live.ca)"
paste input "Carl Davies"
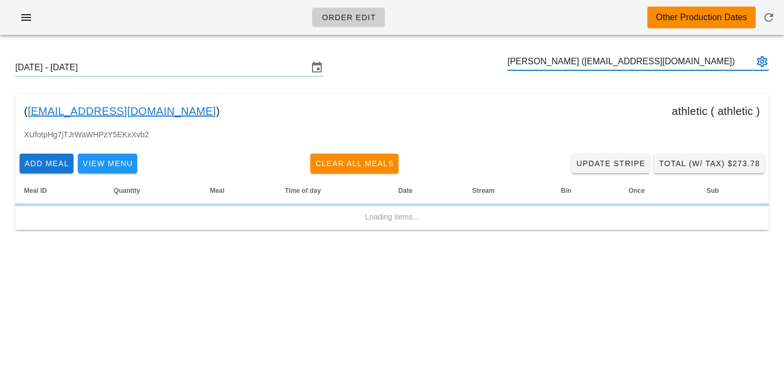
type input "Carl Davies (carlbdavies@gmail.com)"
click at [277, 78] on div "Sunday September 21 - Saturday September 27 Carl Davies (carlbdavies@gmail.com)" at bounding box center [392, 67] width 771 height 35
click at [278, 73] on input "Sunday September 21 - Saturday September 27" at bounding box center [161, 67] width 293 height 17
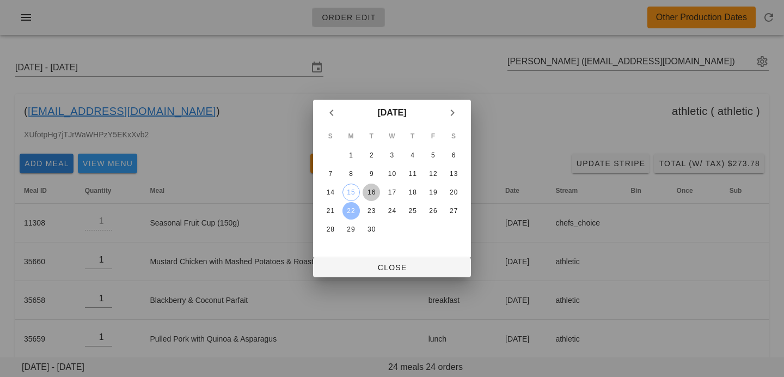
click at [369, 196] on button "16" at bounding box center [370, 191] width 17 height 17
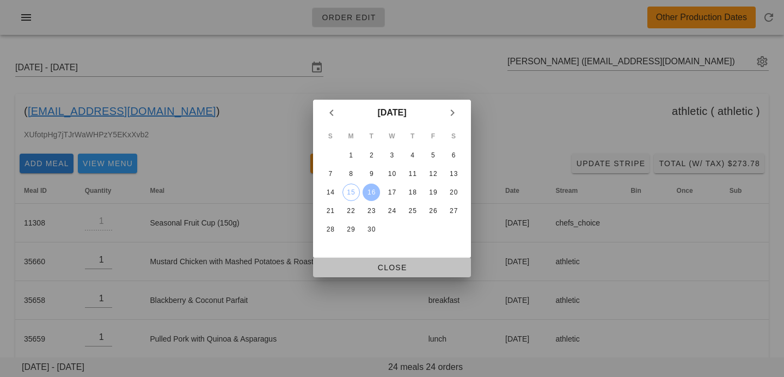
click at [374, 264] on span "Close" at bounding box center [392, 267] width 140 height 9
type input "Sunday September 14 - Saturday September 20"
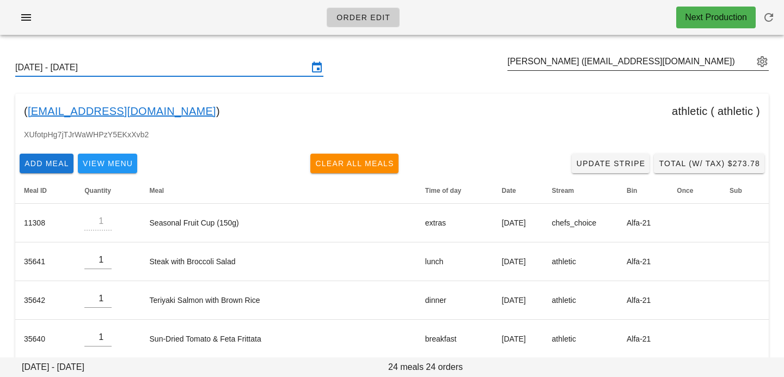
click at [669, 70] on div "Carl Davies (carlbdavies@gmail.com)" at bounding box center [637, 61] width 261 height 17
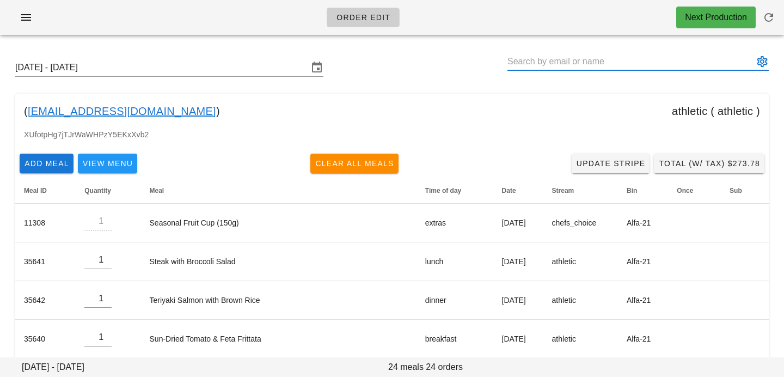
paste input "Tamara Parrales"
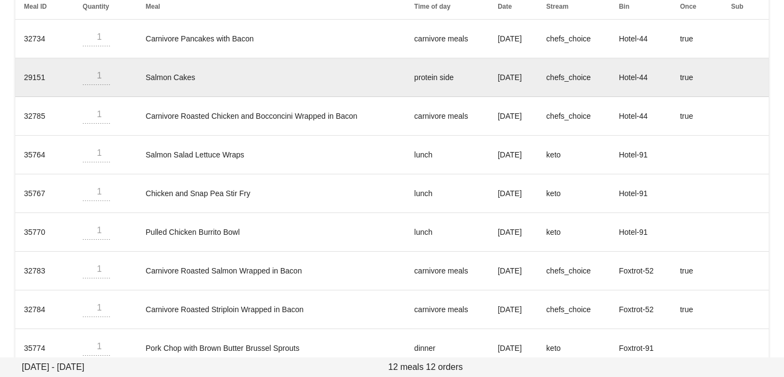
scroll to position [398, 0]
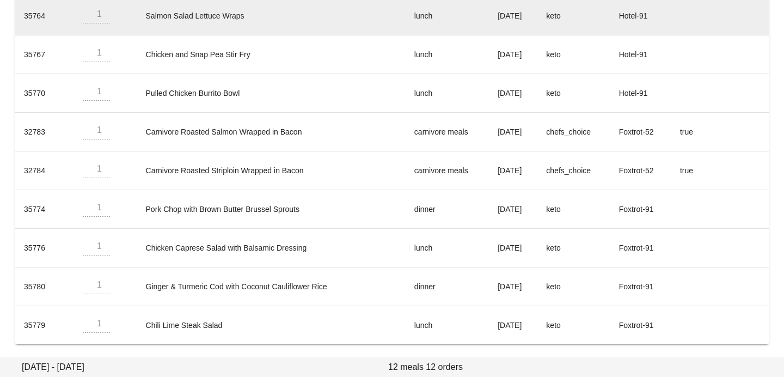
type input "Tamara Parrales (tparrales@proton.me)"
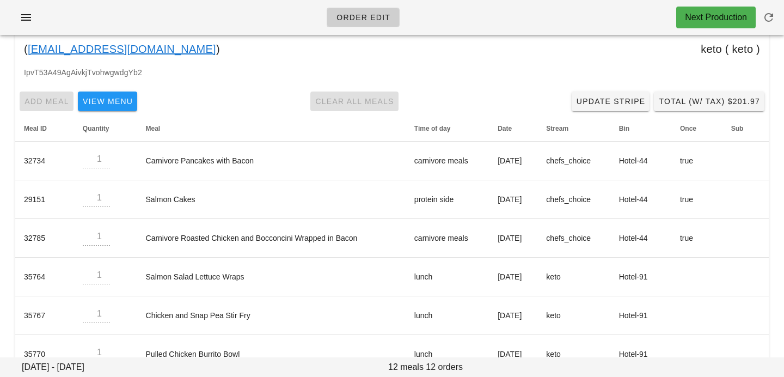
scroll to position [0, 0]
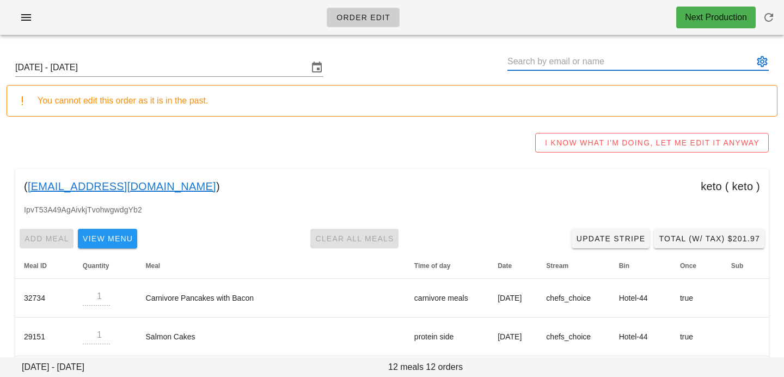
paste input "Darian Guan"
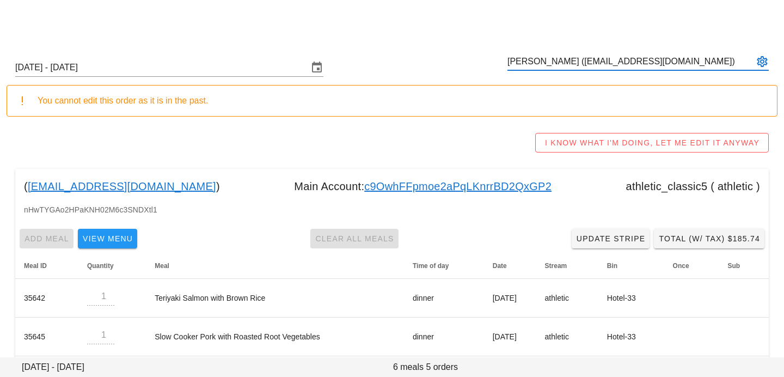
scroll to position [127, 0]
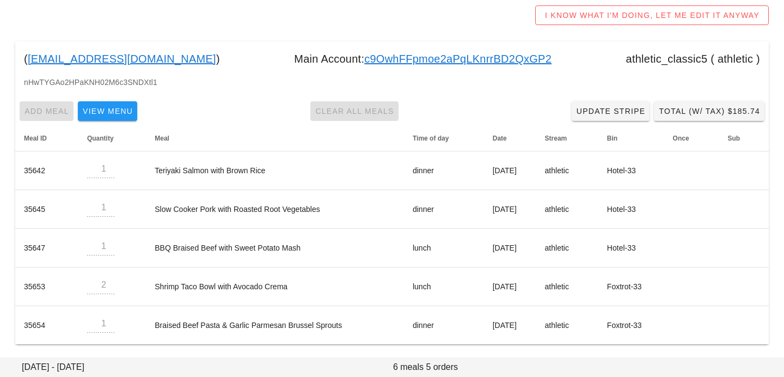
type input "Darian Guan (darianguan_@hotmail.com)"
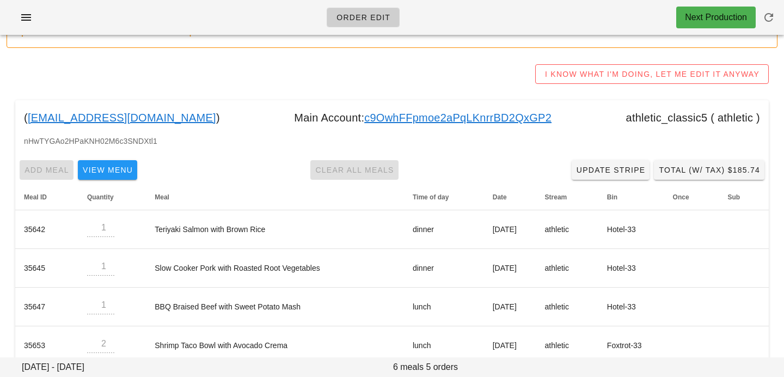
scroll to position [0, 0]
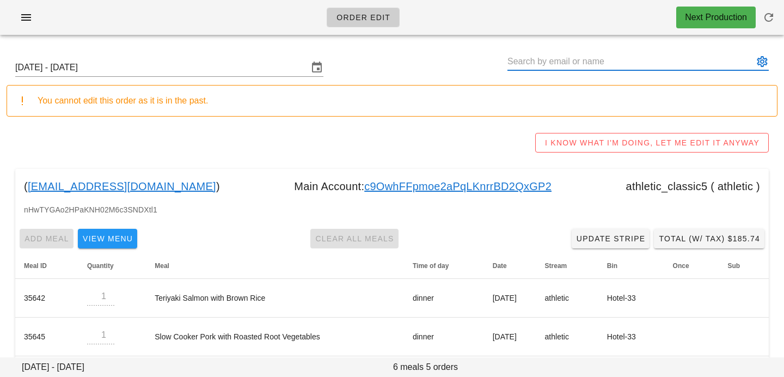
click at [556, 71] on div at bounding box center [637, 67] width 261 height 29
click at [547, 64] on input "text" at bounding box center [630, 61] width 246 height 17
paste input "Cindy Hsiao"
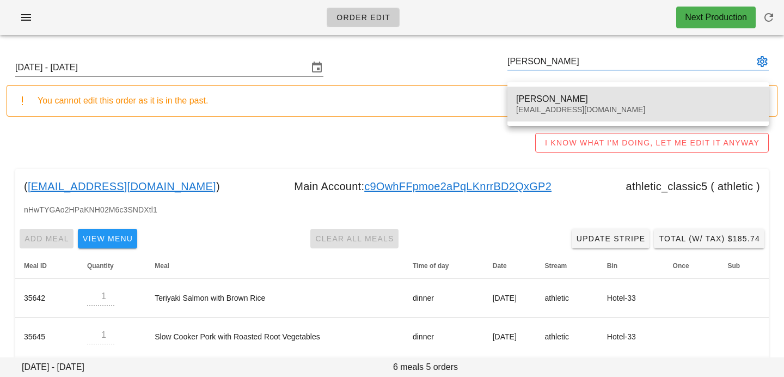
click at [544, 105] on div "cindyhcindyh89@gmail.com" at bounding box center [638, 109] width 244 height 9
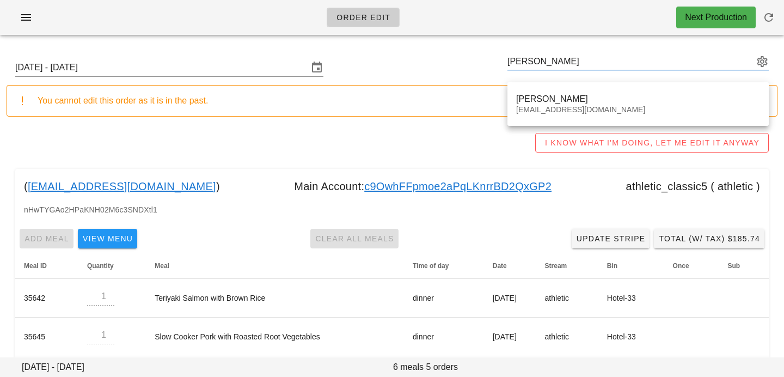
type input "Cindy Hsiao (cindyhcindyh89@gmail.com)"
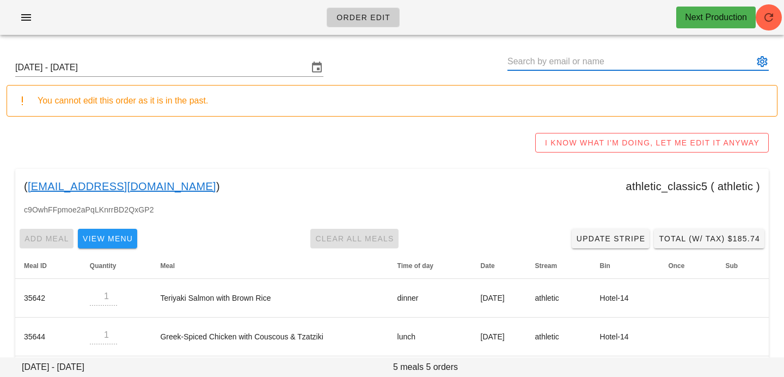
click at [619, 65] on input "text" at bounding box center [630, 61] width 246 height 17
paste input "gacktc@gmail.com"
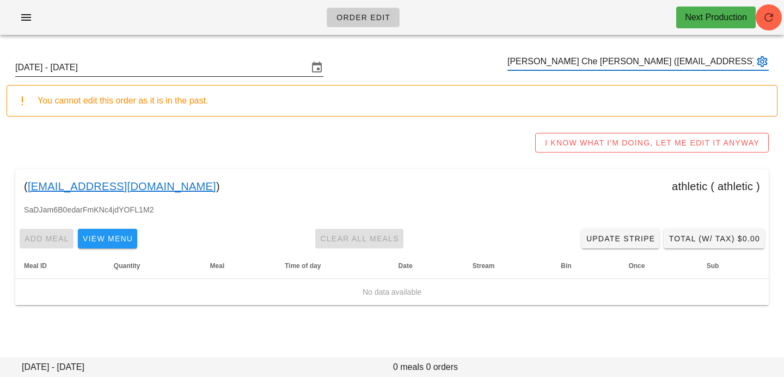
type input "Leo Che Ming Chang (gacktc@gmail.com)"
click at [180, 67] on input "Sunday September 14 - Saturday September 20" at bounding box center [161, 67] width 293 height 17
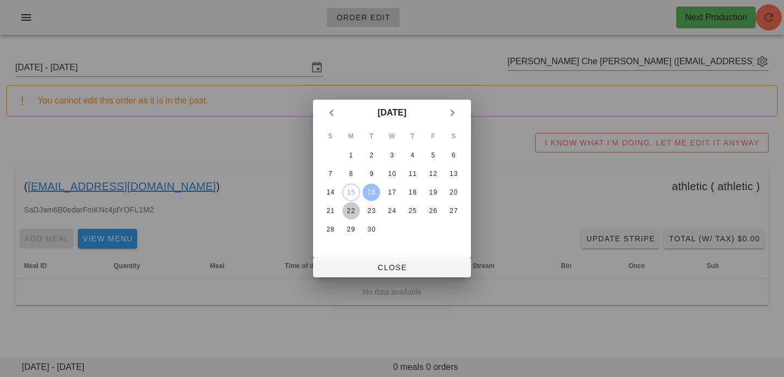
click at [349, 211] on div "22" at bounding box center [350, 211] width 17 height 8
click at [356, 207] on div "22" at bounding box center [350, 211] width 17 height 8
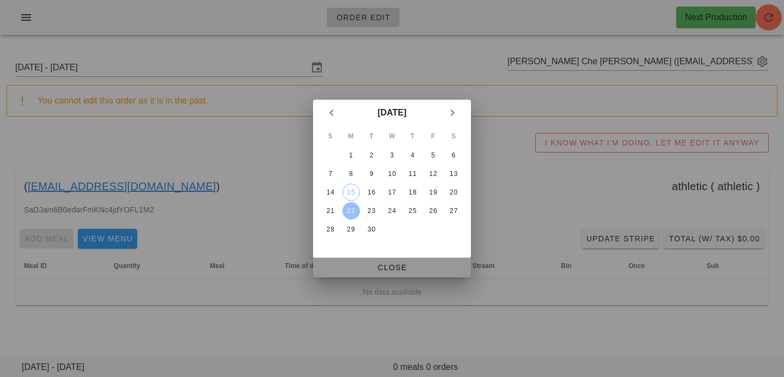
click at [360, 269] on span "Close" at bounding box center [392, 267] width 140 height 9
type input "Sunday September 21 - Saturday September 27"
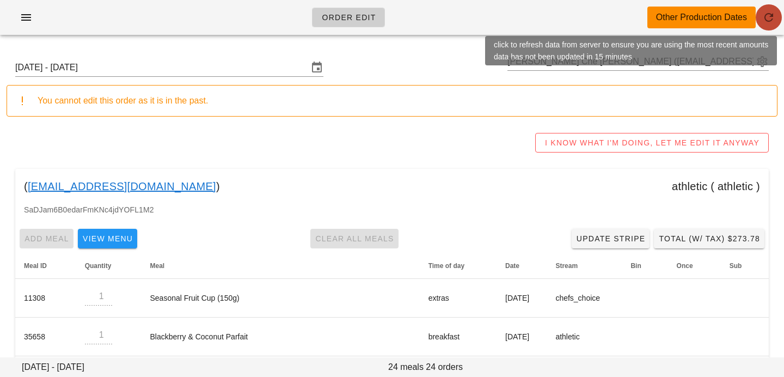
click at [770, 20] on icon "button" at bounding box center [768, 17] width 13 height 13
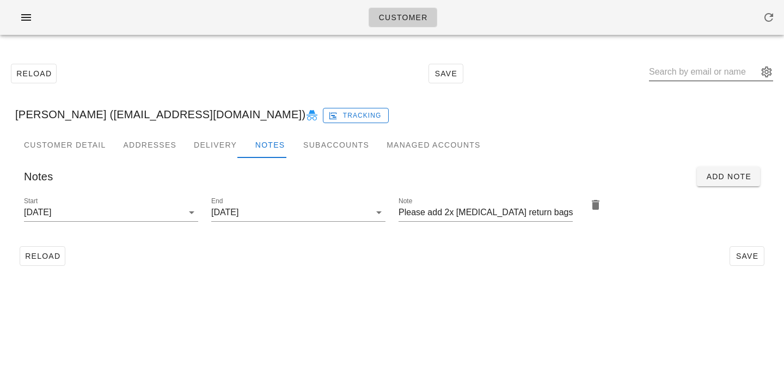
click at [691, 67] on input "text" at bounding box center [703, 71] width 109 height 17
paste input "[PERSON_NAME]"
type input "Megan O'Shaughnessy"
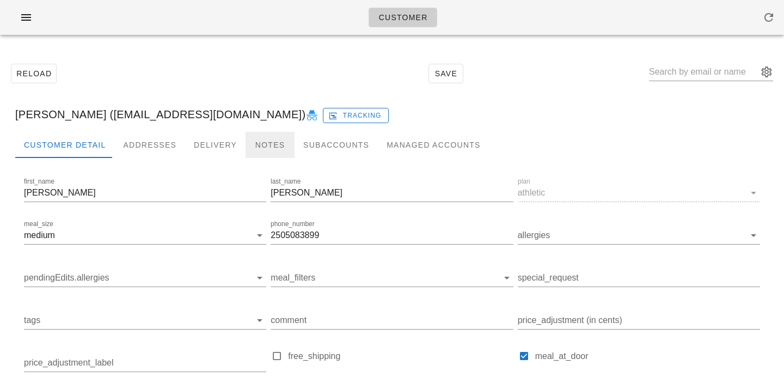
click at [264, 143] on div "Notes" at bounding box center [269, 145] width 49 height 26
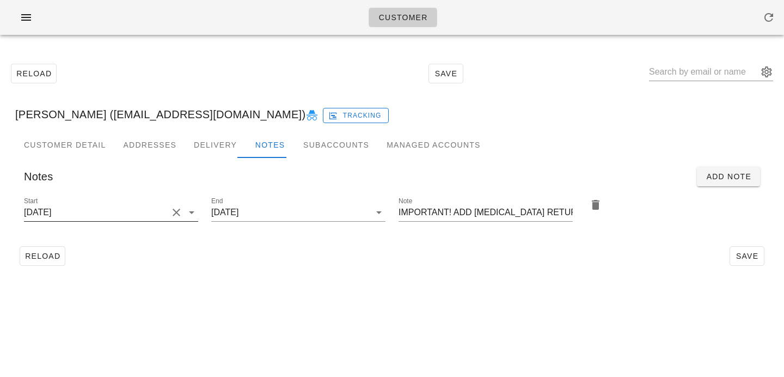
click at [114, 213] on input "2024-12-08" at bounding box center [96, 212] width 144 height 17
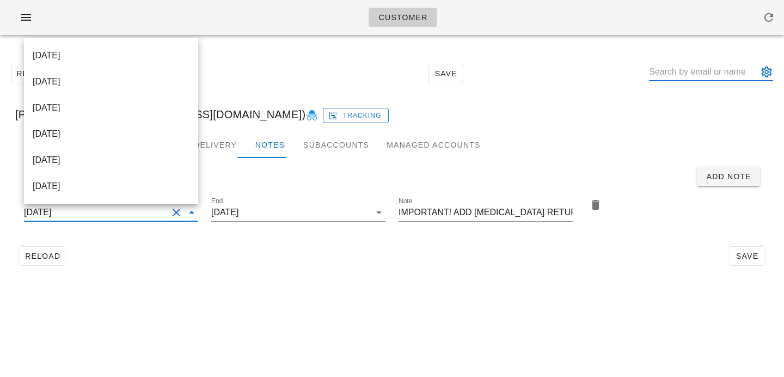
click at [692, 64] on input "text" at bounding box center [703, 71] width 109 height 17
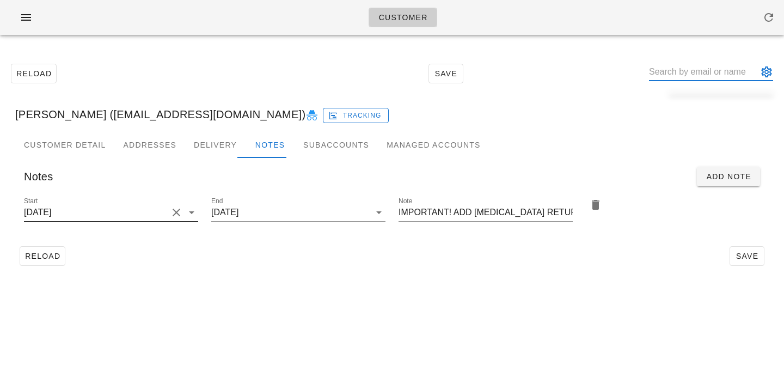
click at [175, 213] on button "Clear Start" at bounding box center [176, 212] width 13 height 13
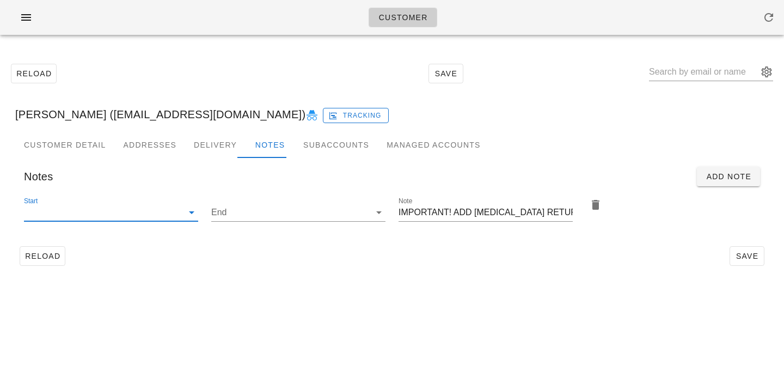
click at [175, 213] on input "Start" at bounding box center [102, 212] width 157 height 17
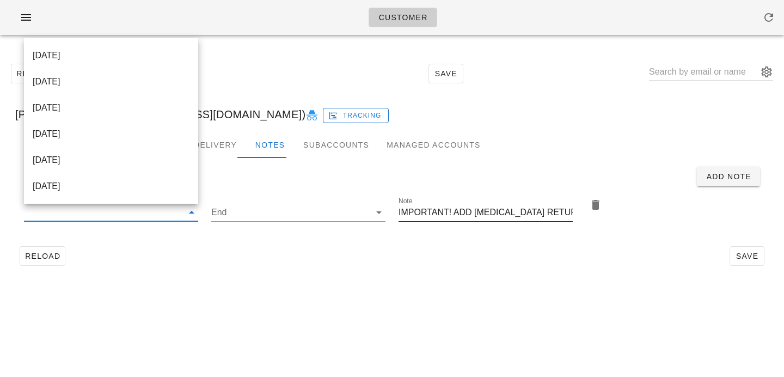
click at [471, 212] on input "IMPORTANT! ADD ICE PACK RETURN BAG!" at bounding box center [485, 212] width 174 height 17
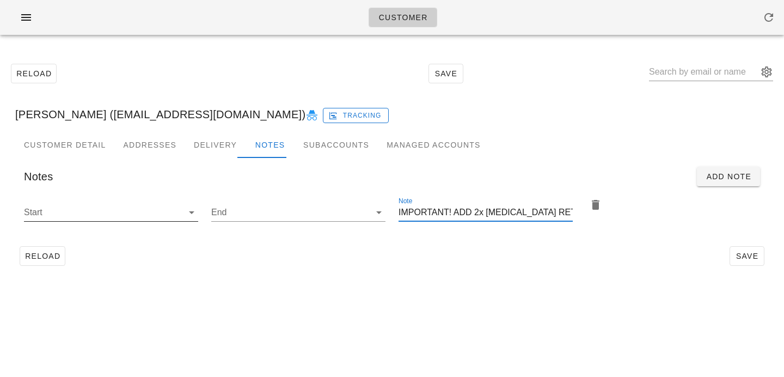
type input "IMPORTANT! ADD 2x ICE PACK RETURN BAG!"
click at [152, 206] on input "Start" at bounding box center [102, 212] width 157 height 17
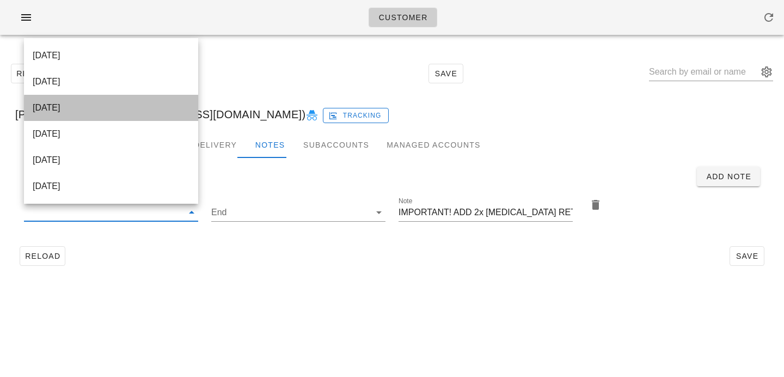
click at [112, 104] on div "2025-09-24" at bounding box center [111, 107] width 157 height 10
type input "2025-09-24"
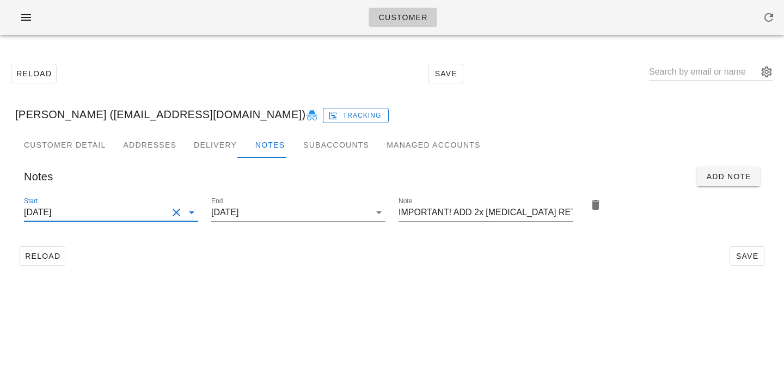
click at [173, 215] on button "Clear Start" at bounding box center [176, 212] width 13 height 13
click at [168, 216] on input "Start" at bounding box center [102, 212] width 157 height 17
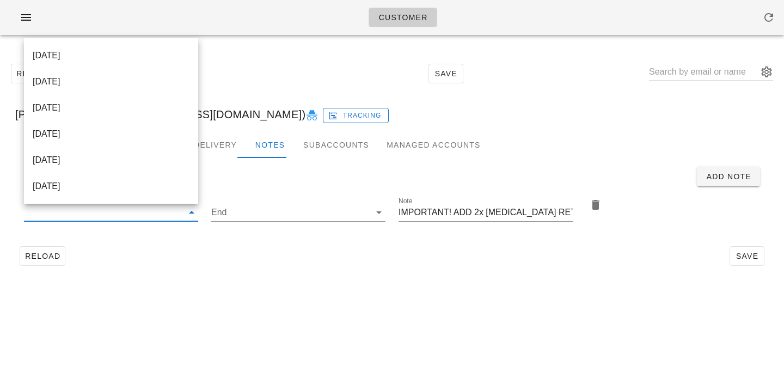
click at [140, 126] on div "2025-09-28" at bounding box center [111, 133] width 157 height 23
type input "2025-09-28"
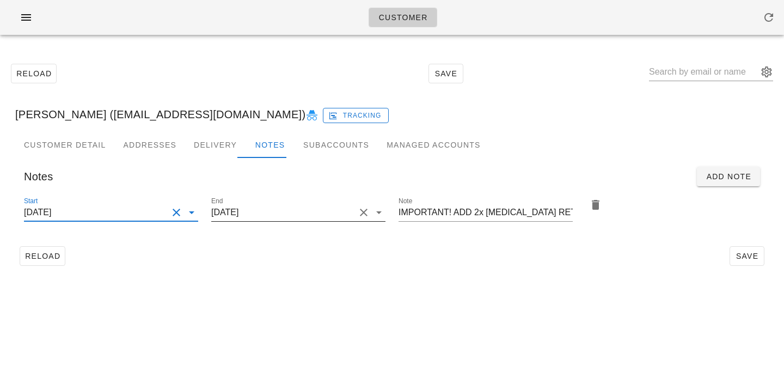
click at [279, 215] on input "2025-09-28" at bounding box center [283, 212] width 144 height 17
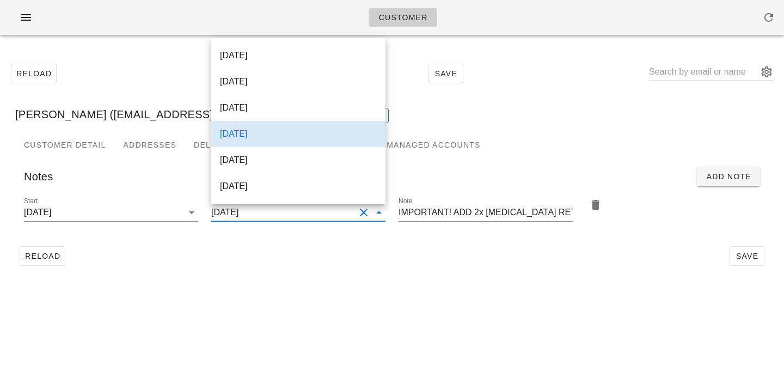
scroll to position [1, 0]
click at [270, 189] on div "2025-10-05" at bounding box center [298, 186] width 157 height 10
type input "2025-10-05"
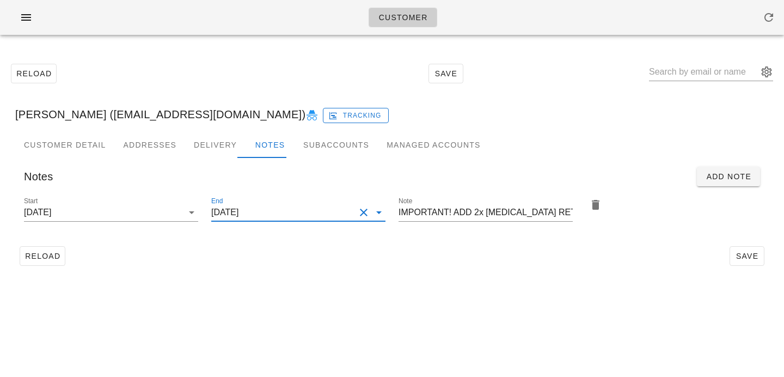
click at [543, 270] on div "Customer Detail Addresses Delivery Notes Subaccounts Managed Accounts first_nam…" at bounding box center [392, 205] width 771 height 147
click at [743, 252] on span "Save" at bounding box center [746, 255] width 25 height 9
click at [680, 66] on input "text" at bounding box center [703, 71] width 109 height 17
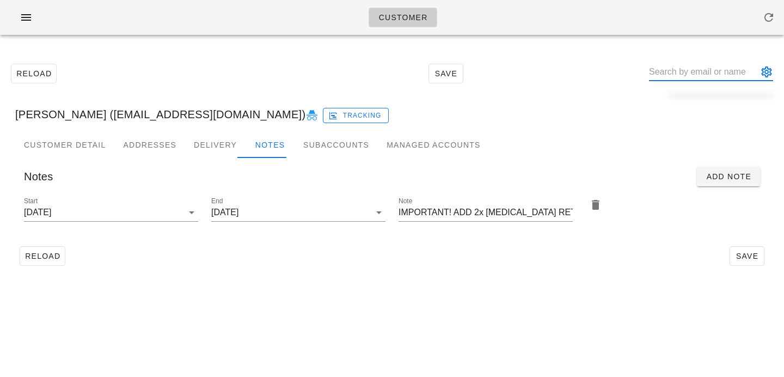
paste input "Oliver Tennant"
type input "Oliver Tennant"
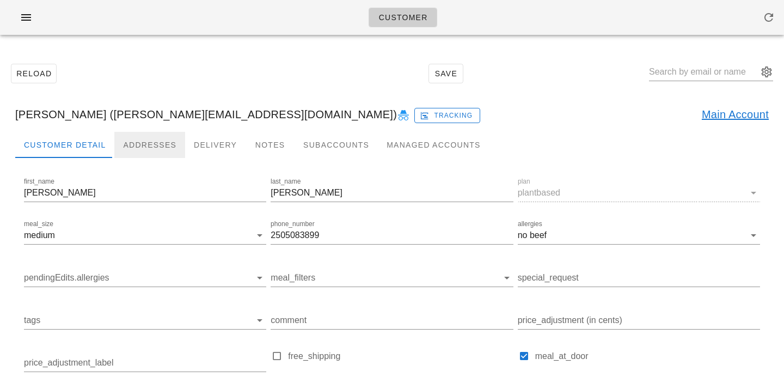
click at [143, 139] on div "Addresses" at bounding box center [149, 145] width 71 height 26
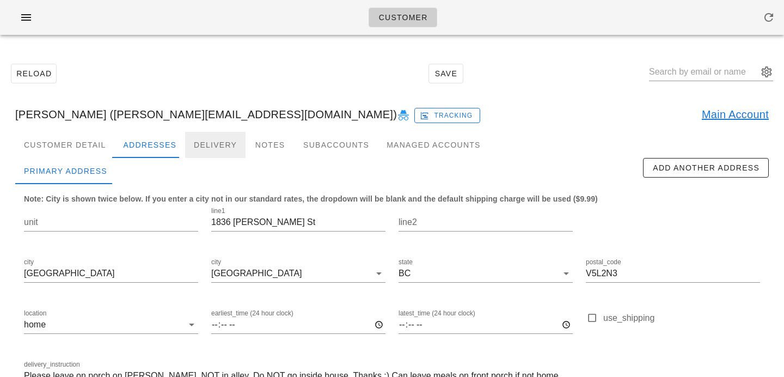
click at [214, 138] on div "Delivery" at bounding box center [215, 145] width 60 height 26
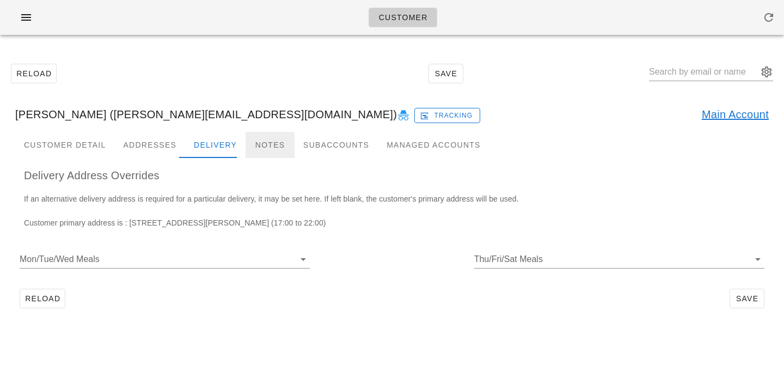
click at [257, 138] on div "Notes" at bounding box center [269, 145] width 49 height 26
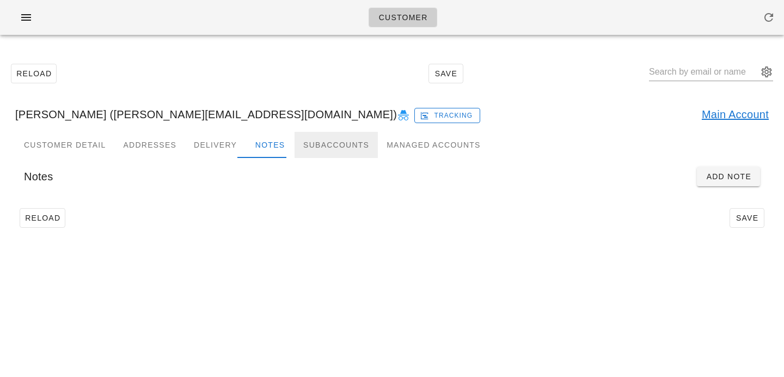
click at [306, 146] on div "Subaccounts" at bounding box center [335, 145] width 83 height 26
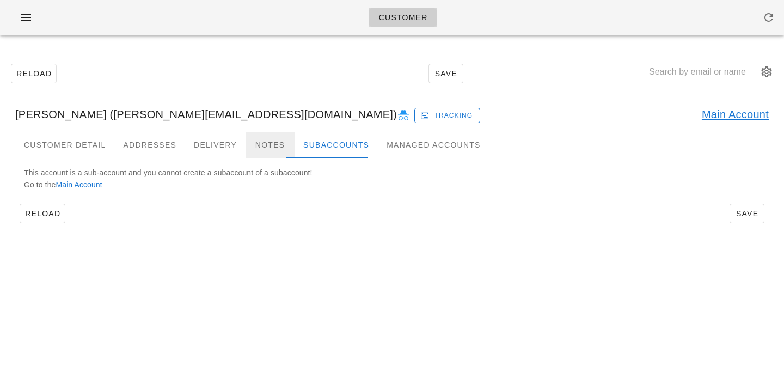
click at [265, 147] on div "Notes" at bounding box center [269, 145] width 49 height 26
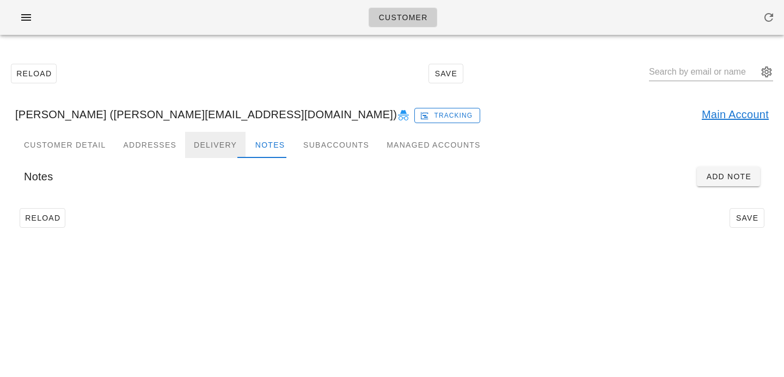
click at [210, 133] on div "Delivery" at bounding box center [215, 145] width 60 height 26
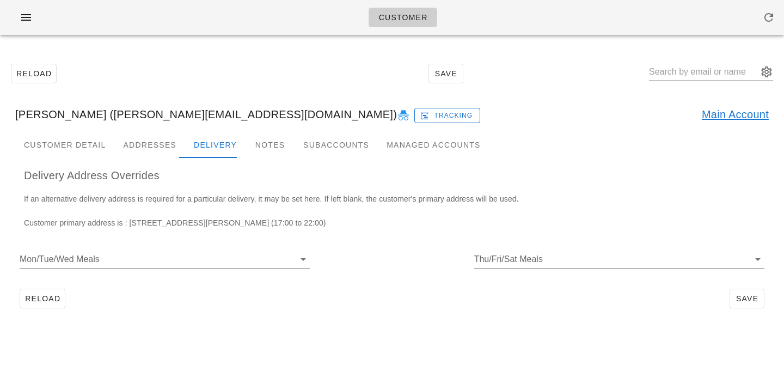
click at [679, 68] on input "text" at bounding box center [703, 71] width 109 height 17
click at [258, 140] on div "Notes" at bounding box center [269, 145] width 49 height 26
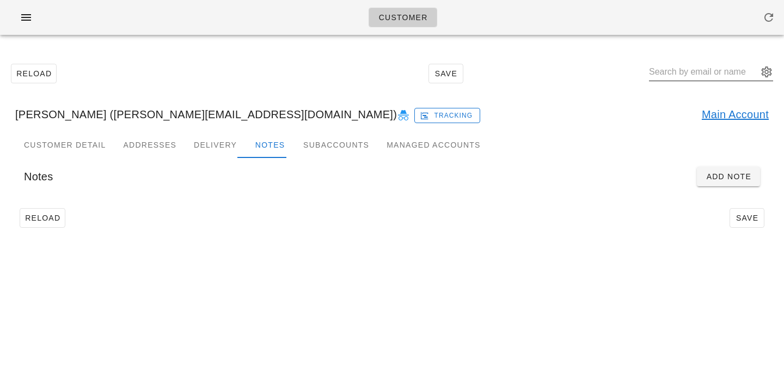
click at [698, 70] on input "text" at bounding box center [703, 71] width 109 height 17
paste input "Oliver Tennant"
click at [718, 178] on span "Add Note" at bounding box center [728, 176] width 46 height 9
type input "Oliver Tennant (megan_o@live.ca)"
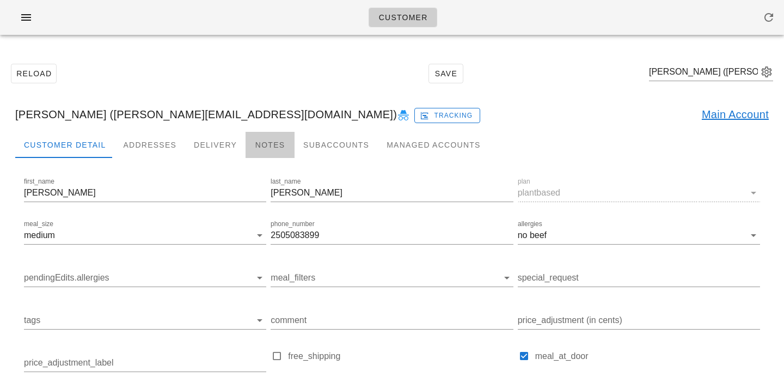
click at [266, 149] on div "Notes" at bounding box center [269, 145] width 49 height 26
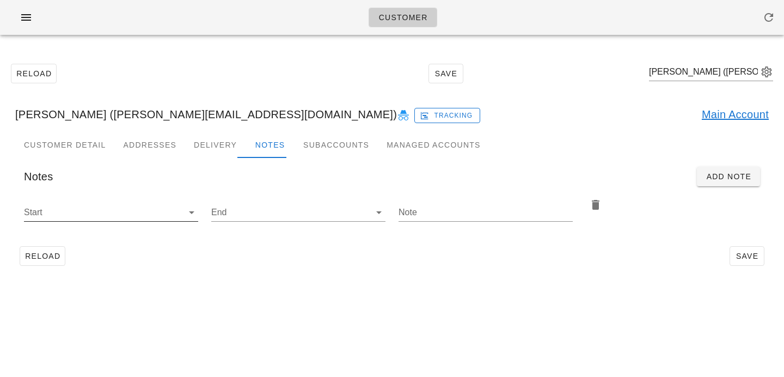
click at [143, 209] on input "Start" at bounding box center [102, 212] width 157 height 17
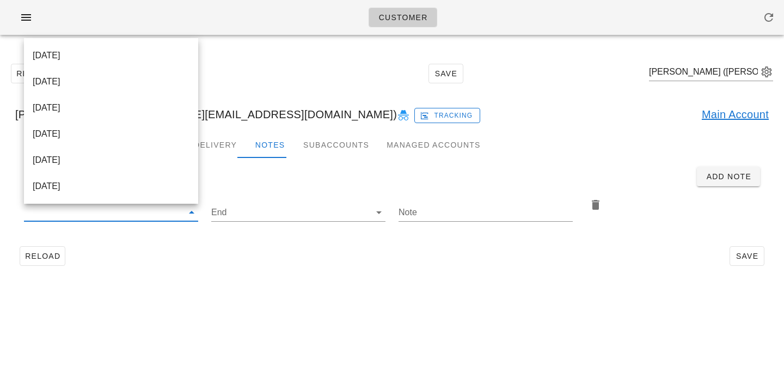
click at [142, 130] on div "2025-09-28" at bounding box center [111, 133] width 157 height 10
type input "2025-09-28"
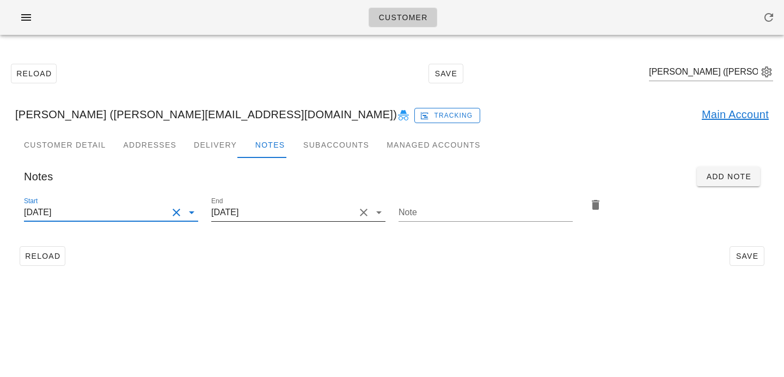
click at [283, 214] on input "2025-09-28" at bounding box center [283, 212] width 144 height 17
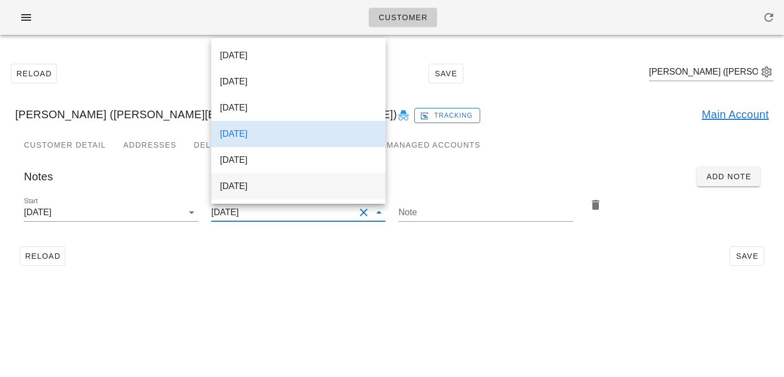
click at [279, 184] on div "2025-10-05" at bounding box center [298, 186] width 157 height 10
type input "2025-10-05"
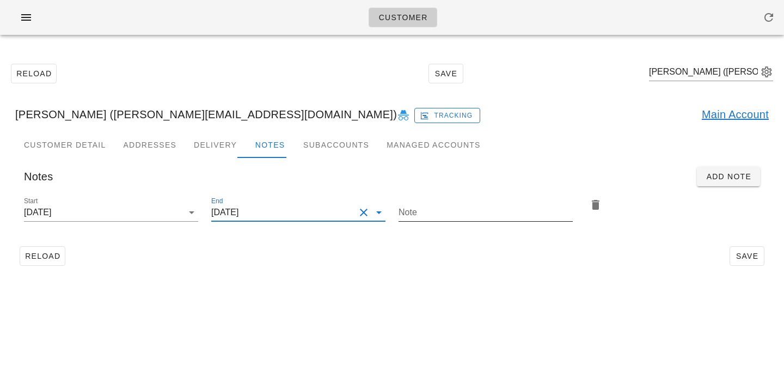
click at [406, 216] on input "Note" at bounding box center [485, 212] width 174 height 17
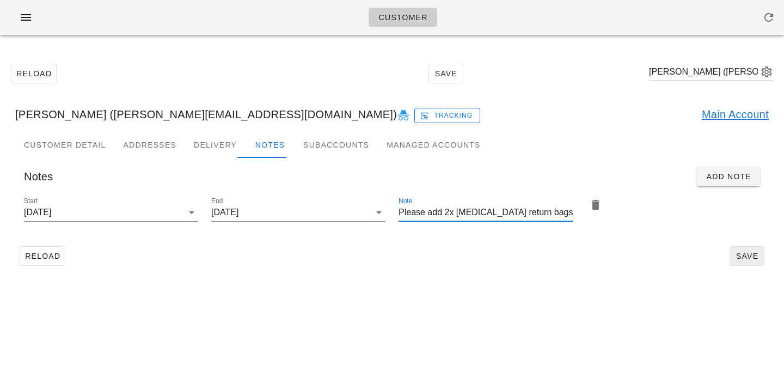
type input "Please add 2x ice pack return bags"
click at [753, 261] on button "Save" at bounding box center [746, 256] width 35 height 20
click at [723, 71] on input "text" at bounding box center [703, 71] width 109 height 17
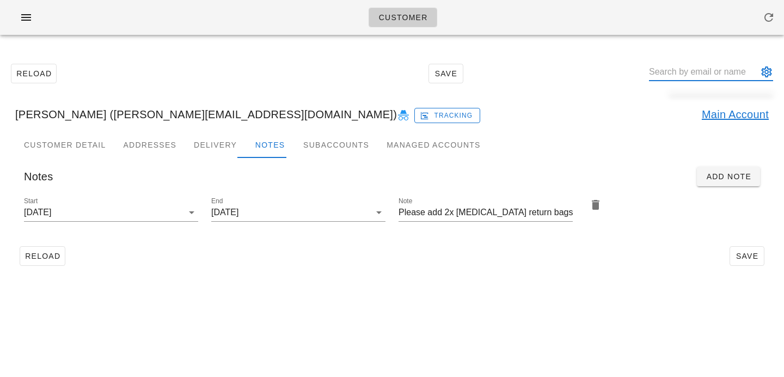
paste input "Carl Davies"
type input "Carl Davies"
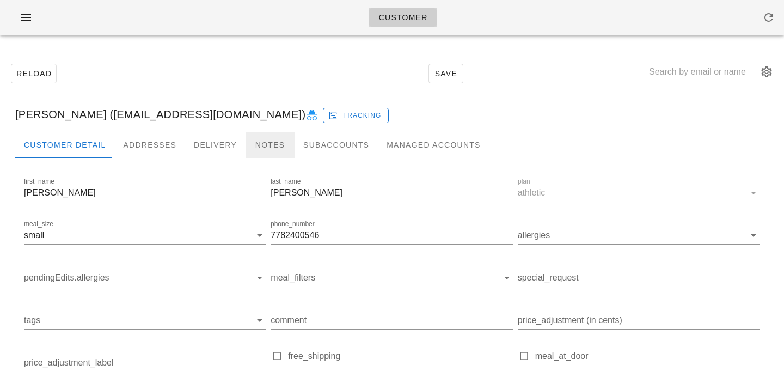
click at [268, 149] on div "Notes" at bounding box center [269, 145] width 49 height 26
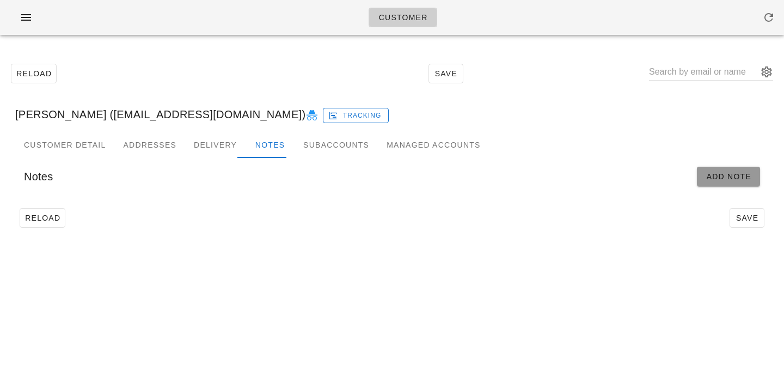
click at [718, 180] on span "Add Note" at bounding box center [728, 176] width 46 height 9
type input "Carl Davies (carlbdavies@gmail.com)"
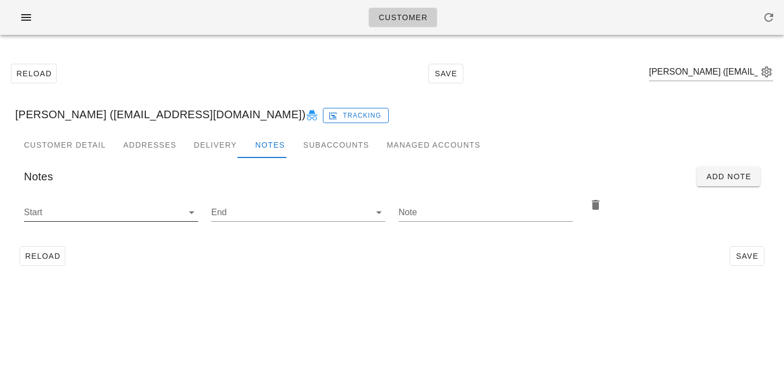
click at [174, 206] on input "Start" at bounding box center [102, 212] width 157 height 17
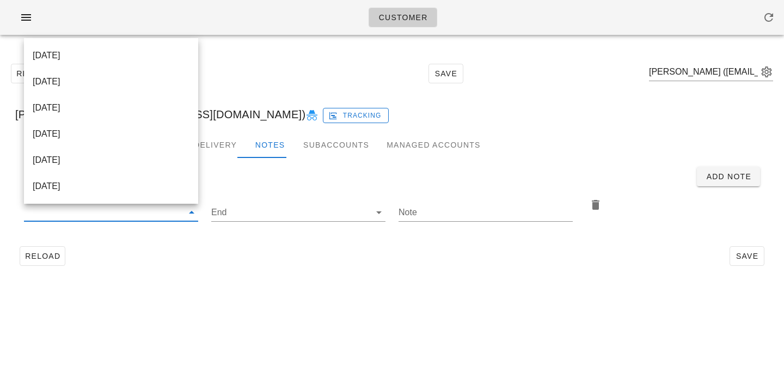
click at [133, 51] on div "2025-09-17" at bounding box center [111, 55] width 157 height 10
type input "2025-09-17"
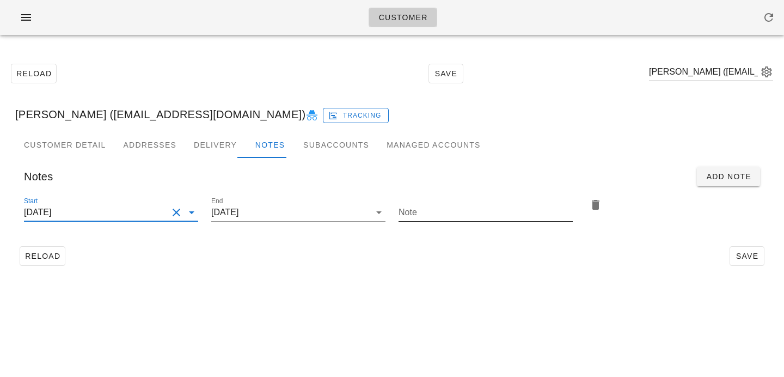
click at [444, 213] on input "Note" at bounding box center [485, 212] width 174 height 17
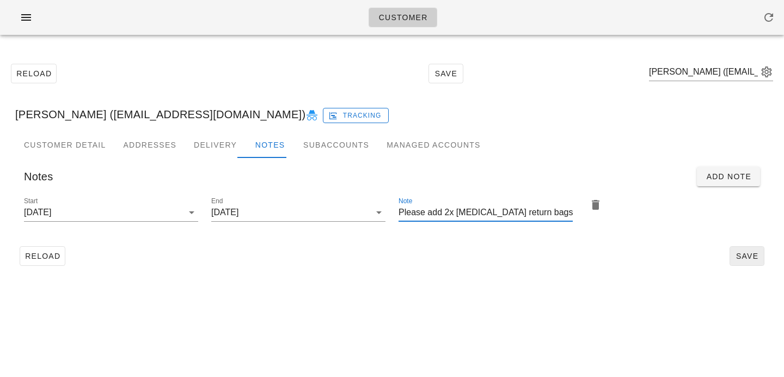
type input "Please add 2x ice pack return bags"
click at [747, 258] on span "Save" at bounding box center [746, 255] width 25 height 9
click at [747, 251] on span "Save" at bounding box center [746, 255] width 25 height 9
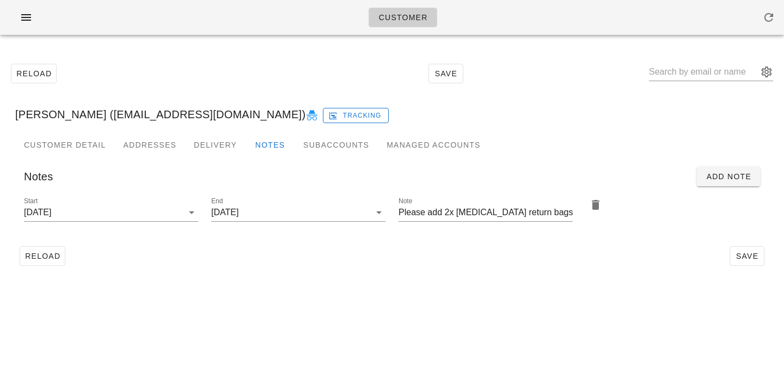
type input "Carl Davies (carlbdavies@gmail.com)"
click at [678, 75] on input "text" at bounding box center [703, 71] width 109 height 17
paste input "Tamara Parrales"
type input "Tamara Parrales"
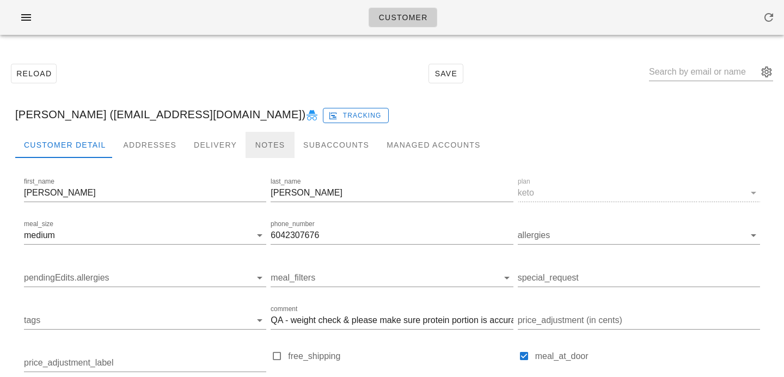
click at [255, 146] on div "Notes" at bounding box center [269, 145] width 49 height 26
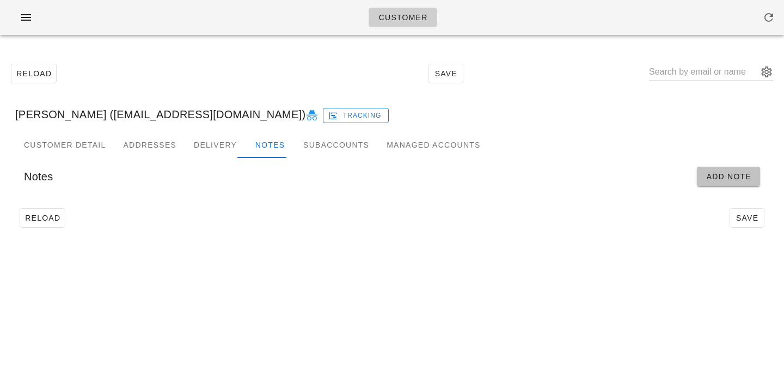
click at [735, 172] on span "Add Note" at bounding box center [728, 176] width 46 height 9
type input "Tamara Parrales (tparrales@proton.me)"
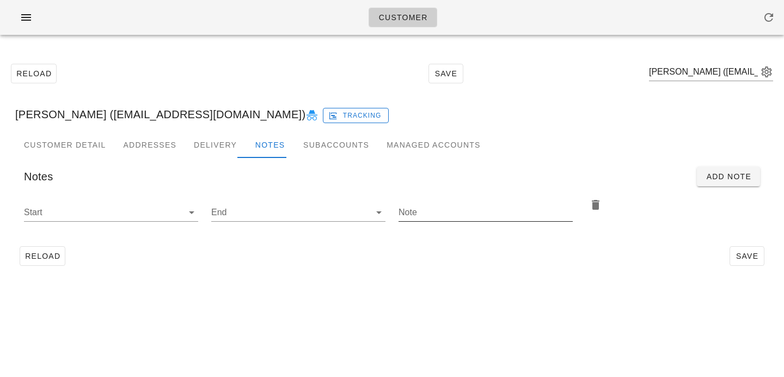
click at [422, 211] on input "Note" at bounding box center [485, 212] width 174 height 17
type input "Please add 2x ice pack return bag"
click at [182, 213] on div "Start" at bounding box center [111, 212] width 174 height 17
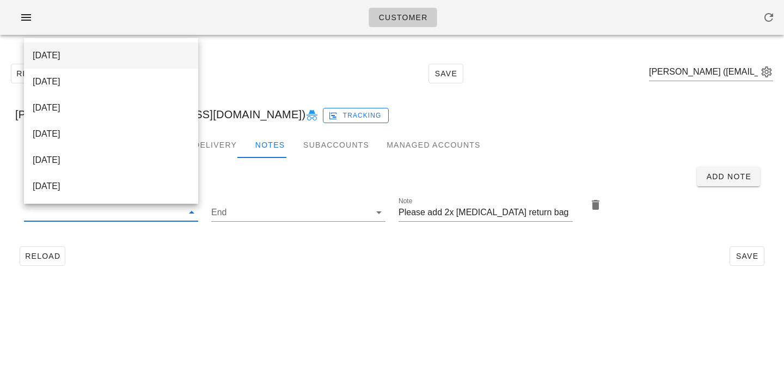
click at [138, 56] on div "2025-09-17" at bounding box center [111, 55] width 157 height 10
type input "2025-09-17"
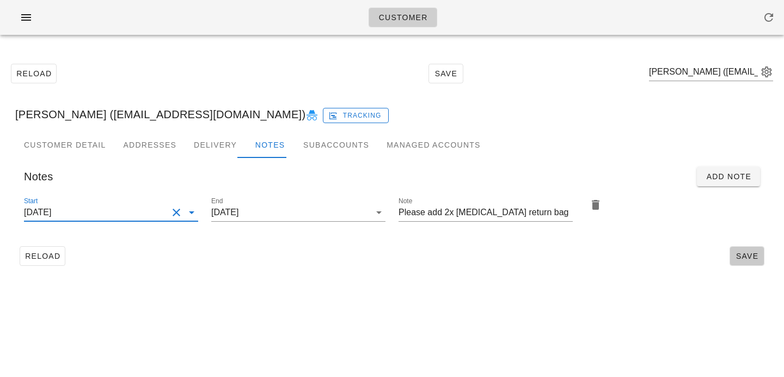
click at [750, 252] on span "Save" at bounding box center [746, 255] width 25 height 9
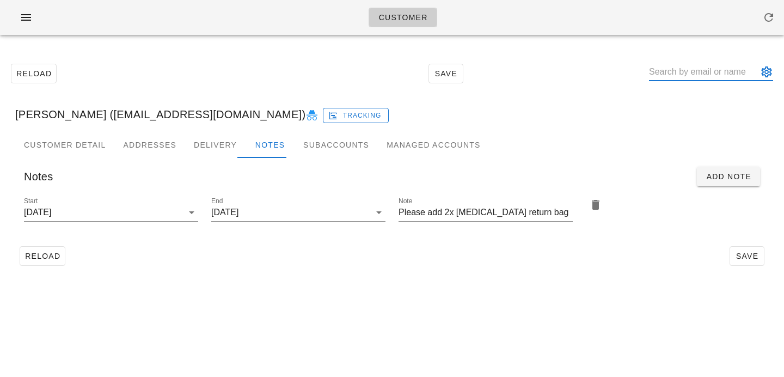
click at [680, 73] on input "text" at bounding box center [703, 71] width 109 height 17
paste input "Darian Guan"
type input "Darian Guan"
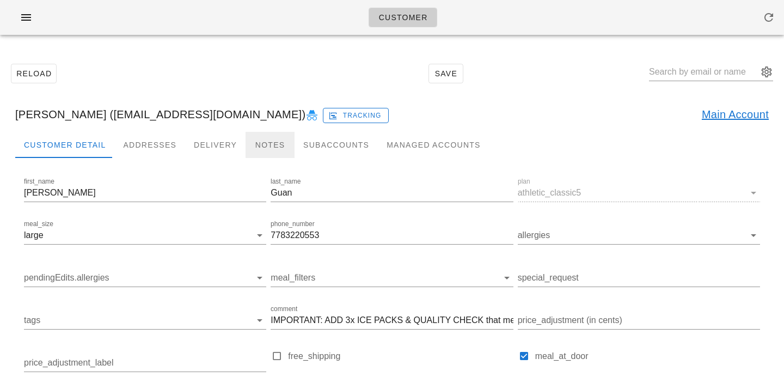
click at [266, 147] on div "Notes" at bounding box center [269, 145] width 49 height 26
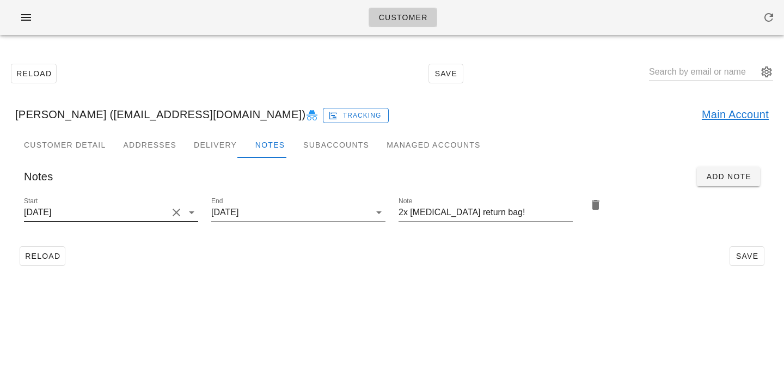
click at [175, 210] on button "Clear Start" at bounding box center [176, 212] width 13 height 13
click at [175, 210] on input "Start" at bounding box center [102, 212] width 157 height 17
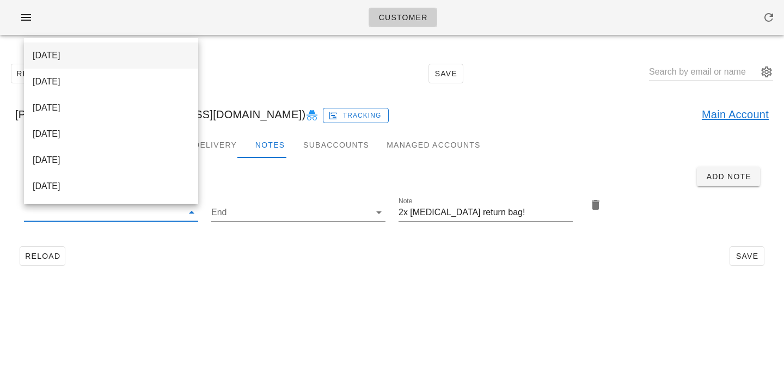
click at [147, 54] on div "2025-09-17" at bounding box center [111, 55] width 157 height 10
type input "2025-09-17"
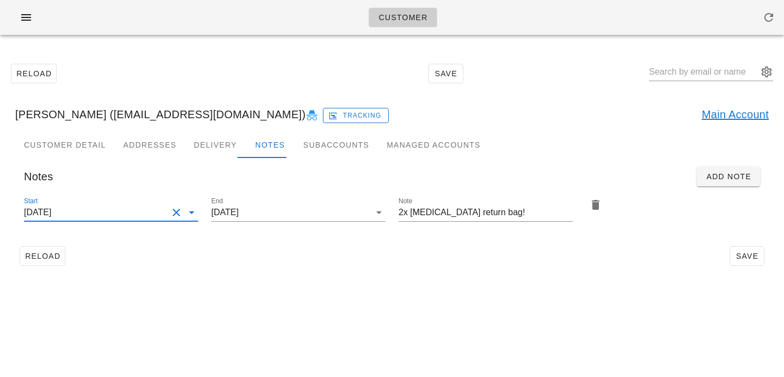
click at [302, 268] on div "Reload Save" at bounding box center [391, 256] width 753 height 28
click at [741, 254] on span "Save" at bounding box center [746, 255] width 25 height 9
click at [673, 72] on input "text" at bounding box center [703, 71] width 109 height 17
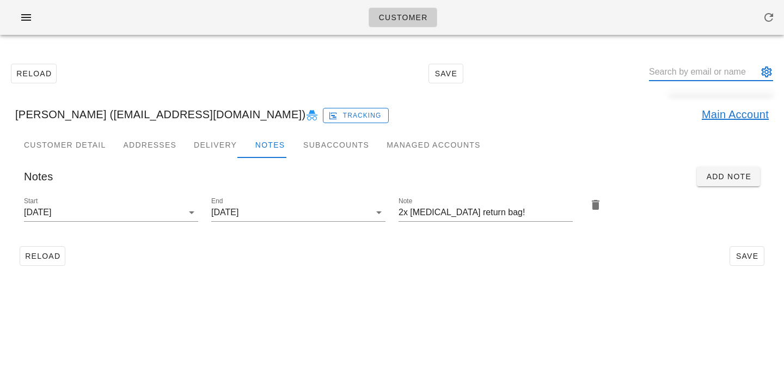
paste input "Cindy Hsiao"
type input "Cindy Hsiao"
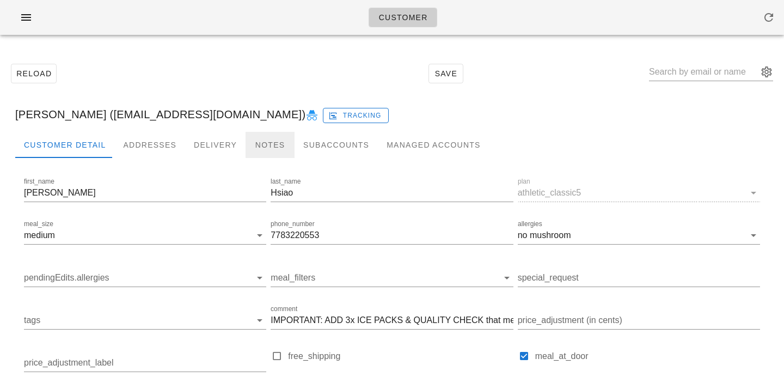
click at [261, 138] on div "Notes" at bounding box center [269, 145] width 49 height 26
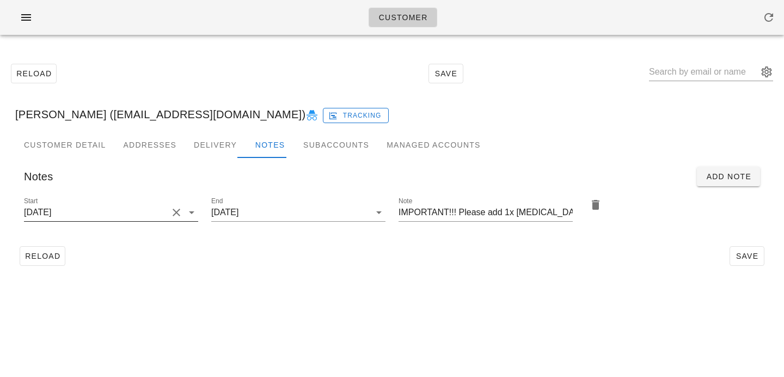
click at [177, 209] on button "Clear Start" at bounding box center [176, 212] width 13 height 13
click at [177, 209] on input "Start" at bounding box center [102, 212] width 157 height 17
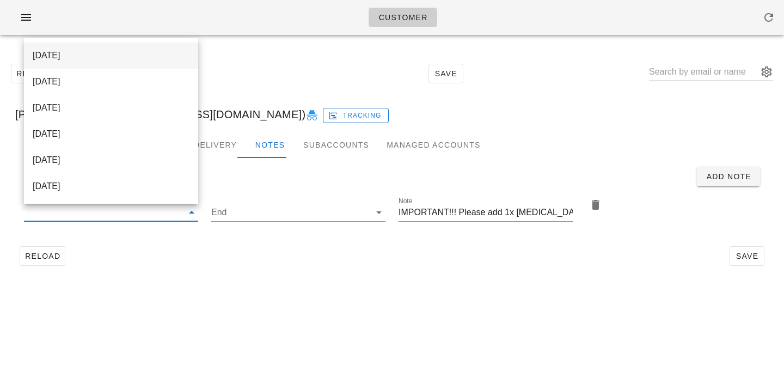
click at [156, 57] on div "2025-09-17" at bounding box center [111, 55] width 157 height 10
type input "2025-09-17"
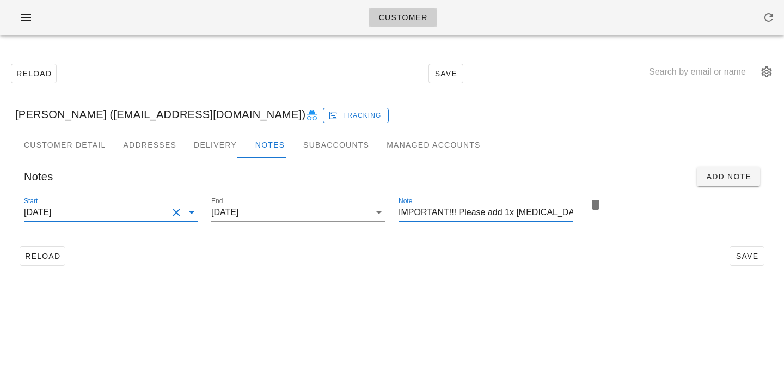
click at [508, 213] on input "IMPORTANT!!! Please add 1x ice pack return bag!" at bounding box center [485, 212] width 174 height 17
type input "IMPORTANT!!! Please add 2x ice pack return bag!"
click at [508, 273] on div "Customer Detail Addresses Delivery Notes Subaccounts Managed Accounts first_nam…" at bounding box center [392, 205] width 771 height 147
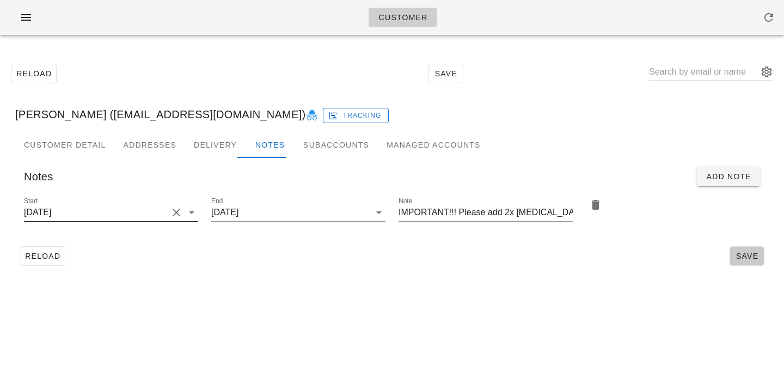
click at [736, 261] on button "Save" at bounding box center [746, 256] width 35 height 20
click at [680, 77] on input "text" at bounding box center [703, 71] width 109 height 17
paste input "[EMAIL_ADDRESS][DOMAIN_NAME]"
type input "[EMAIL_ADDRESS][DOMAIN_NAME]"
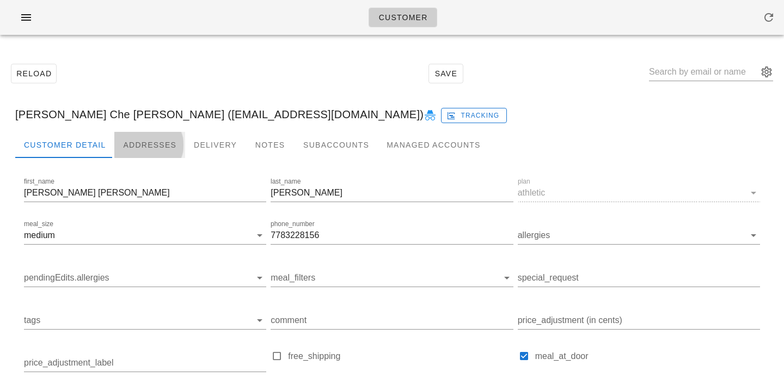
click at [119, 146] on div "Addresses" at bounding box center [149, 145] width 71 height 26
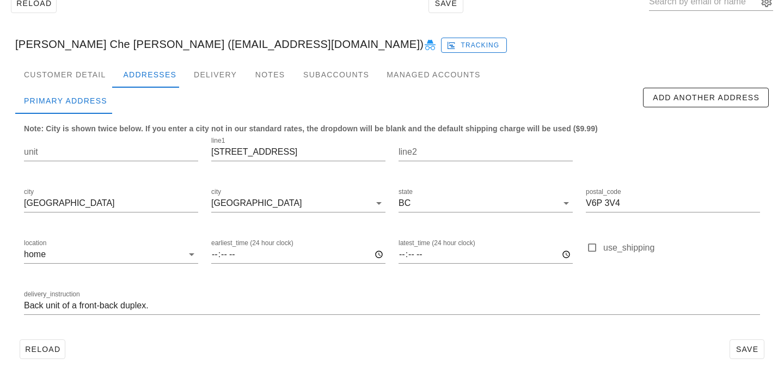
scroll to position [72, 0]
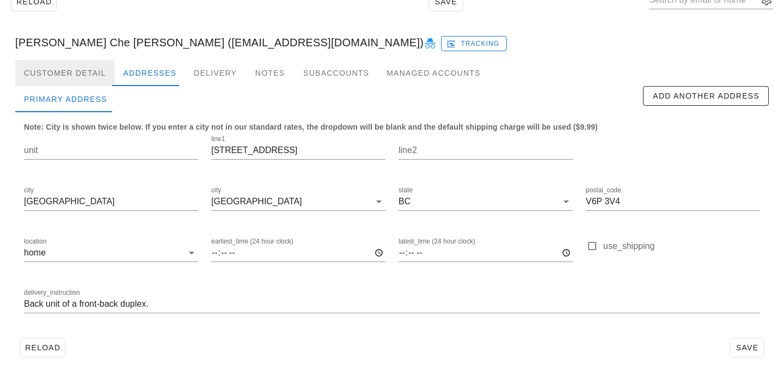
click at [80, 65] on div "Customer Detail" at bounding box center [64, 73] width 99 height 26
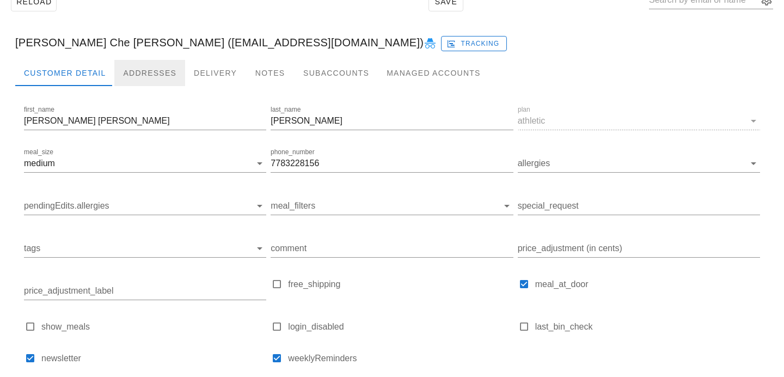
click at [159, 73] on div "Addresses" at bounding box center [149, 73] width 71 height 26
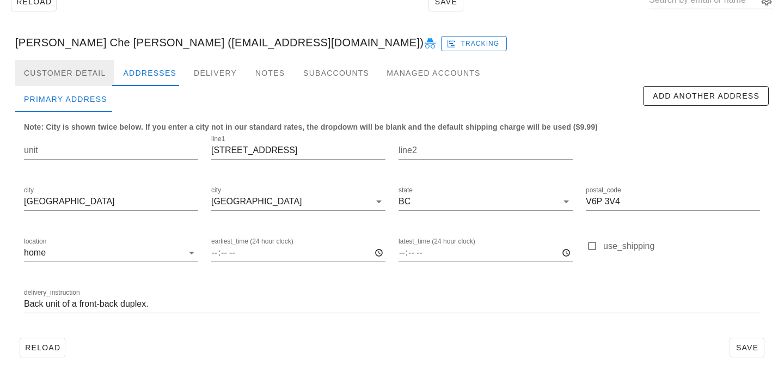
click at [75, 63] on div "Customer Detail" at bounding box center [64, 73] width 99 height 26
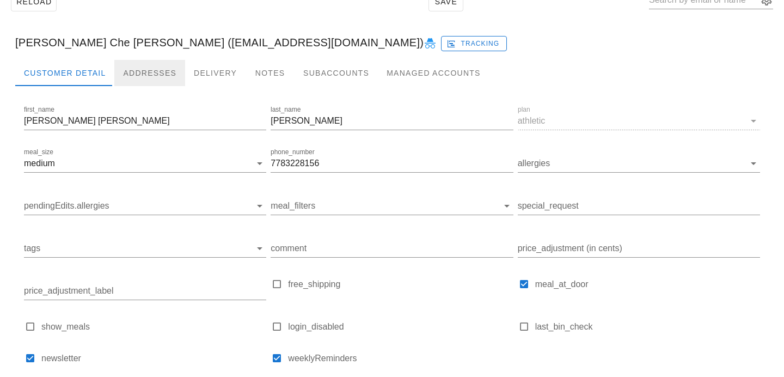
click at [133, 73] on div "Addresses" at bounding box center [149, 73] width 71 height 26
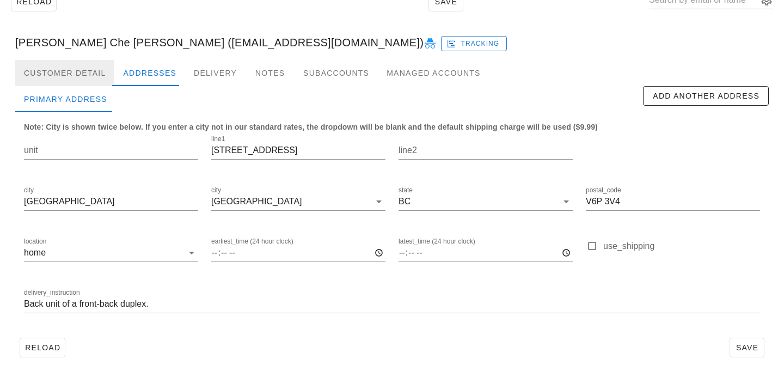
click at [86, 77] on div "Customer Detail" at bounding box center [64, 73] width 99 height 26
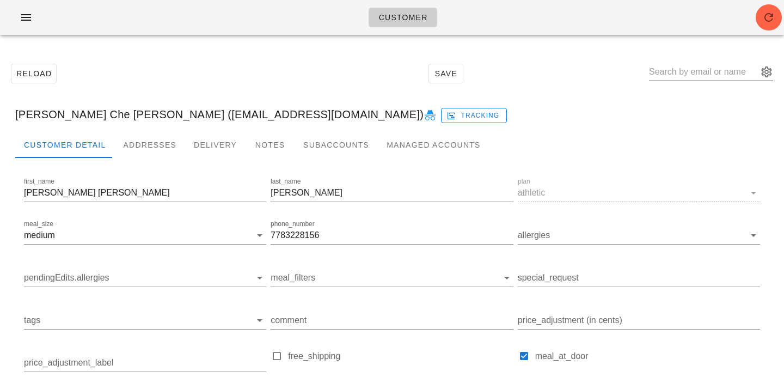
click at [704, 70] on input "text" at bounding box center [703, 71] width 109 height 17
paste input "[PERSON_NAME][EMAIL_ADDRESS][DOMAIN_NAME]"
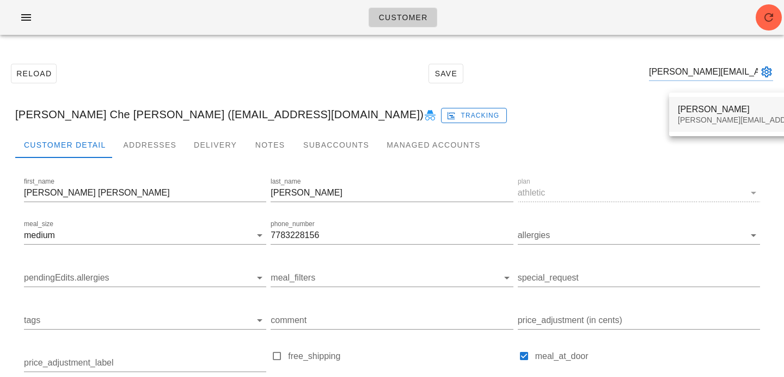
type input "[PERSON_NAME][EMAIL_ADDRESS][DOMAIN_NAME]"
click at [691, 116] on div "[PERSON_NAME][EMAIL_ADDRESS][DOMAIN_NAME]" at bounding box center [773, 119] width 192 height 9
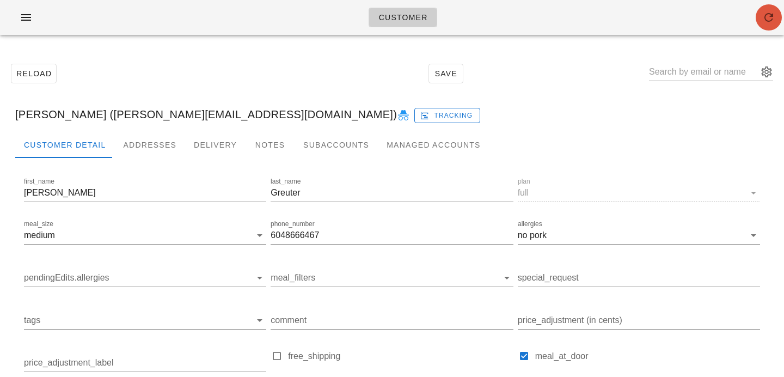
click at [766, 15] on icon "button" at bounding box center [768, 17] width 13 height 13
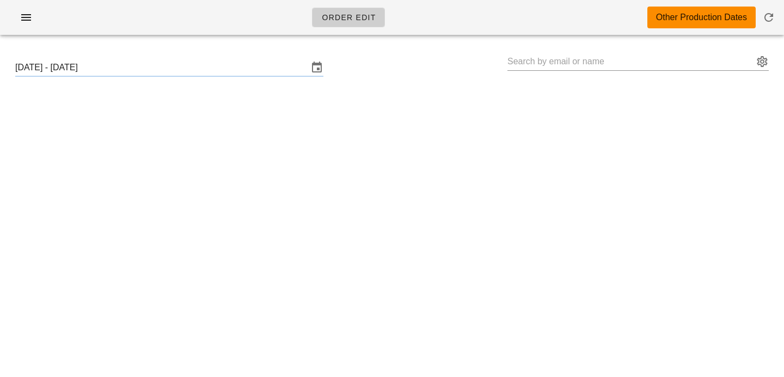
type input "[PERSON_NAME] Che [PERSON_NAME] ([EMAIL_ADDRESS][DOMAIN_NAME])"
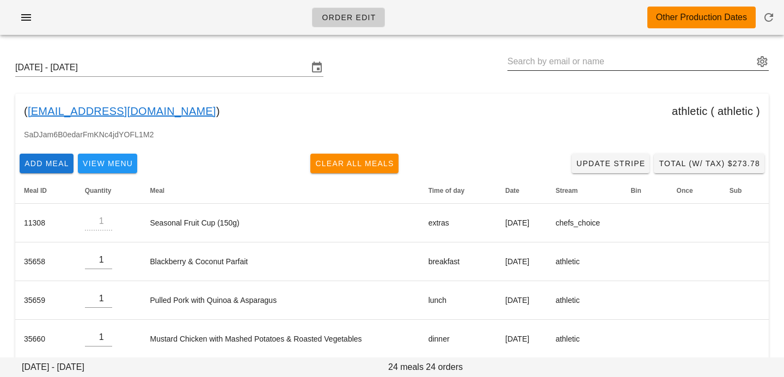
click at [676, 67] on input "text" at bounding box center [630, 61] width 246 height 17
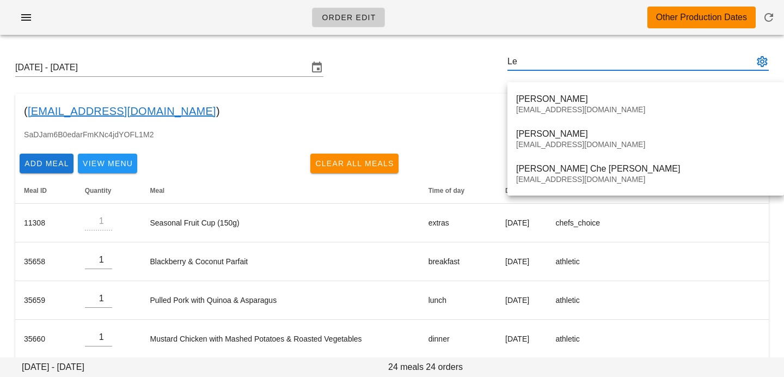
type input "L"
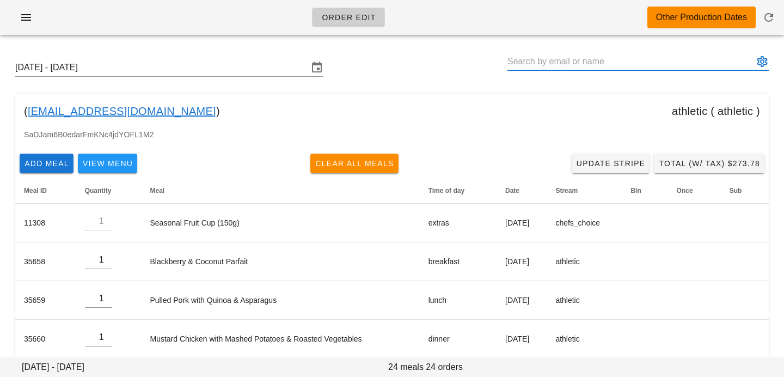
paste input "[PERSON_NAME][EMAIL_ADDRESS][DOMAIN_NAME]"
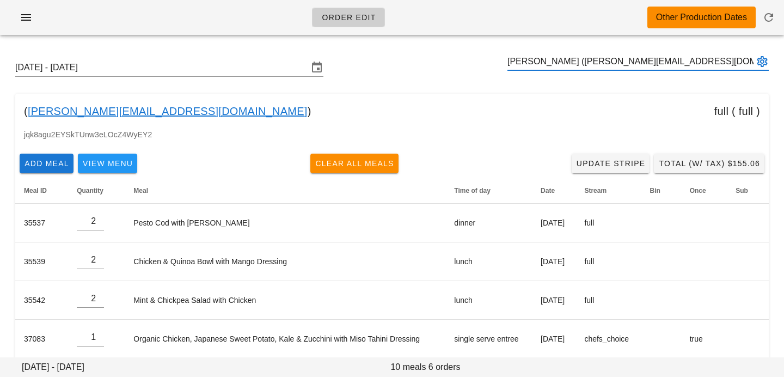
click at [564, 61] on input "[PERSON_NAME] ([PERSON_NAME][EMAIL_ADDRESS][DOMAIN_NAME])" at bounding box center [630, 61] width 246 height 17
drag, startPoint x: 560, startPoint y: 61, endPoint x: 646, endPoint y: 62, distance: 86.5
click at [646, 62] on input "[PERSON_NAME] ([PERSON_NAME][EMAIL_ADDRESS][DOMAIN_NAME])" at bounding box center [630, 61] width 246 height 17
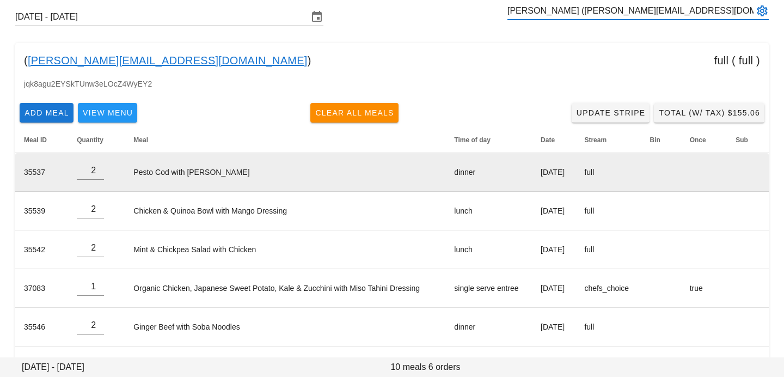
scroll to position [91, 0]
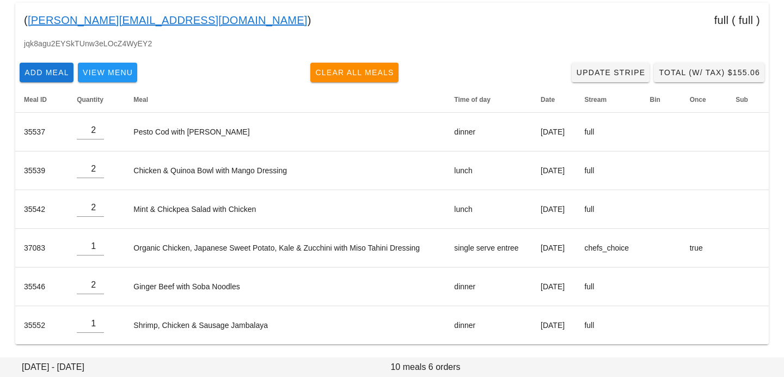
type input "[PERSON_NAME] ([PERSON_NAME][EMAIL_ADDRESS][DOMAIN_NAME])"
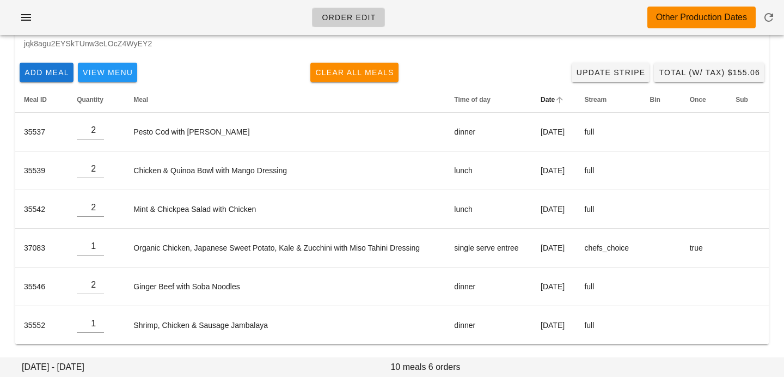
scroll to position [0, 0]
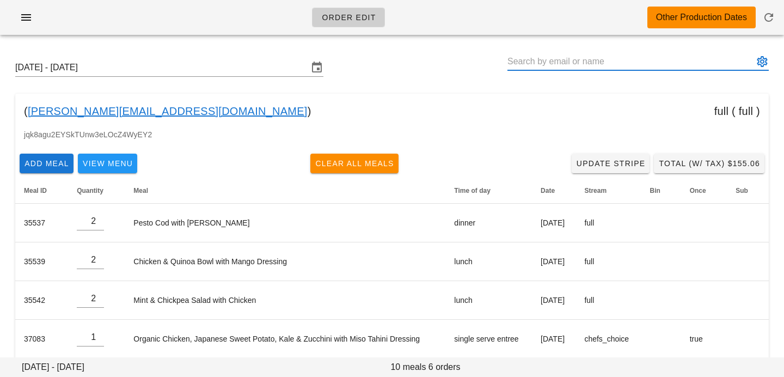
click at [621, 55] on input "text" at bounding box center [630, 61] width 246 height 17
paste input "[PERSON_NAME][EMAIL_ADDRESS][DOMAIN_NAME]"
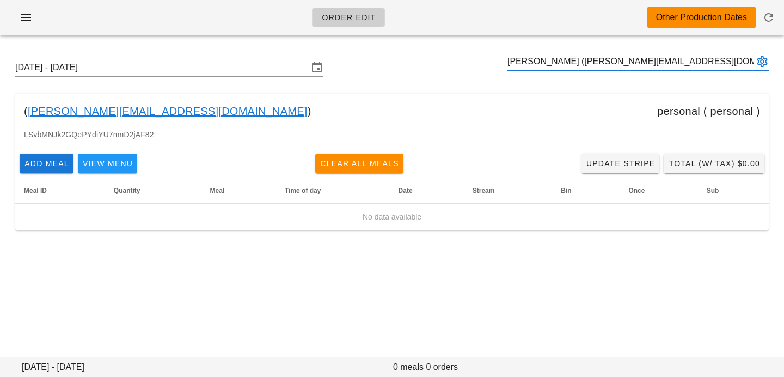
type input "[PERSON_NAME] ([PERSON_NAME][EMAIL_ADDRESS][DOMAIN_NAME])"
paste input "[EMAIL_ADDRESS][DOMAIN_NAME]"
drag, startPoint x: 554, startPoint y: 61, endPoint x: 689, endPoint y: 63, distance: 135.5
click at [689, 63] on input "[PERSON_NAME] ([EMAIL_ADDRESS][DOMAIN_NAME])" at bounding box center [630, 61] width 246 height 17
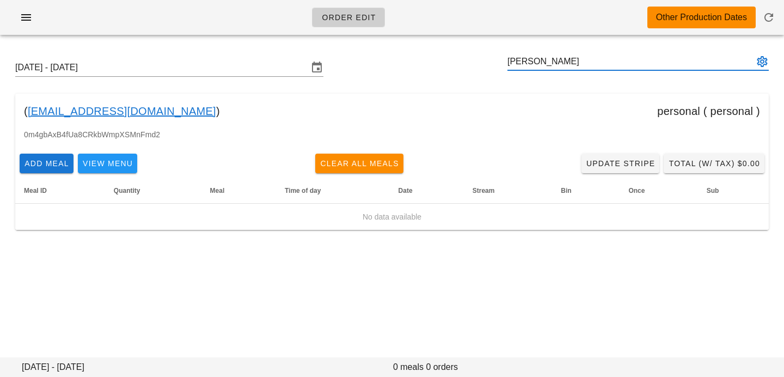
click at [533, 61] on input "[PERSON_NAME]" at bounding box center [630, 61] width 246 height 17
click at [562, 63] on input "[PERSON_NAME] ([EMAIL_ADDRESS][DOMAIN_NAME])" at bounding box center [630, 61] width 246 height 17
type input "[PERSON_NAME] ([EMAIL_ADDRESS][DOMAIN_NAME])"
click at [598, 54] on input "text" at bounding box center [630, 61] width 246 height 17
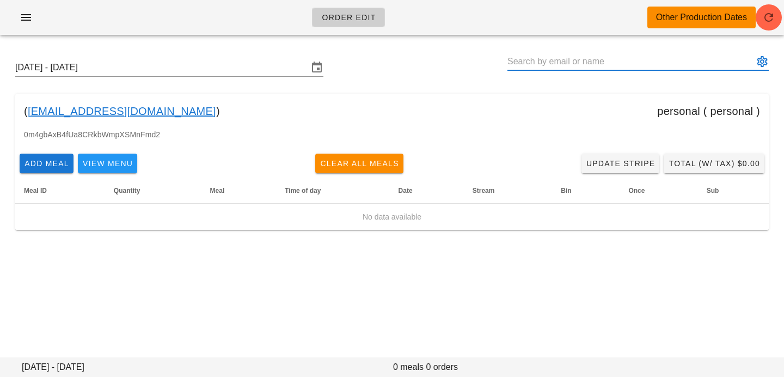
paste input "[EMAIL_ADDRESS][DOMAIN_NAME]"
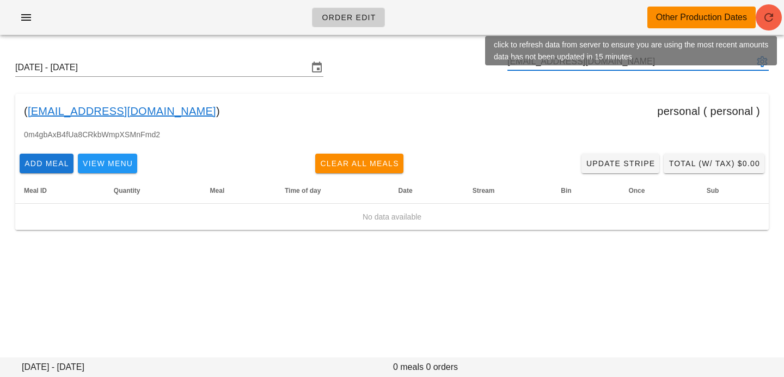
type input "[EMAIL_ADDRESS][DOMAIN_NAME]"
click at [774, 24] on button "button" at bounding box center [768, 17] width 26 height 26
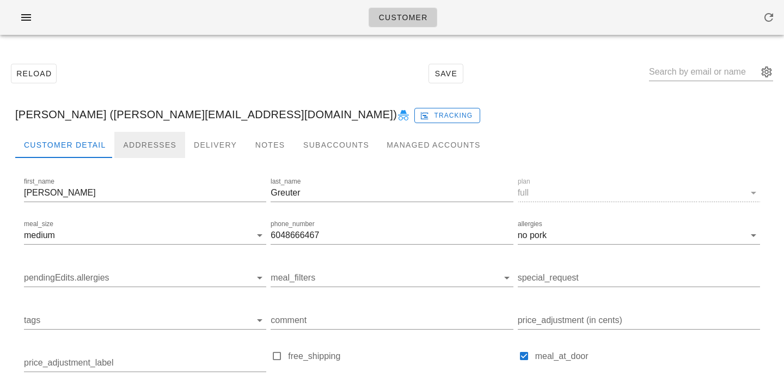
click at [124, 138] on div "Addresses" at bounding box center [149, 145] width 71 height 26
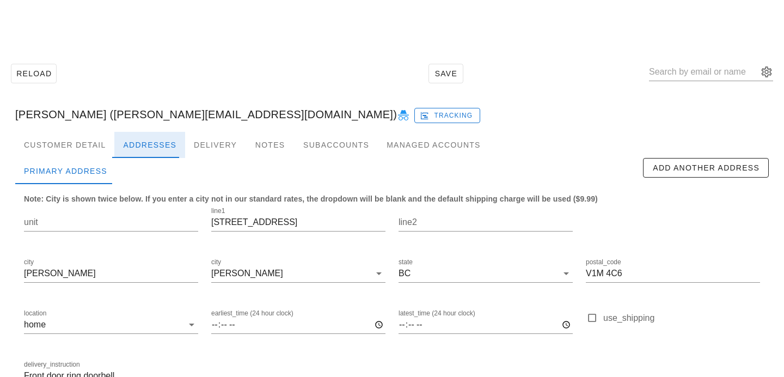
scroll to position [72, 0]
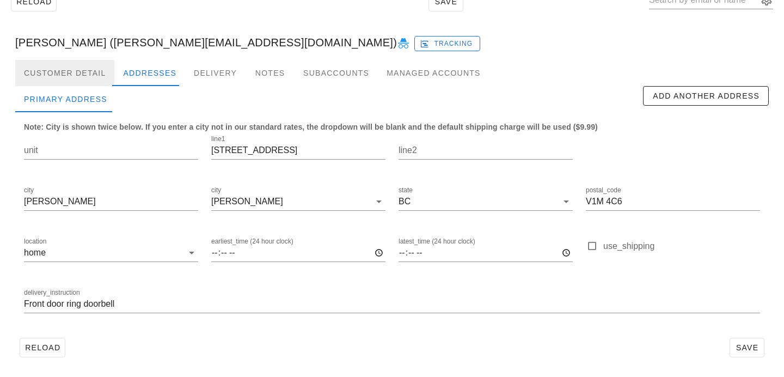
click at [104, 80] on div "Customer Detail" at bounding box center [64, 73] width 99 height 26
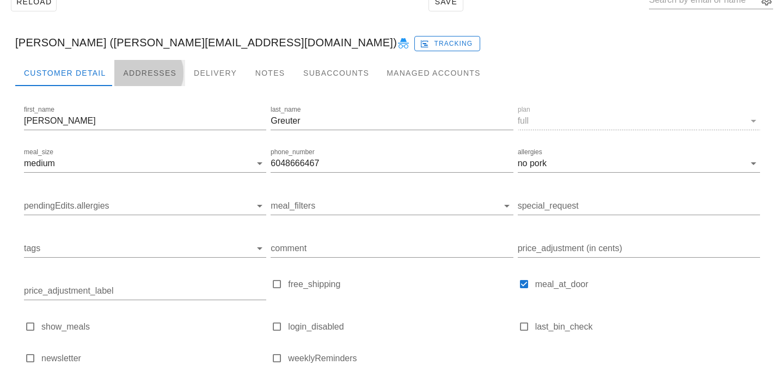
click at [131, 81] on div "Addresses" at bounding box center [149, 73] width 71 height 26
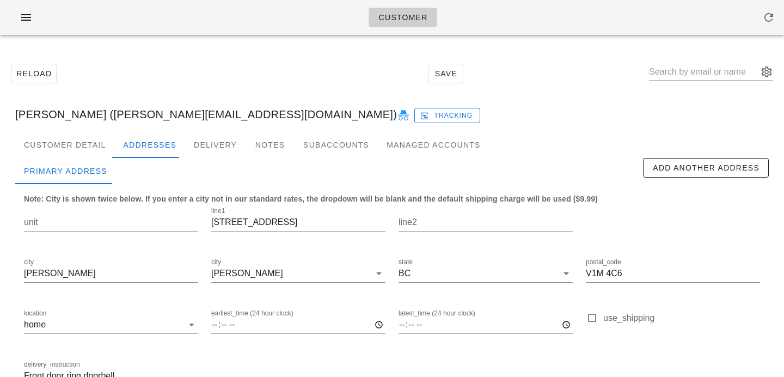
click at [695, 67] on input "text" at bounding box center [703, 71] width 109 height 17
paste input "[PERSON_NAME][EMAIL_ADDRESS][DOMAIN_NAME]"
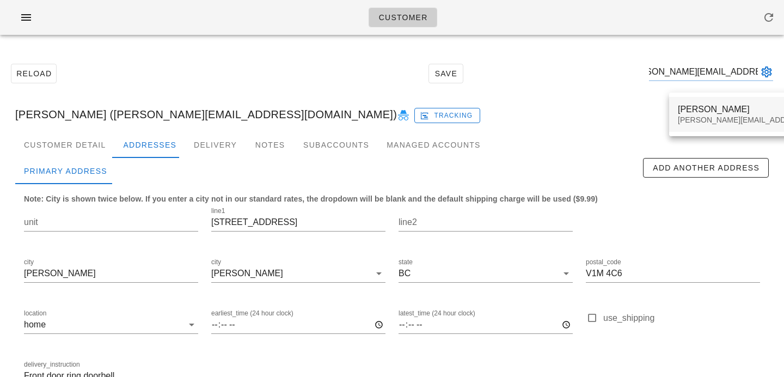
type input "[PERSON_NAME][EMAIL_ADDRESS][DOMAIN_NAME]"
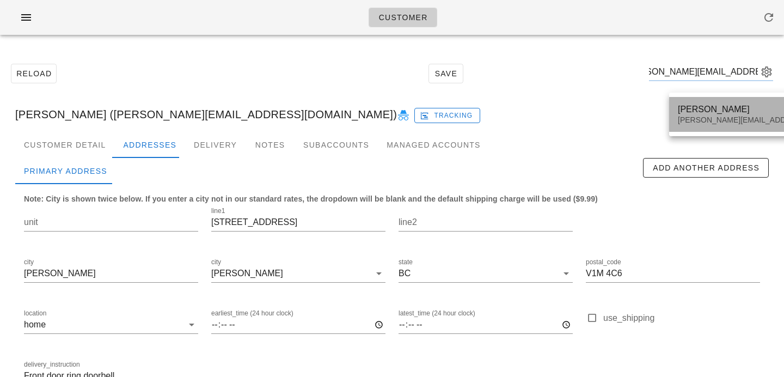
click at [691, 107] on div "[PERSON_NAME]" at bounding box center [773, 109] width 192 height 10
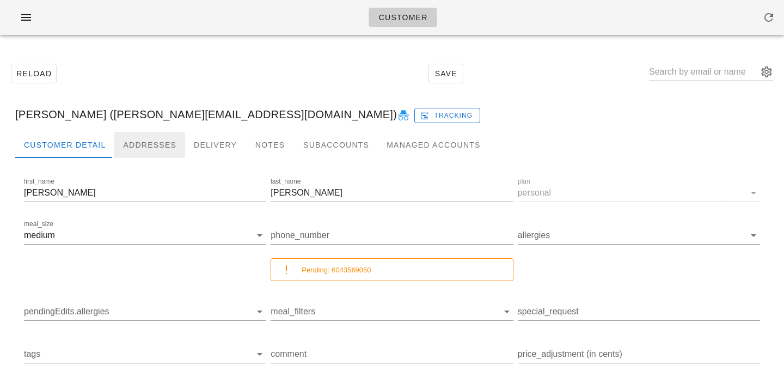
click at [124, 147] on div "Addresses" at bounding box center [149, 145] width 71 height 26
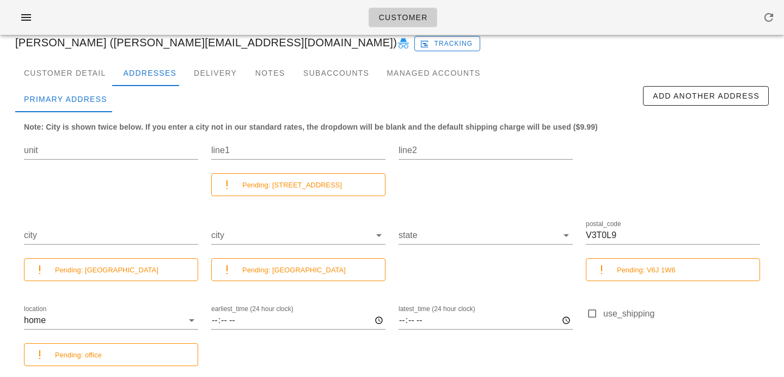
scroll to position [47, 0]
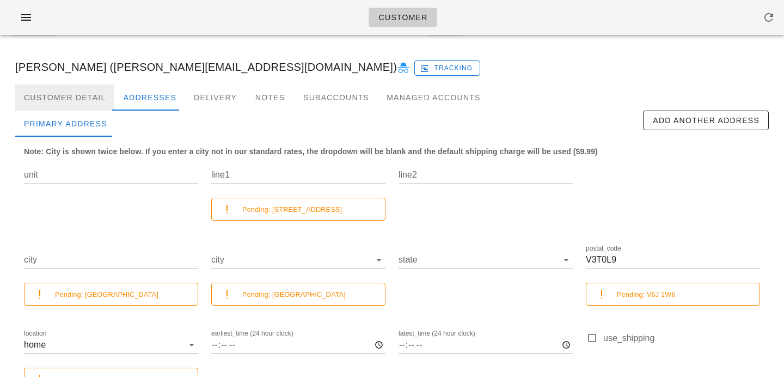
click at [70, 95] on div "Customer Detail" at bounding box center [64, 97] width 99 height 26
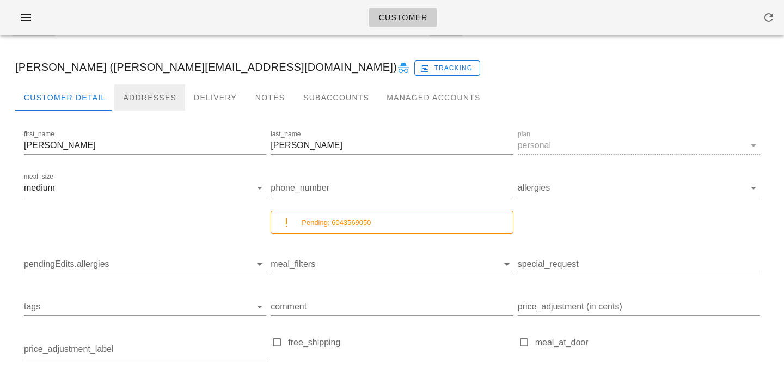
click at [145, 96] on div "Addresses" at bounding box center [149, 97] width 71 height 26
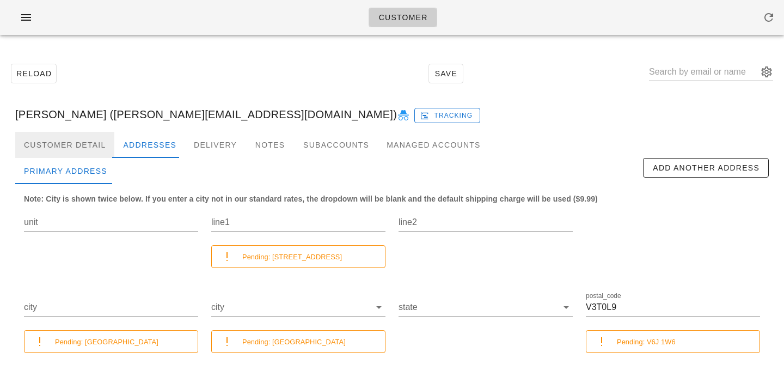
click at [74, 152] on div "Customer Detail" at bounding box center [64, 145] width 99 height 26
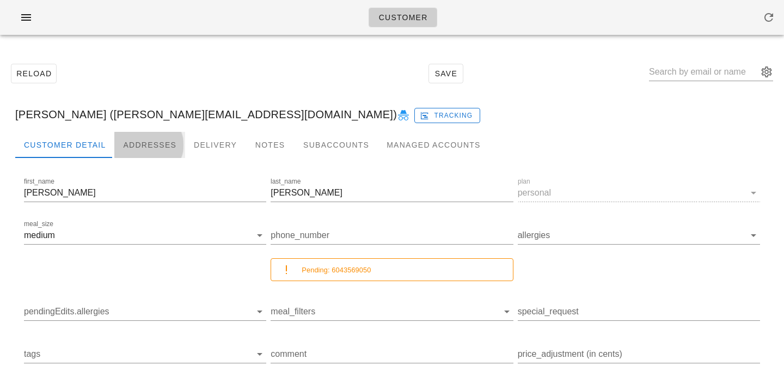
click at [146, 140] on div "Addresses" at bounding box center [149, 145] width 71 height 26
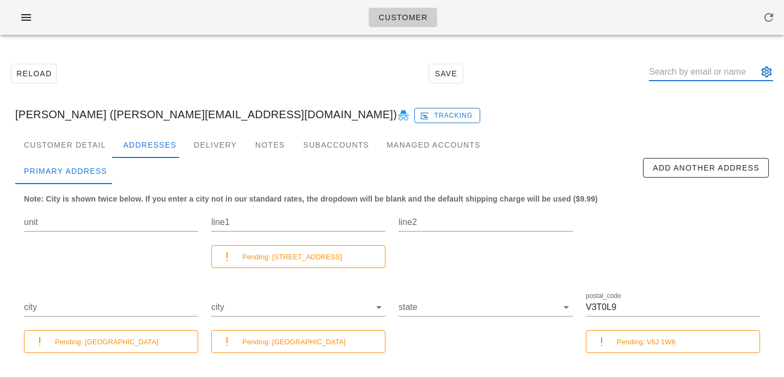
click at [697, 70] on input "text" at bounding box center [703, 71] width 109 height 17
paste input "[EMAIL_ADDRESS][DOMAIN_NAME]"
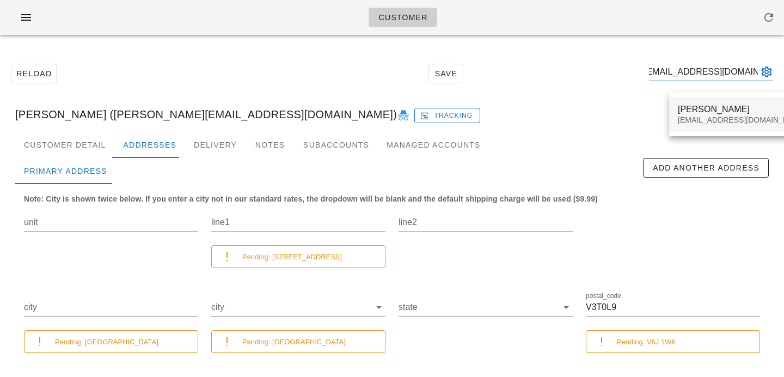
type input "[EMAIL_ADDRESS][DOMAIN_NAME]"
click at [706, 114] on div "[PERSON_NAME]" at bounding box center [741, 109] width 129 height 10
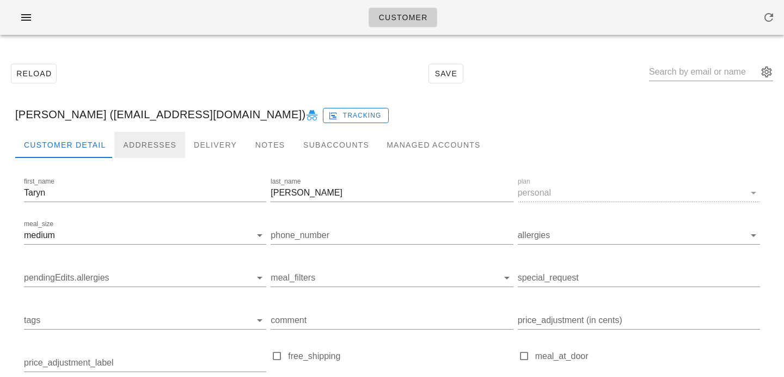
click at [131, 145] on div "Addresses" at bounding box center [149, 145] width 71 height 26
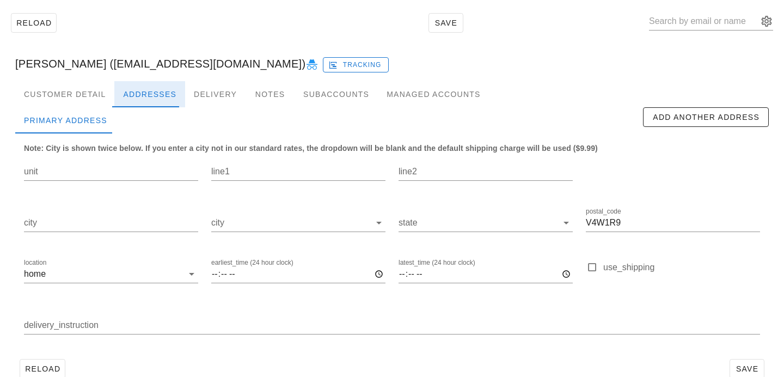
scroll to position [54, 0]
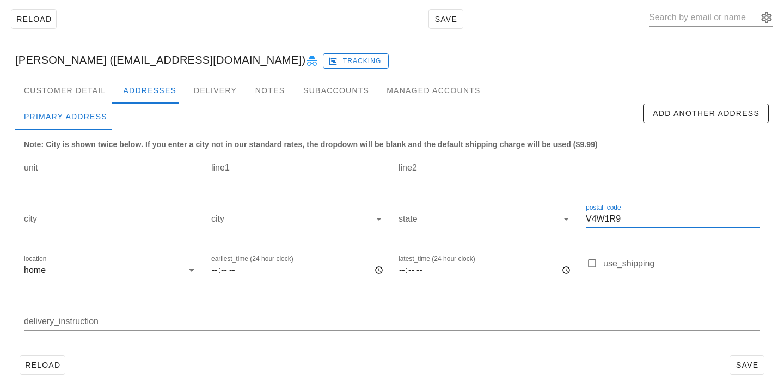
drag, startPoint x: 635, startPoint y: 220, endPoint x: 475, endPoint y: 198, distance: 160.9
click at [476, 198] on div "unit line1 line2 city city state postal_code V4W1R9 location home earliest_time…" at bounding box center [391, 246] width 749 height 205
click at [98, 88] on div "Customer Detail" at bounding box center [64, 90] width 99 height 26
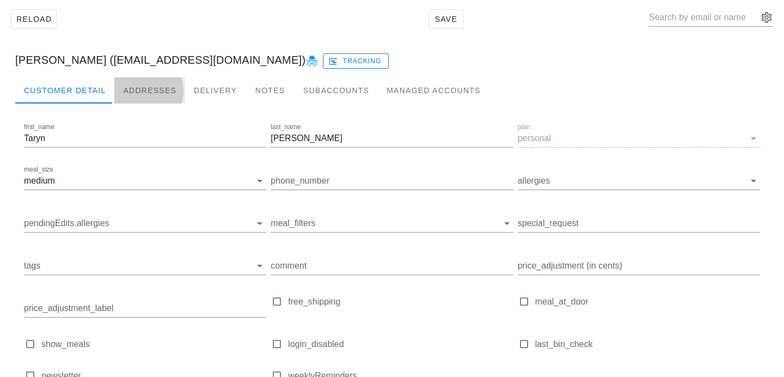
click at [134, 90] on div "Addresses" at bounding box center [149, 90] width 71 height 26
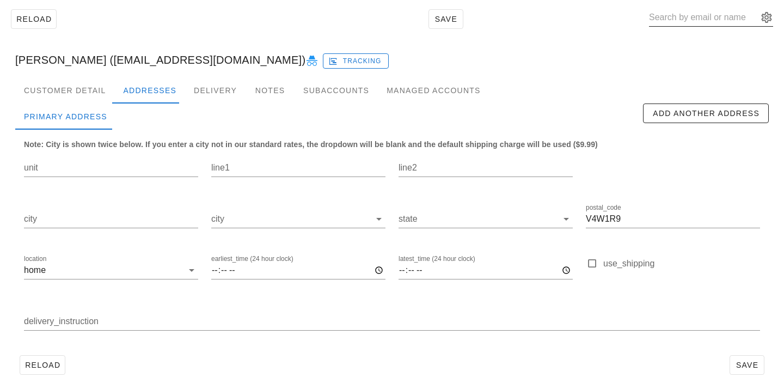
click at [689, 8] on div at bounding box center [711, 20] width 124 height 36
click at [689, 11] on input "text" at bounding box center [703, 17] width 109 height 17
paste input "[EMAIL_ADDRESS][DOMAIN_NAME]"
type input "[EMAIL_ADDRESS][DOMAIN_NAME]"
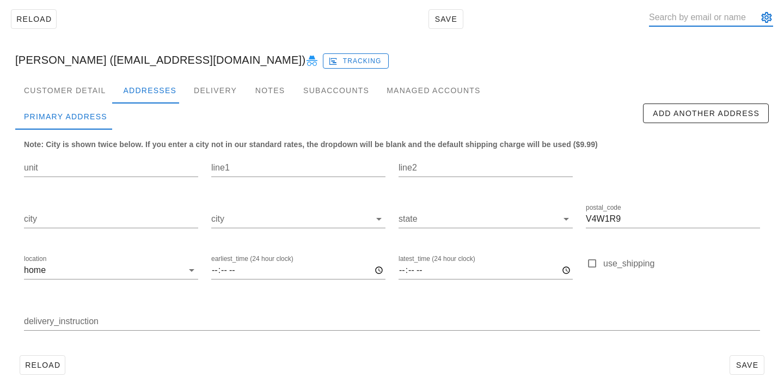
scroll to position [0, 0]
paste input "[EMAIL_ADDRESS][DOMAIN_NAME]"
drag, startPoint x: 711, startPoint y: 17, endPoint x: 783, endPoint y: 27, distance: 72.4
click at [783, 27] on div "Reload Save [EMAIL_ADDRESS][DOMAIN_NAME] [PERSON_NAME] ([EMAIL_ADDRESS][DOMAIN_…" at bounding box center [392, 191] width 784 height 405
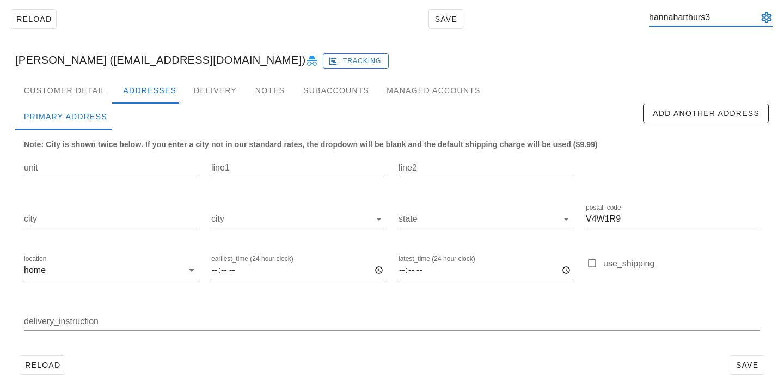
scroll to position [1, 0]
type input "hannaharthurs3"
paste input "[EMAIL_ADDRESS][PERSON_NAME][DOMAIN_NAME]"
type input "[EMAIL_ADDRESS][PERSON_NAME][DOMAIN_NAME]"
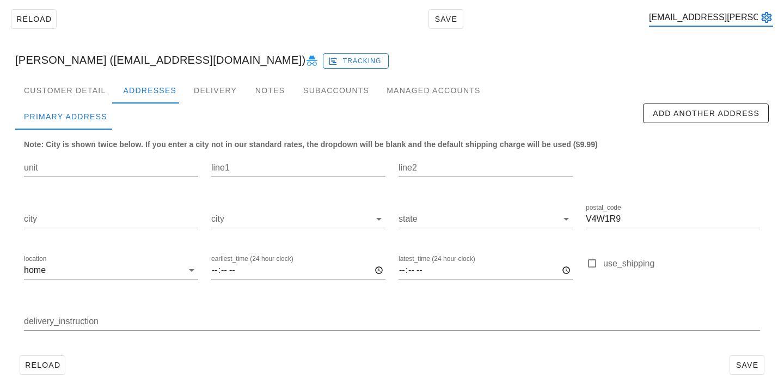
scroll to position [0, 26]
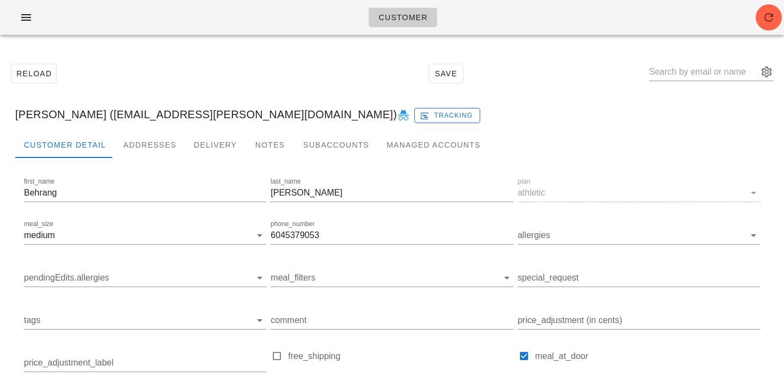
click at [783, 17] on div "Customer" at bounding box center [392, 17] width 784 height 35
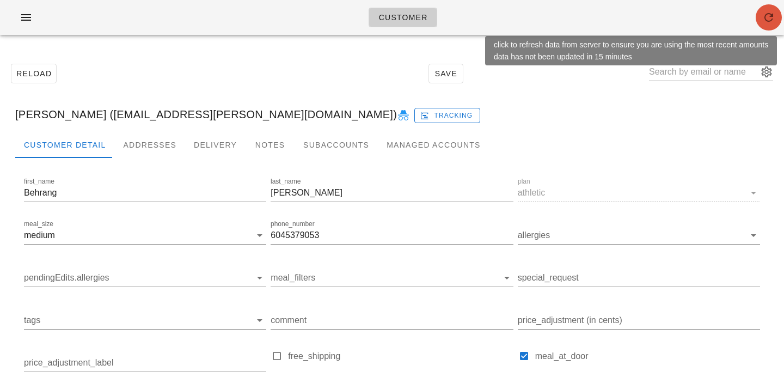
click at [771, 14] on icon "button" at bounding box center [768, 17] width 13 height 13
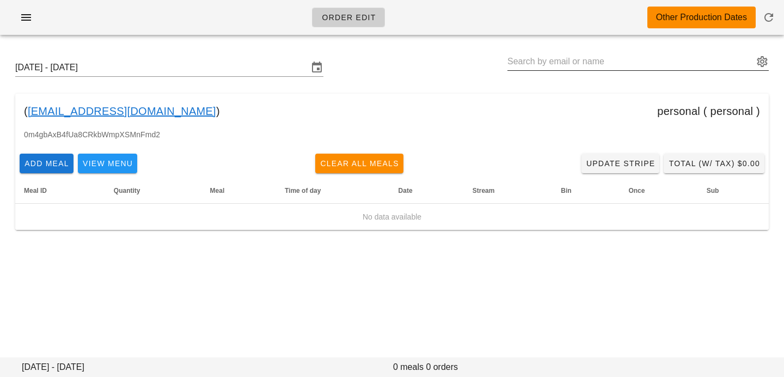
click at [573, 61] on input "text" at bounding box center [630, 61] width 246 height 17
paste input "[EMAIL_ADDRESS][DOMAIN_NAME]"
drag, startPoint x: 568, startPoint y: 61, endPoint x: 663, endPoint y: 64, distance: 95.3
click at [663, 65] on input "[EMAIL_ADDRESS][DOMAIN_NAME]" at bounding box center [630, 61] width 246 height 17
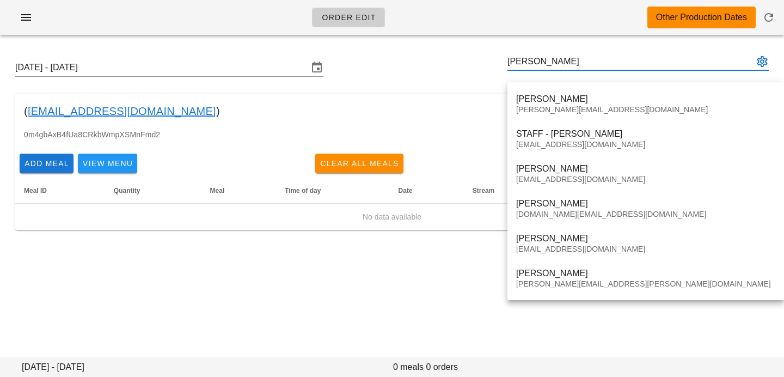
type input "[PERSON_NAME]"
paste input "[EMAIL_ADDRESS][PERSON_NAME][DOMAIN_NAME]"
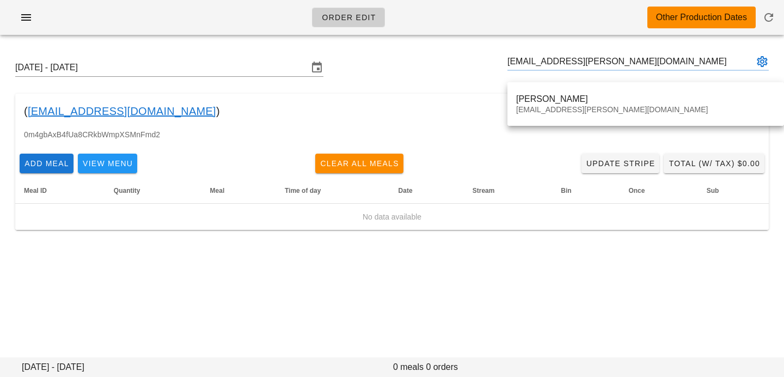
click at [544, 122] on div "[PERSON_NAME] [PERSON_NAME][EMAIL_ADDRESS][DOMAIN_NAME]" at bounding box center [645, 104] width 276 height 44
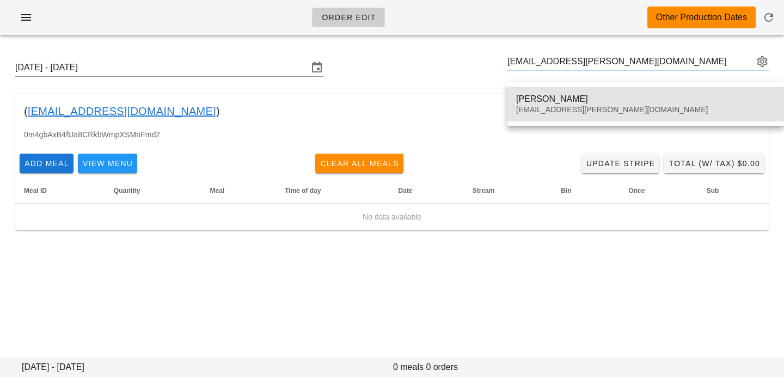
click at [534, 104] on div "[PERSON_NAME] [PERSON_NAME][EMAIL_ADDRESS][DOMAIN_NAME]" at bounding box center [645, 104] width 259 height 34
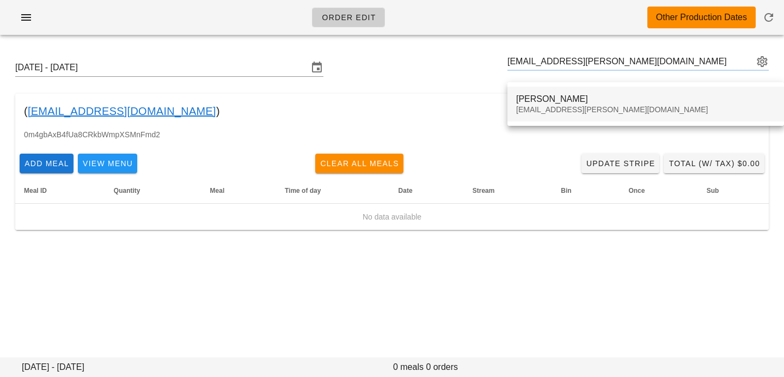
type input "[PERSON_NAME] ([EMAIL_ADDRESS][PERSON_NAME][DOMAIN_NAME])"
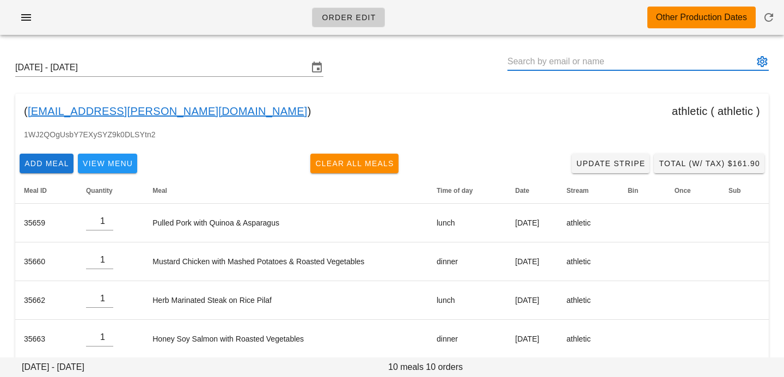
click at [541, 62] on input "text" at bounding box center [630, 61] width 246 height 17
type input "[PERSON_NAME] ([EMAIL_ADDRESS][PERSON_NAME][DOMAIN_NAME])"
click at [642, 60] on input "text" at bounding box center [630, 61] width 246 height 17
paste input "[EMAIL_ADDRESS][DOMAIN_NAME]"
type input "[PERSON_NAME] ([EMAIL_ADDRESS][DOMAIN_NAME])"
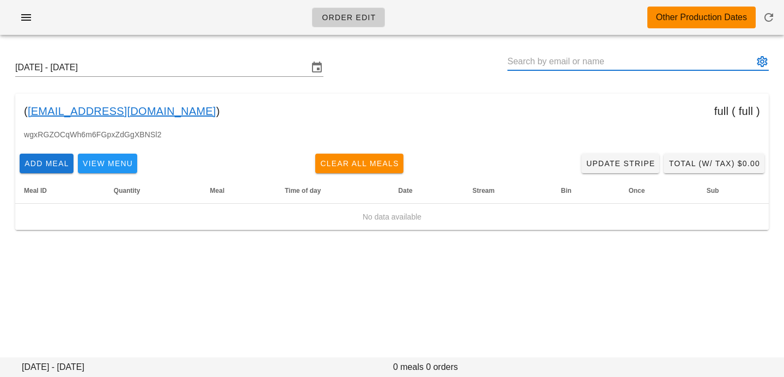
paste input "[PERSON_NAME]"
type input "[PERSON_NAME] ([EMAIL_ADDRESS][DOMAIN_NAME])"
click at [763, 24] on button "button" at bounding box center [768, 17] width 26 height 26
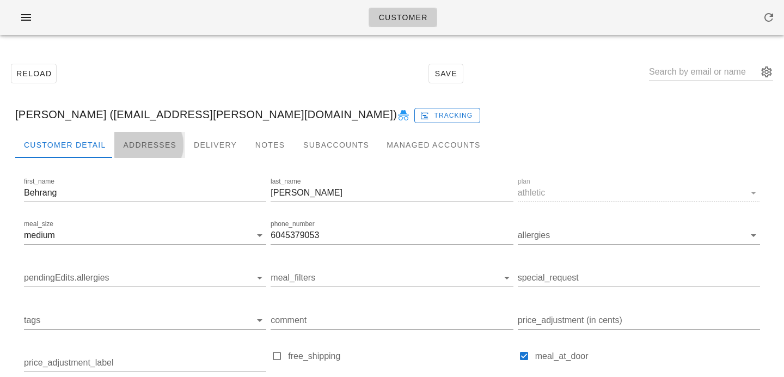
click at [156, 135] on div "Addresses" at bounding box center [149, 145] width 71 height 26
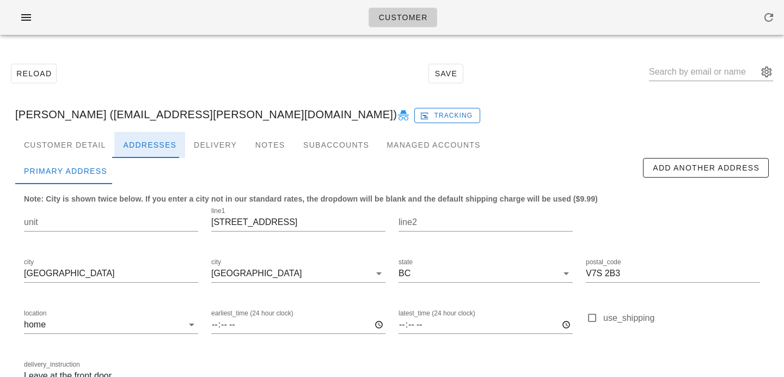
scroll to position [72, 0]
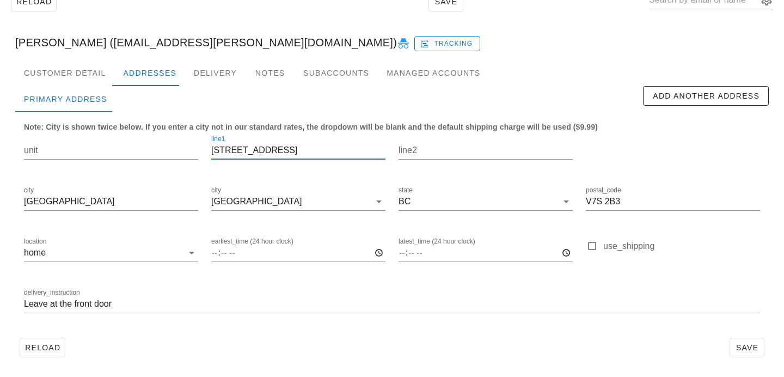
drag, startPoint x: 321, startPoint y: 152, endPoint x: 164, endPoint y: 120, distance: 160.0
click at [167, 121] on div "Note: City is shown twice below. If you enter a city not in our standard rates,…" at bounding box center [391, 222] width 753 height 221
click at [59, 78] on div "Customer Detail" at bounding box center [64, 73] width 99 height 26
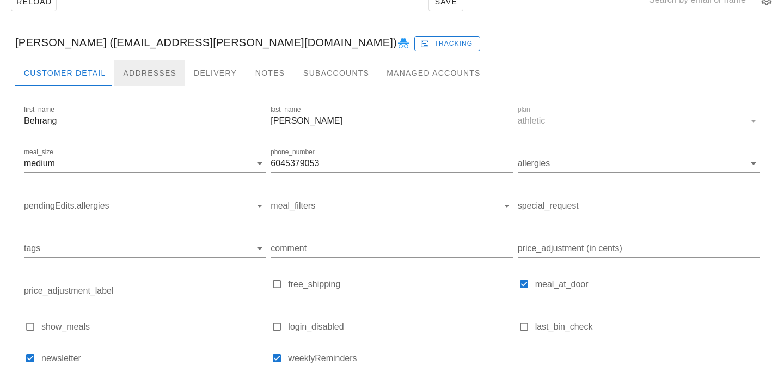
click at [155, 71] on div "Addresses" at bounding box center [149, 73] width 71 height 26
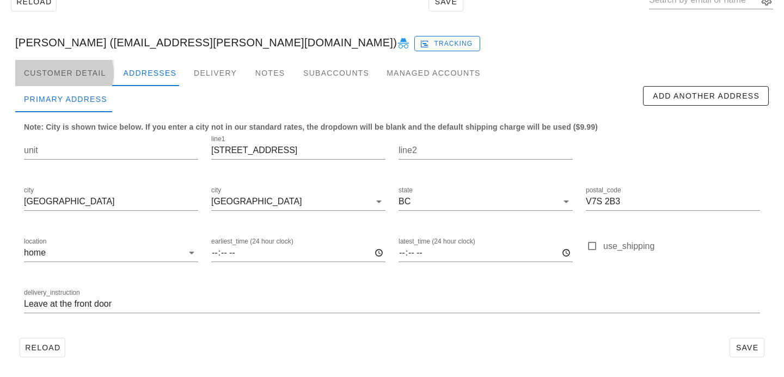
click at [95, 67] on div "Customer Detail" at bounding box center [64, 73] width 99 height 26
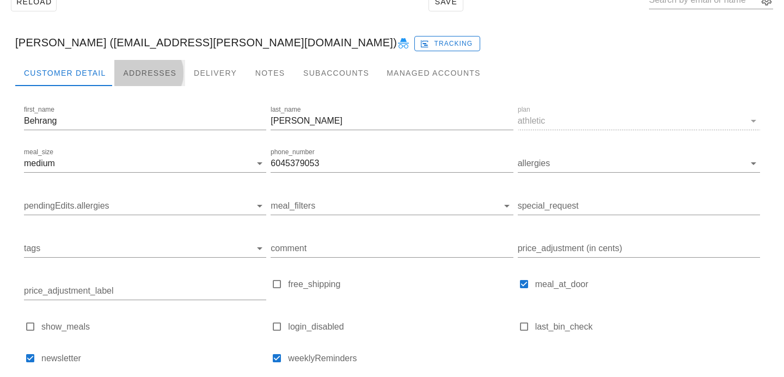
click at [164, 76] on div "Addresses" at bounding box center [149, 73] width 71 height 26
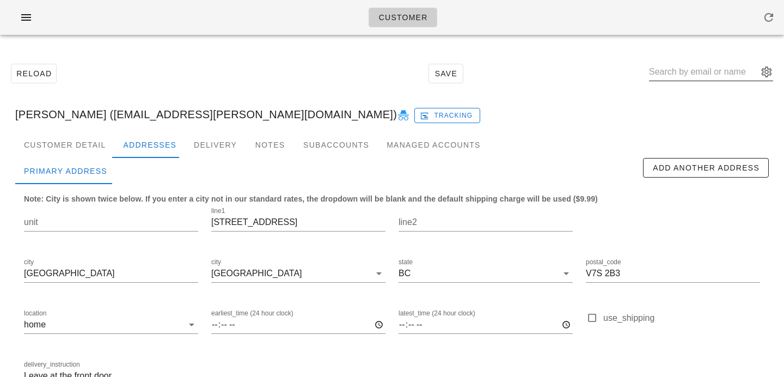
click at [719, 71] on input "text" at bounding box center [703, 71] width 109 height 17
paste input "[EMAIL_ADDRESS][DOMAIN_NAME]"
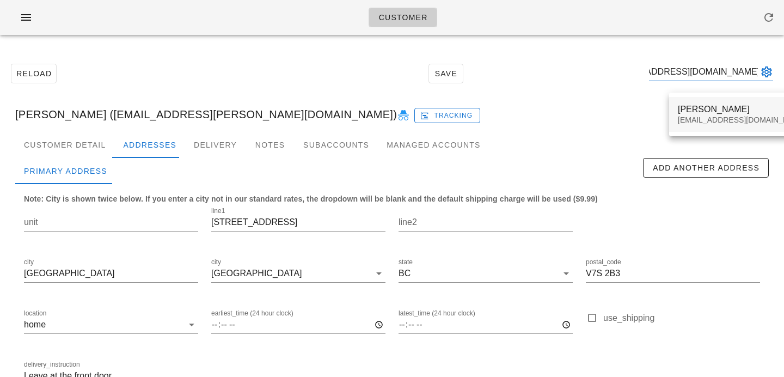
type input "[EMAIL_ADDRESS][DOMAIN_NAME]"
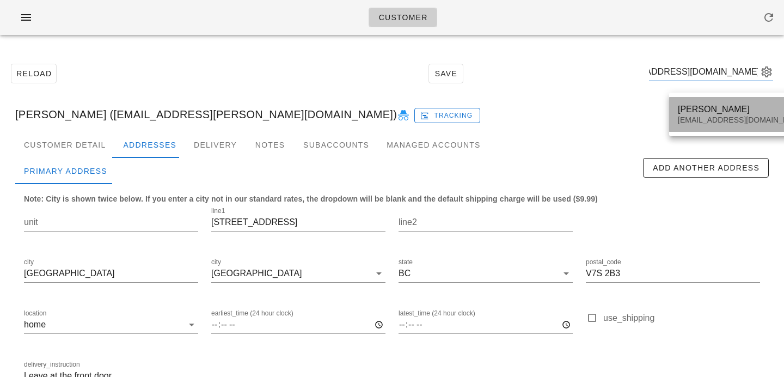
scroll to position [0, 0]
click at [697, 126] on div "[PERSON_NAME] [EMAIL_ADDRESS][DOMAIN_NAME]" at bounding box center [741, 114] width 129 height 34
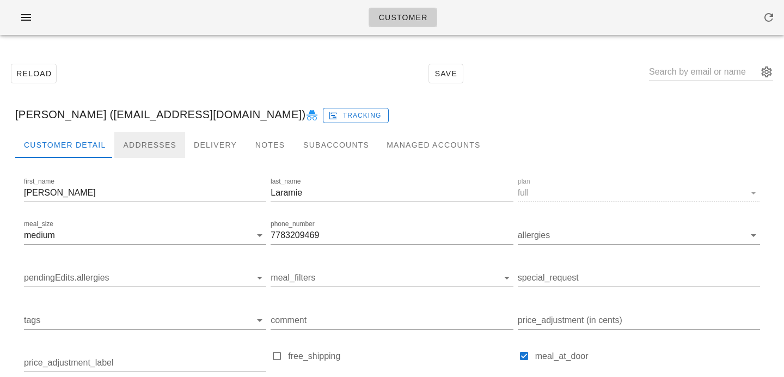
click at [155, 141] on div "Addresses" at bounding box center [149, 145] width 71 height 26
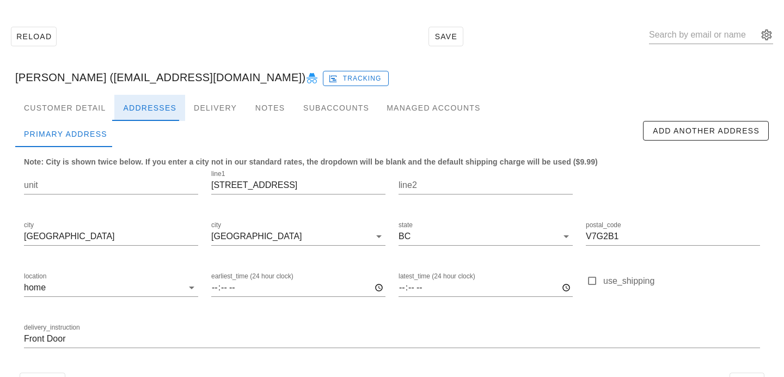
scroll to position [72, 0]
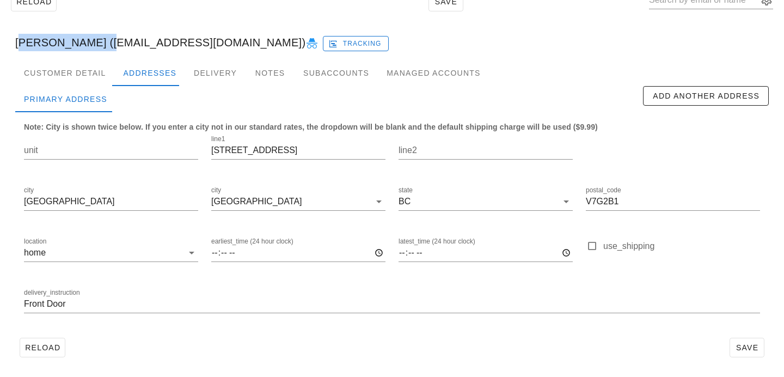
drag, startPoint x: 101, startPoint y: 42, endPoint x: 4, endPoint y: 29, distance: 97.2
click at [4, 29] on div "Reload Save [PERSON_NAME] ([EMAIL_ADDRESS][DOMAIN_NAME]) Tracking Customer Deta…" at bounding box center [392, 174] width 784 height 405
copy div "[PERSON_NAME]"
click at [75, 71] on div "Customer Detail" at bounding box center [64, 73] width 99 height 26
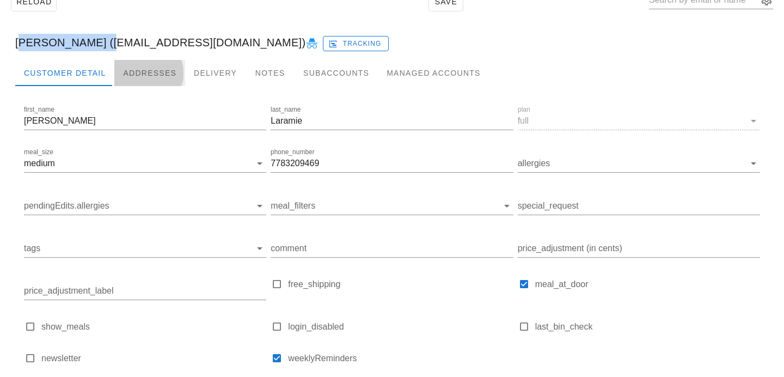
click at [137, 80] on div "Addresses" at bounding box center [149, 73] width 71 height 26
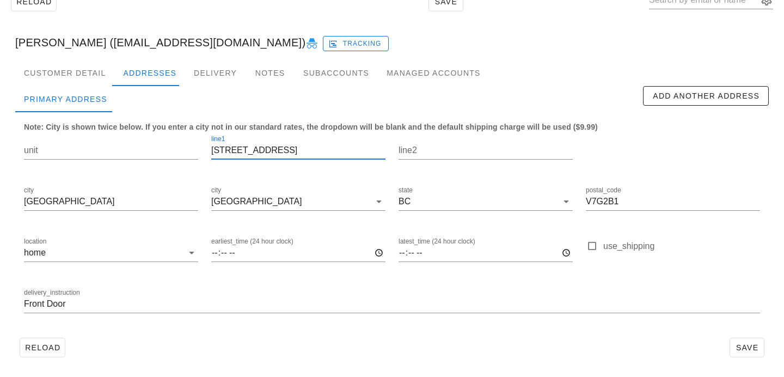
drag, startPoint x: 308, startPoint y: 149, endPoint x: 165, endPoint y: 119, distance: 146.2
click at [168, 120] on div "Note: City is shown twice below. If you enter a city not in our standard rates,…" at bounding box center [391, 222] width 753 height 221
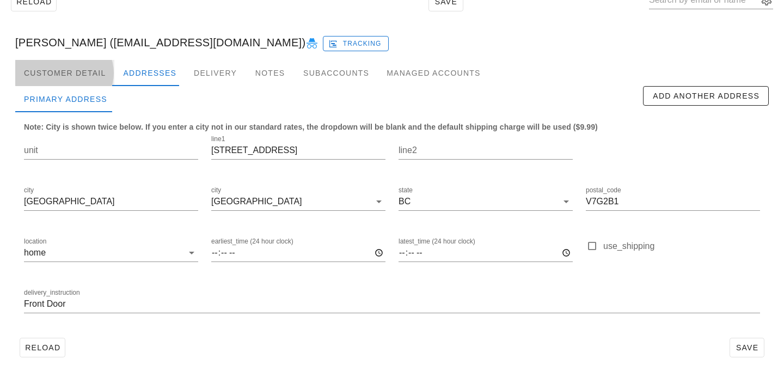
click at [74, 78] on div "Customer Detail" at bounding box center [64, 73] width 99 height 26
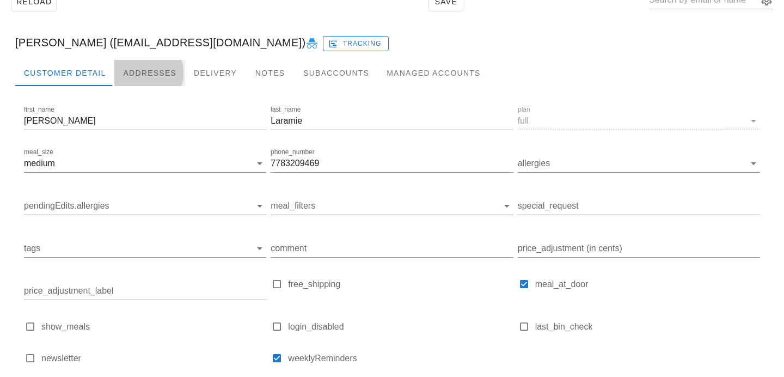
click at [130, 74] on div "Addresses" at bounding box center [149, 73] width 71 height 26
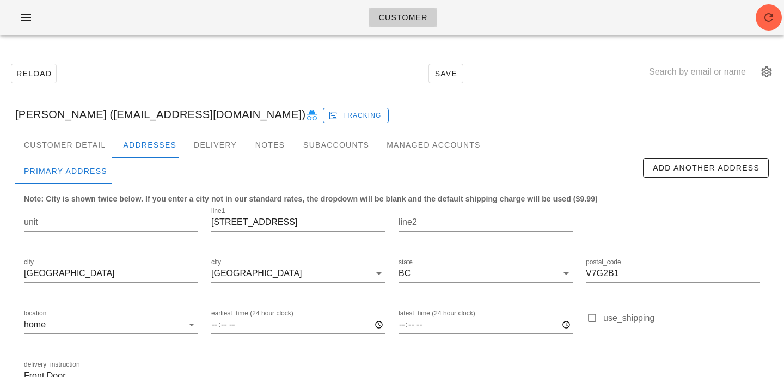
click at [727, 73] on input "text" at bounding box center [703, 71] width 109 height 17
paste input "alana.reeve@gmail.com"
type input "alana.reeve@gmail.com"
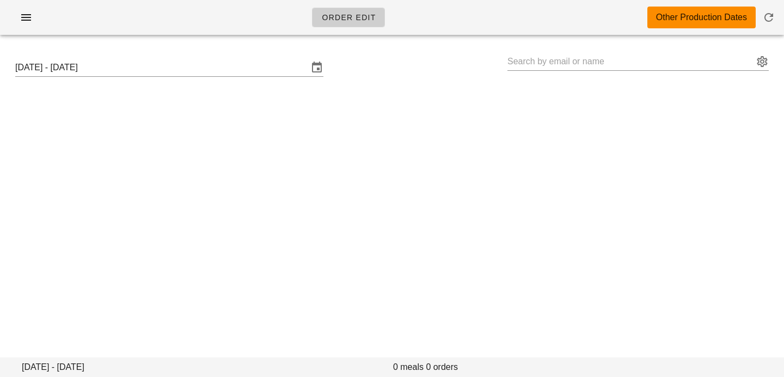
type input "[PERSON_NAME] ([EMAIL_ADDRESS][DOMAIN_NAME])"
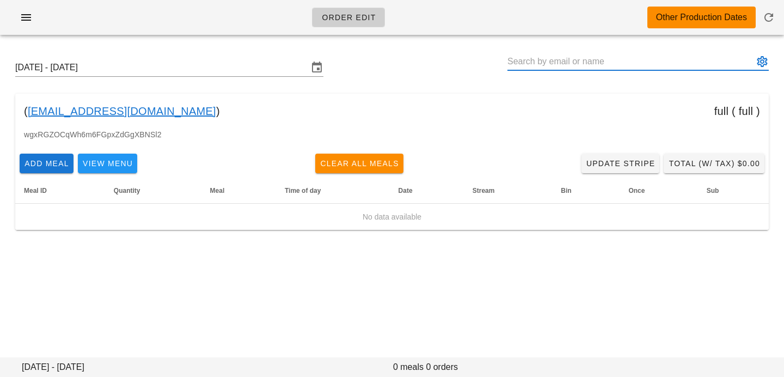
click at [565, 65] on input "text" at bounding box center [630, 61] width 246 height 17
type input "[PERSON_NAME]"
click at [773, 22] on icon "button" at bounding box center [768, 17] width 13 height 13
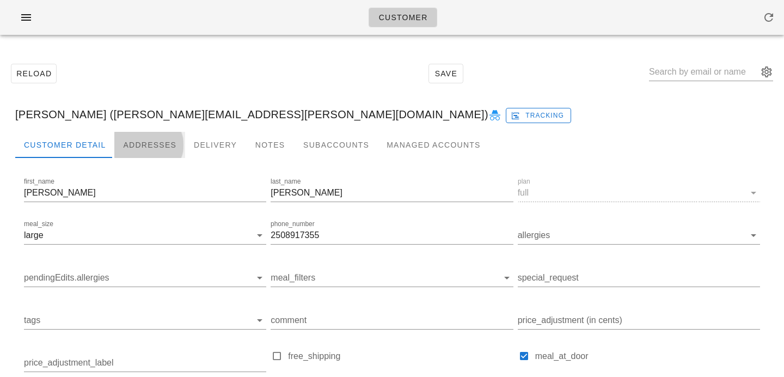
click at [150, 145] on div "Addresses" at bounding box center [149, 145] width 71 height 26
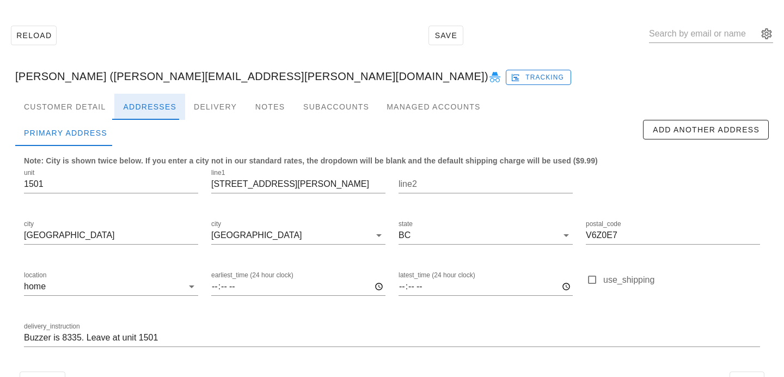
scroll to position [72, 0]
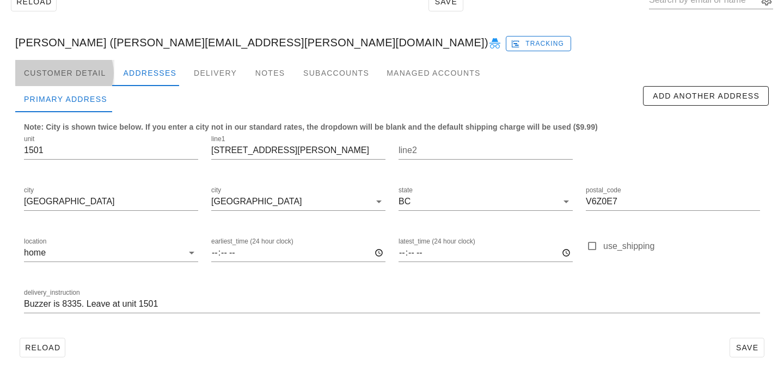
click at [76, 78] on div "Customer Detail" at bounding box center [64, 73] width 99 height 26
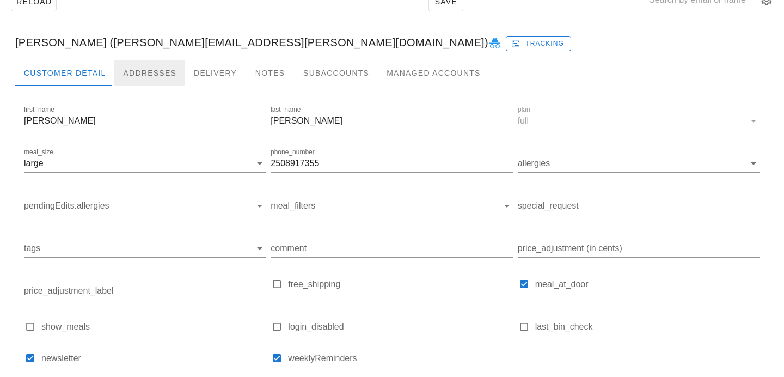
click at [139, 69] on div "Addresses" at bounding box center [149, 73] width 71 height 26
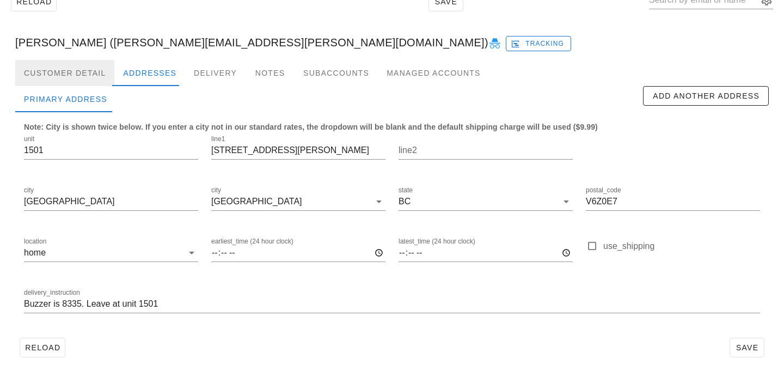
click at [94, 71] on div "Customer Detail" at bounding box center [64, 73] width 99 height 26
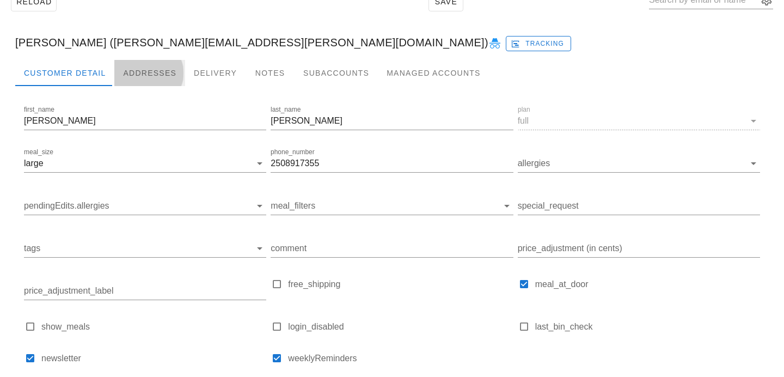
click at [151, 67] on div "Addresses" at bounding box center [149, 73] width 71 height 26
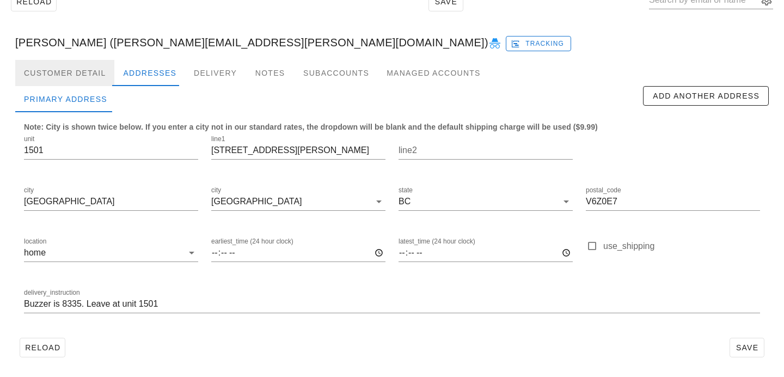
click at [77, 75] on div "Customer Detail" at bounding box center [64, 73] width 99 height 26
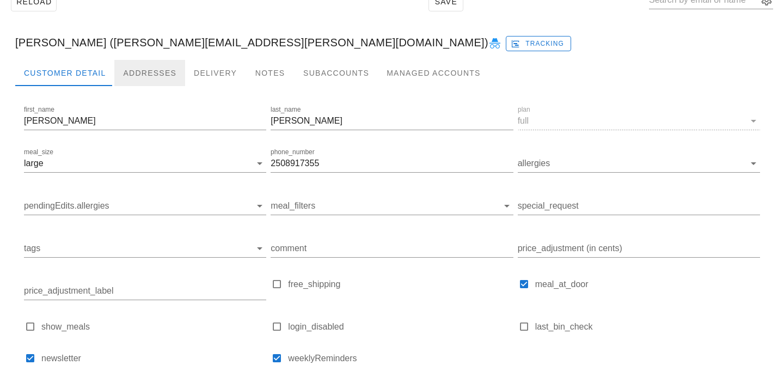
click at [157, 71] on div "Addresses" at bounding box center [149, 73] width 71 height 26
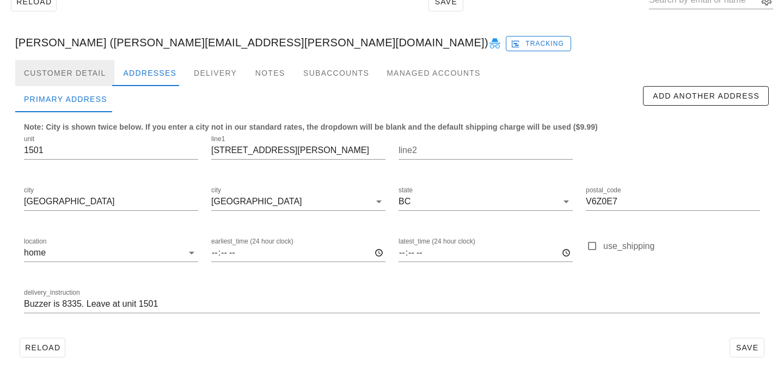
click at [82, 67] on div "Customer Detail" at bounding box center [64, 73] width 99 height 26
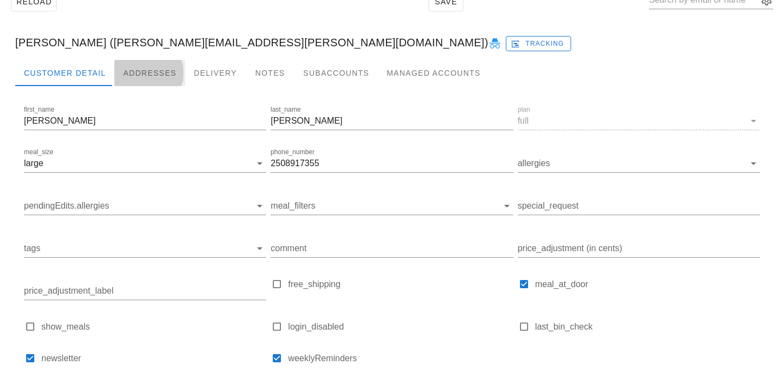
click at [145, 70] on div "Addresses" at bounding box center [149, 73] width 71 height 26
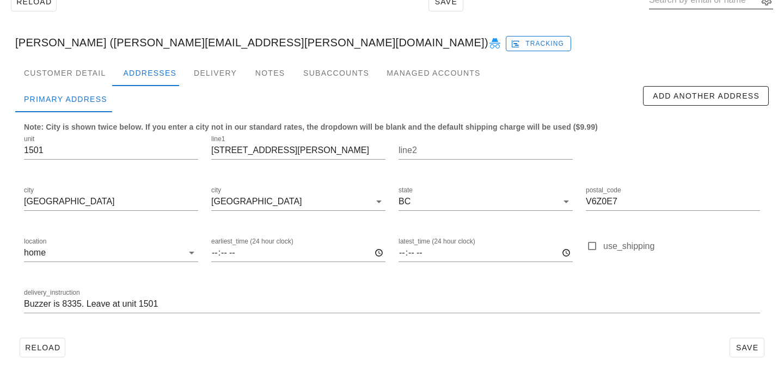
click at [702, 4] on input "text" at bounding box center [703, -1] width 109 height 17
paste input "[EMAIL_ADDRESS][DOMAIN_NAME]"
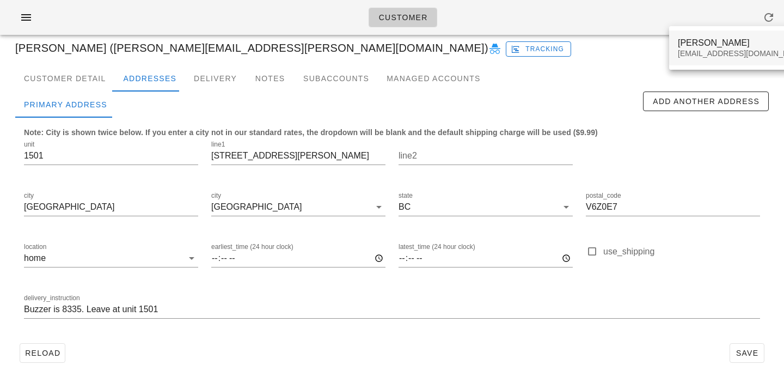
type input "[EMAIL_ADDRESS][DOMAIN_NAME]"
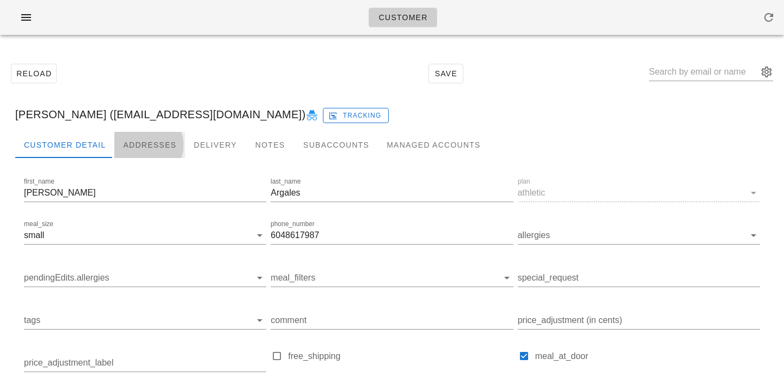
click at [142, 143] on div "Addresses" at bounding box center [149, 145] width 71 height 26
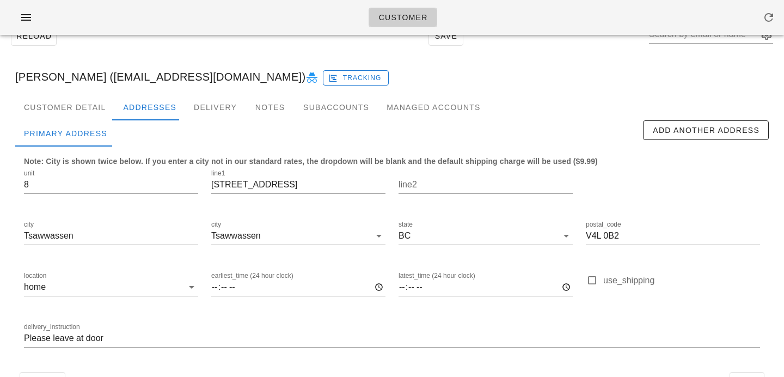
scroll to position [72, 0]
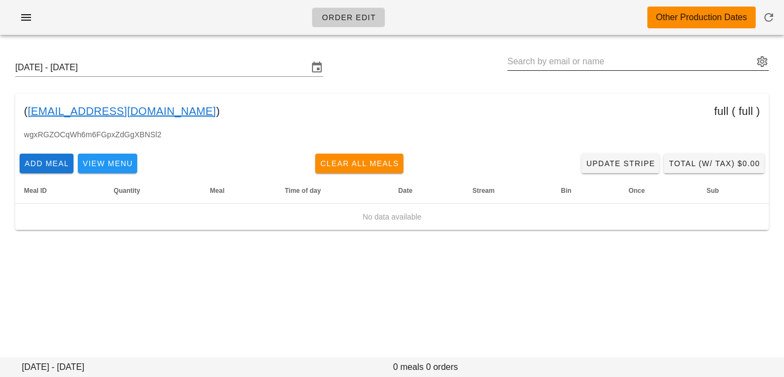
click at [550, 58] on input "text" at bounding box center [630, 61] width 246 height 17
paste input "[EMAIL_ADDRESS][PERSON_NAME][DOMAIN_NAME]"
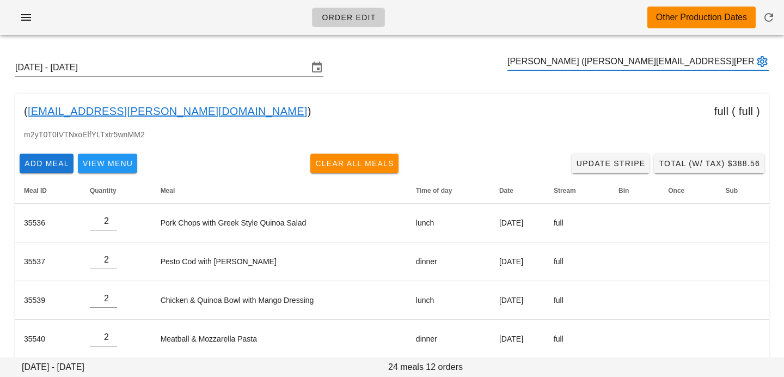
scroll to position [1, 0]
drag, startPoint x: 555, startPoint y: 61, endPoint x: 690, endPoint y: 60, distance: 135.0
click at [690, 61] on input "[PERSON_NAME] ([PERSON_NAME][EMAIL_ADDRESS][PERSON_NAME][DOMAIN_NAME])" at bounding box center [630, 61] width 246 height 17
drag, startPoint x: 534, startPoint y: 60, endPoint x: 681, endPoint y: 63, distance: 147.5
click at [681, 63] on input "[PERSON_NAME] ([PERSON_NAME][EMAIL_ADDRESS][PERSON_NAME][DOMAIN_NAME])" at bounding box center [630, 61] width 246 height 17
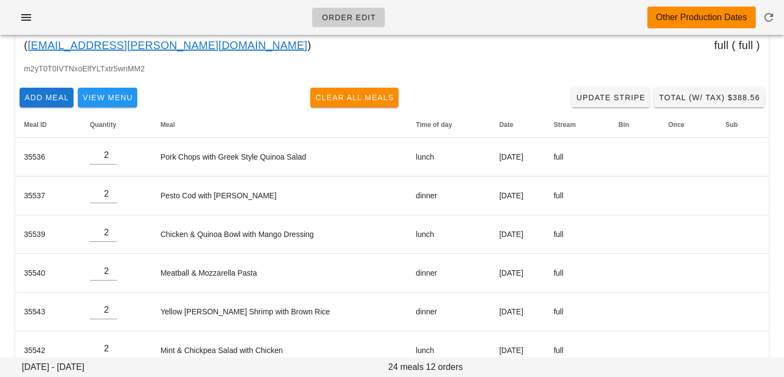
scroll to position [0, 0]
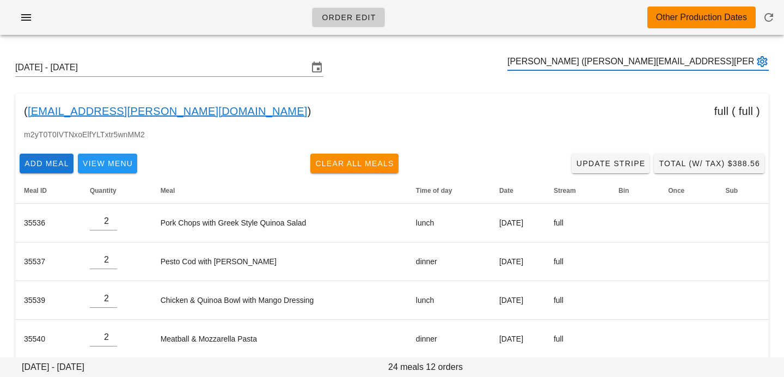
type input "[PERSON_NAME] ([PERSON_NAME][EMAIL_ADDRESS][PERSON_NAME][DOMAIN_NAME])"
click at [695, 58] on input "text" at bounding box center [630, 61] width 246 height 17
paste input "[EMAIL_ADDRESS][DOMAIN_NAME]"
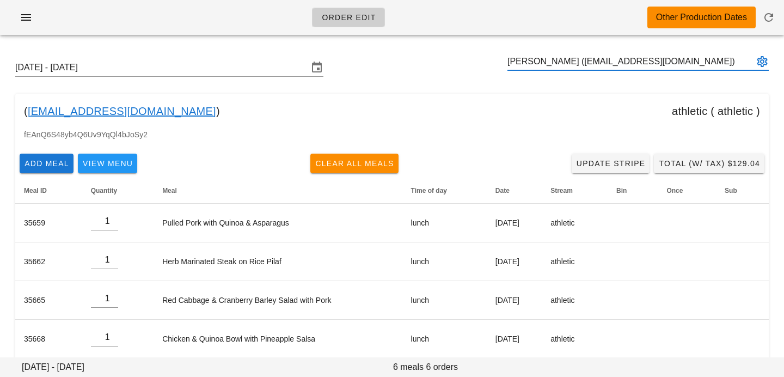
type input "[PERSON_NAME] ([EMAIL_ADDRESS][DOMAIN_NAME])"
click at [596, 64] on input "text" at bounding box center [630, 61] width 246 height 17
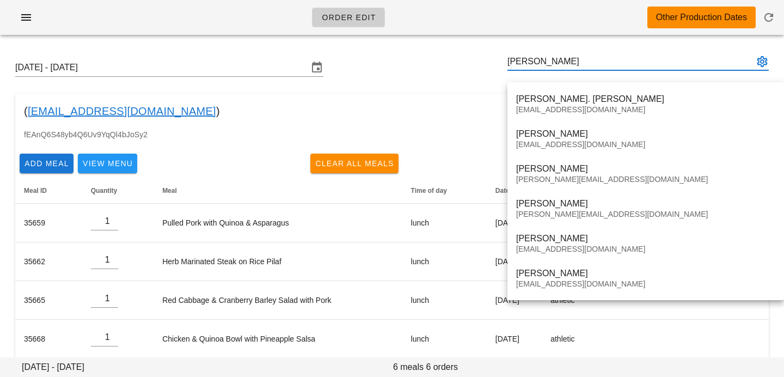
type input "[PERSON_NAME]"
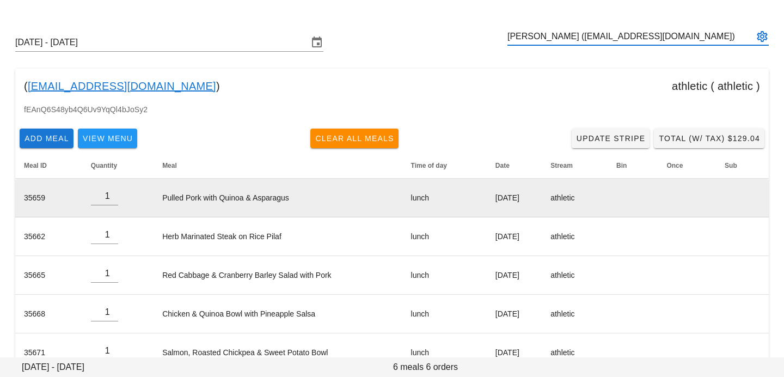
scroll to position [91, 0]
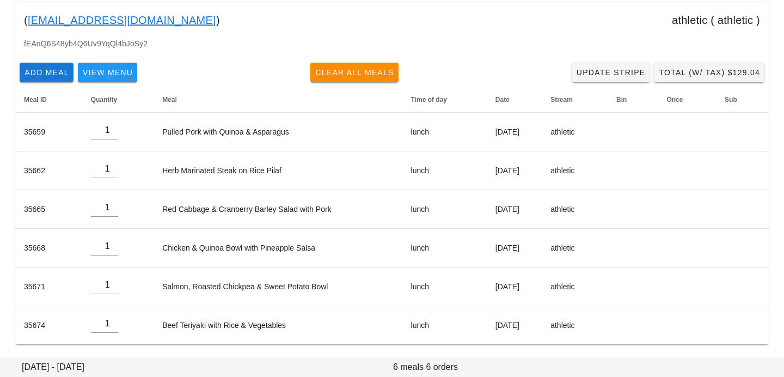
type input "[PERSON_NAME] ([EMAIL_ADDRESS][DOMAIN_NAME])"
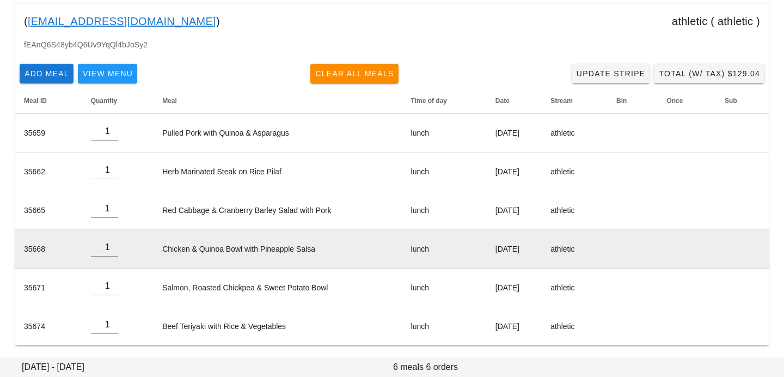
scroll to position [0, 0]
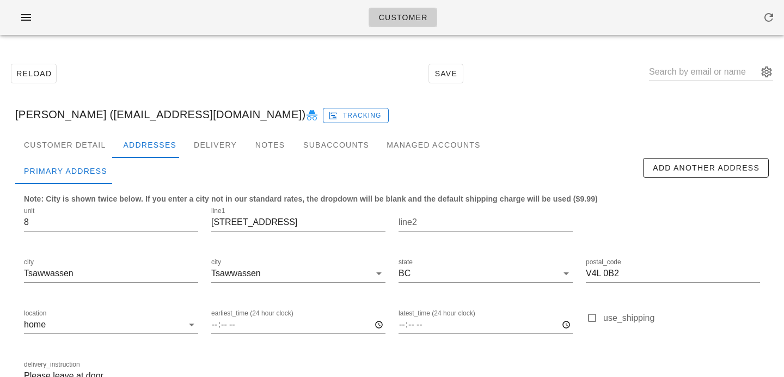
scroll to position [72, 0]
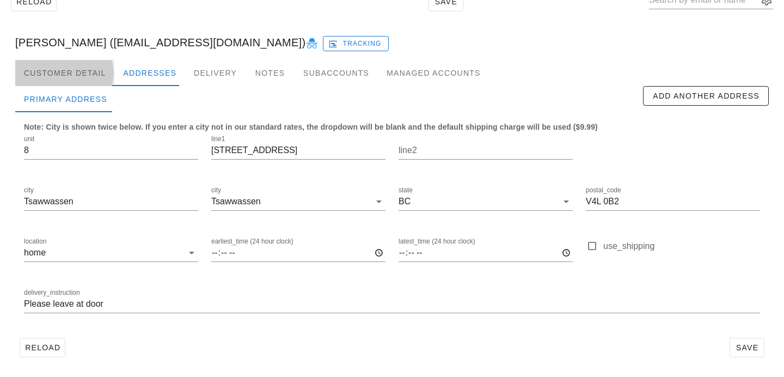
click at [95, 72] on div "Customer Detail" at bounding box center [64, 73] width 99 height 26
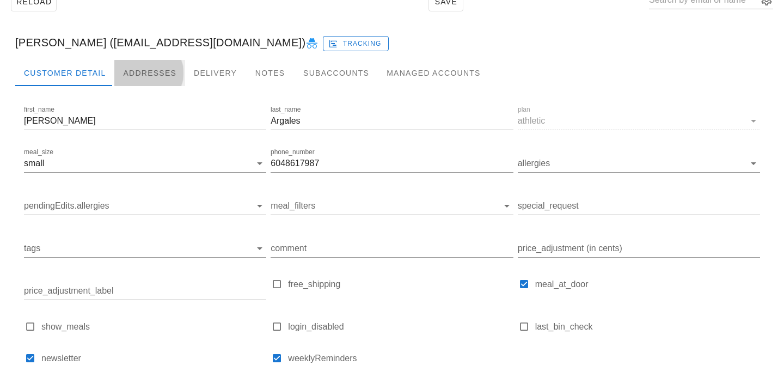
click at [154, 72] on div "Addresses" at bounding box center [149, 73] width 71 height 26
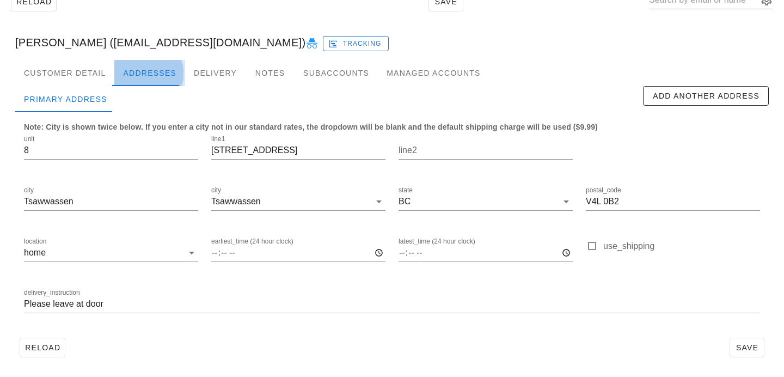
click at [121, 64] on div "Addresses" at bounding box center [149, 73] width 71 height 26
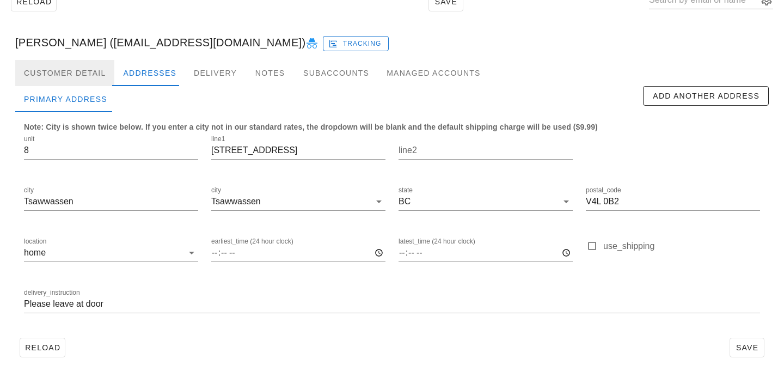
click at [95, 72] on div "Customer Detail" at bounding box center [64, 73] width 99 height 26
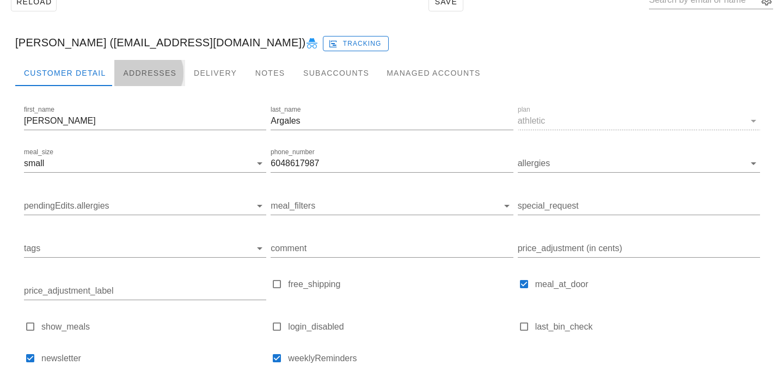
click at [167, 67] on div "Addresses" at bounding box center [149, 73] width 71 height 26
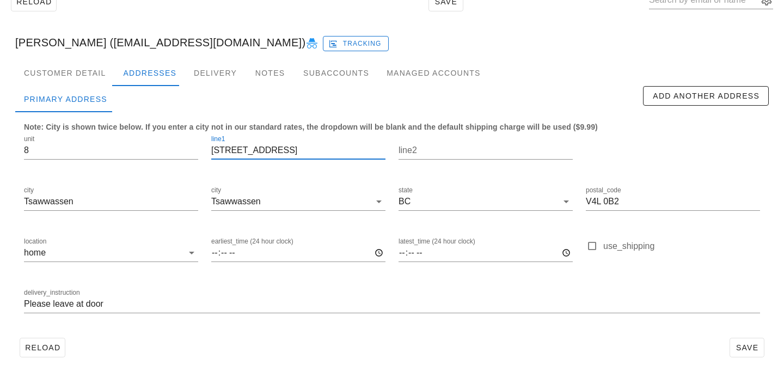
drag, startPoint x: 322, startPoint y: 147, endPoint x: 120, endPoint y: 97, distance: 207.6
click at [120, 97] on div "Primary Address Add Another Address Note: City is shown twice below. If you ent…" at bounding box center [391, 209] width 753 height 247
click at [25, 303] on input "Please leave at door" at bounding box center [392, 303] width 736 height 17
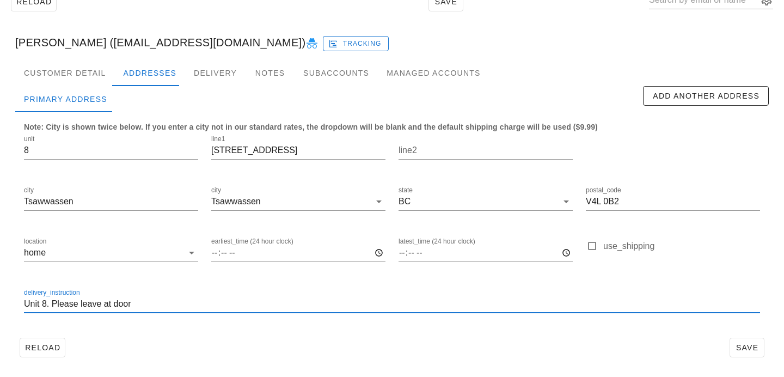
type input "Unit 8. Please leave at door"
click at [737, 365] on div "Customer Detail Addresses Delivery Notes Subaccounts Managed Accounts first_nam…" at bounding box center [392, 215] width 771 height 310
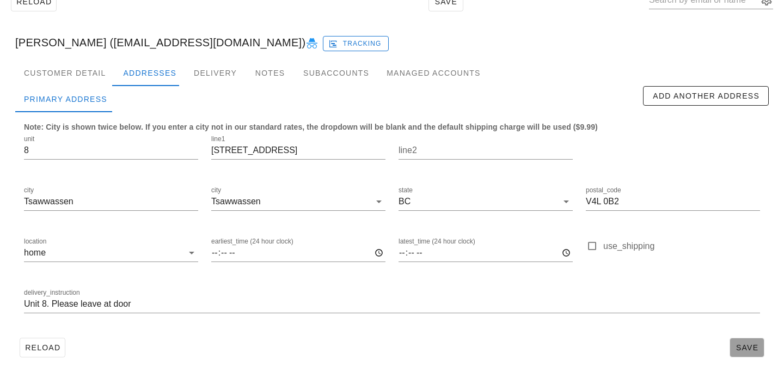
click at [738, 351] on span "Save" at bounding box center [746, 347] width 25 height 9
click at [82, 71] on div "Customer Detail" at bounding box center [64, 73] width 99 height 26
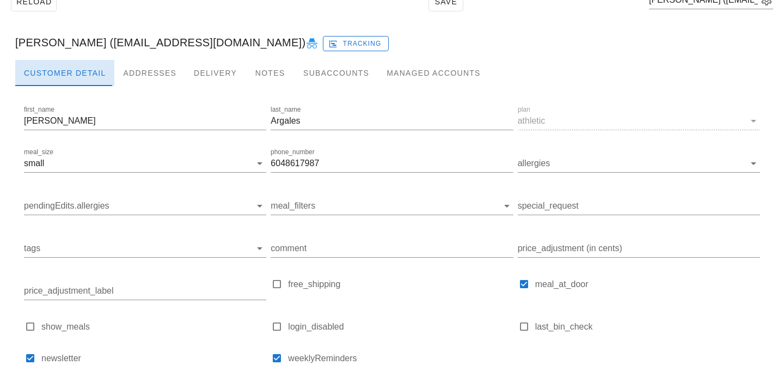
click at [97, 76] on div "Customer Detail" at bounding box center [64, 73] width 99 height 26
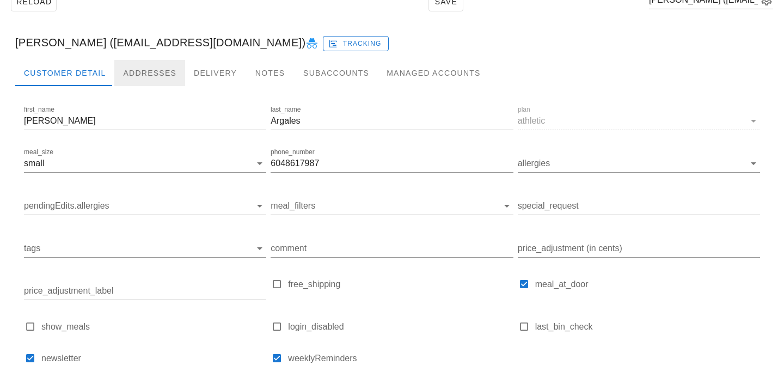
click at [139, 75] on div "Addresses" at bounding box center [149, 73] width 71 height 26
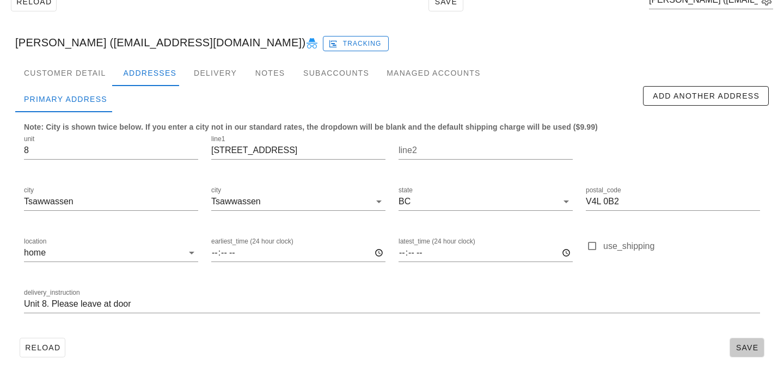
click at [745, 347] on span "Save" at bounding box center [746, 347] width 25 height 9
